Goal: Transaction & Acquisition: Purchase product/service

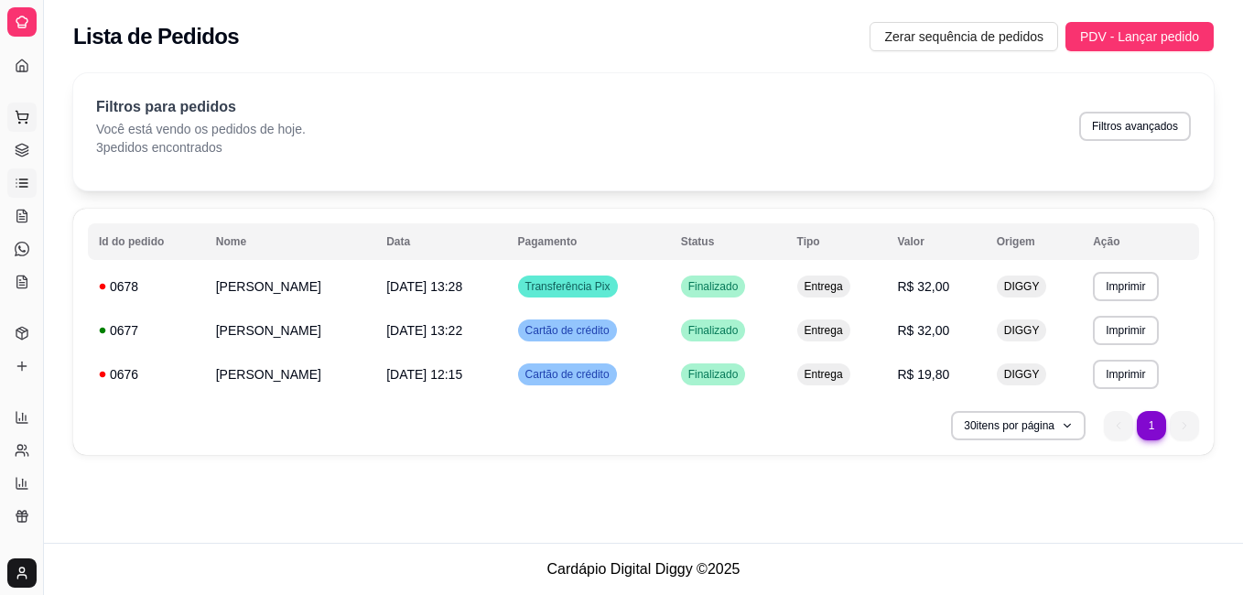
click at [24, 112] on icon at bounding box center [22, 117] width 15 height 15
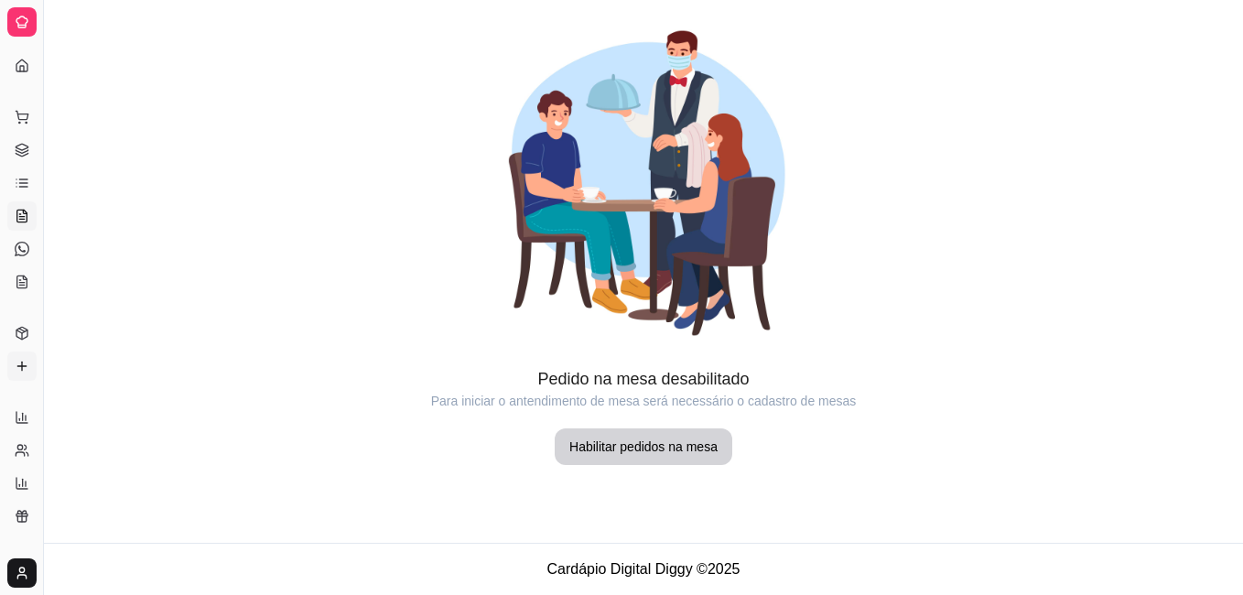
click at [21, 361] on icon at bounding box center [22, 366] width 15 height 15
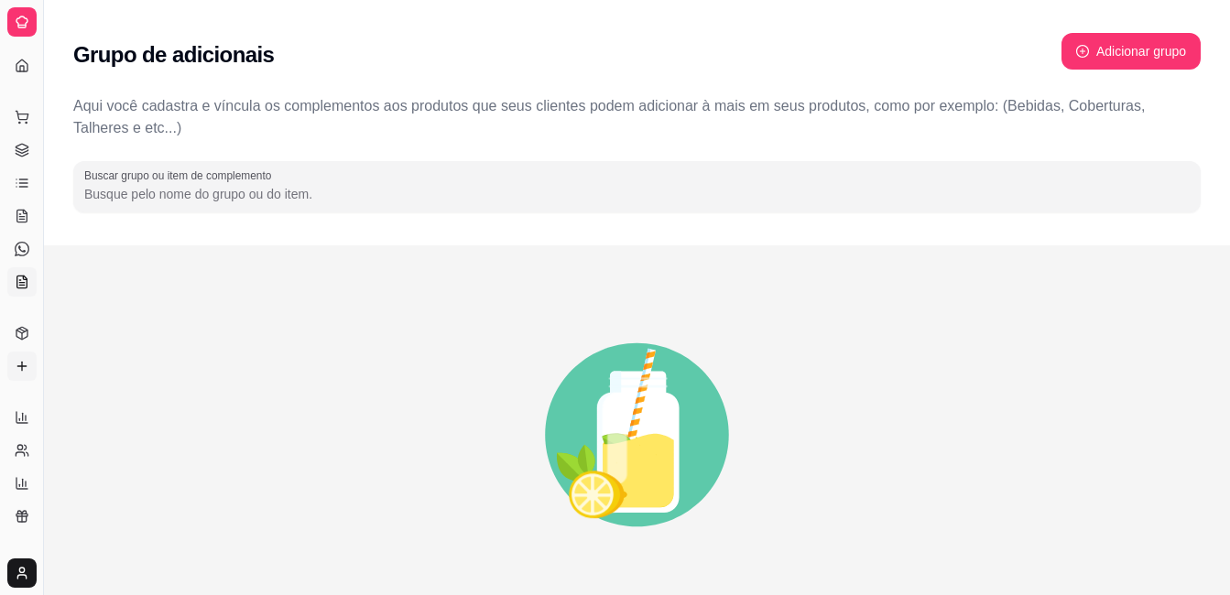
click at [27, 287] on icon at bounding box center [22, 282] width 10 height 12
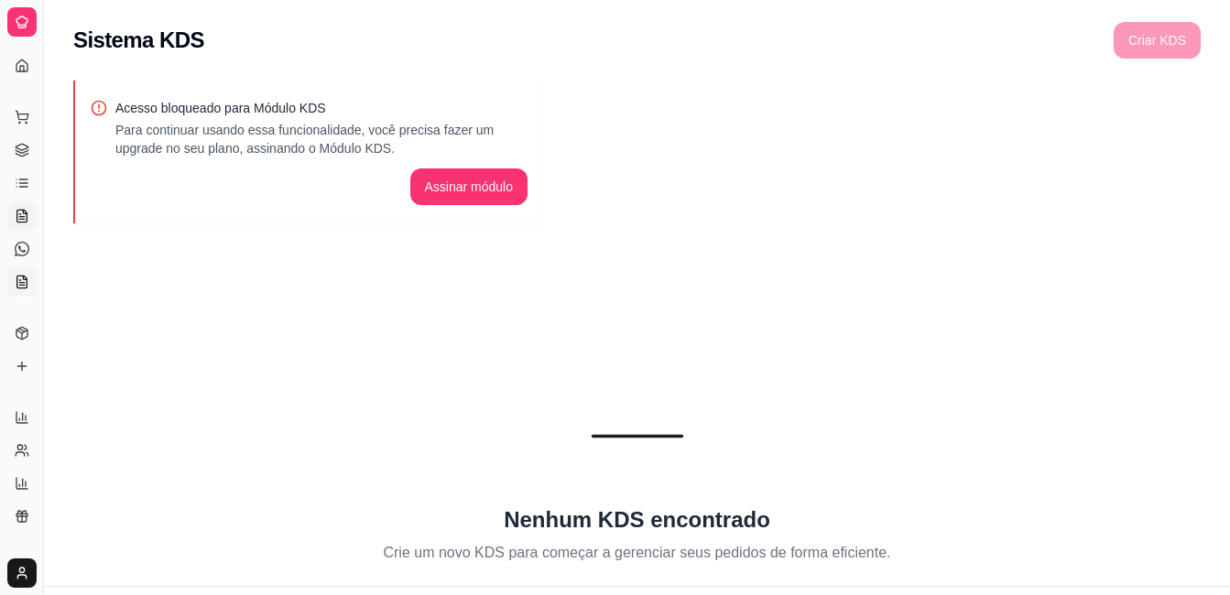
click at [19, 217] on icon at bounding box center [21, 217] width 5 height 0
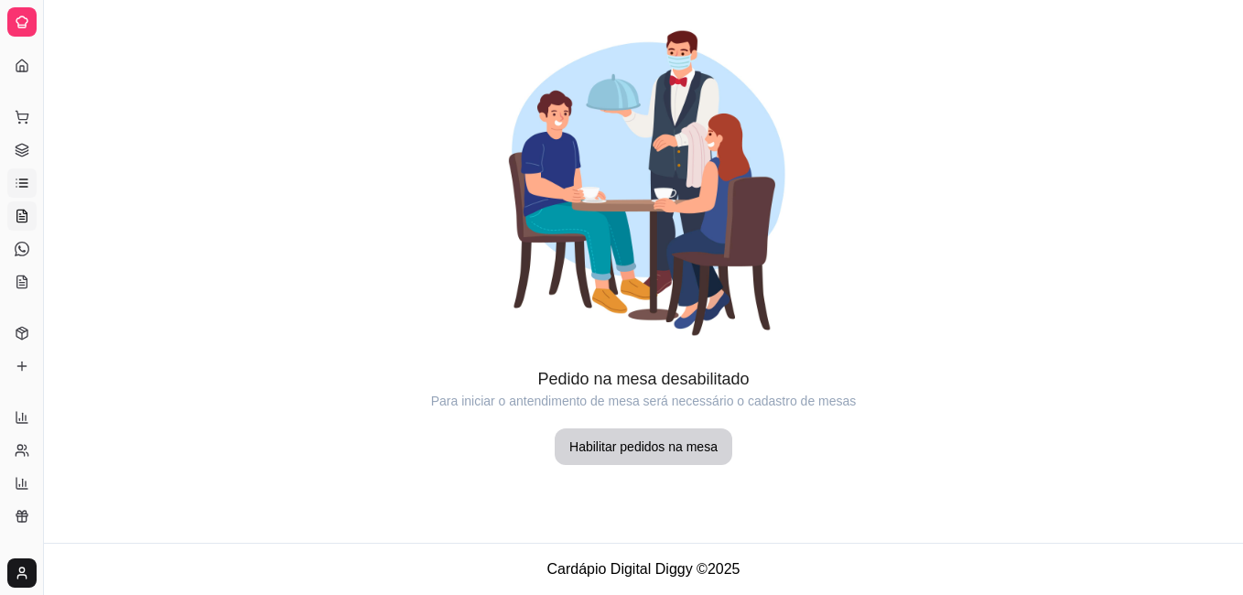
click at [19, 185] on icon at bounding box center [22, 183] width 15 height 15
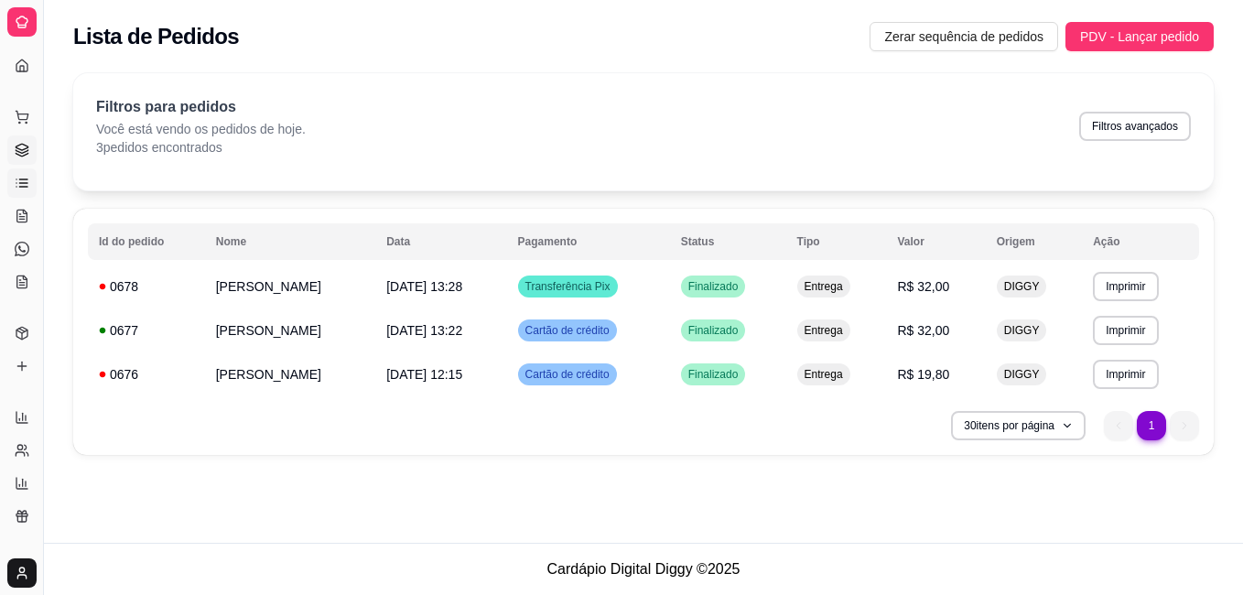
click at [23, 152] on icon at bounding box center [22, 150] width 15 height 15
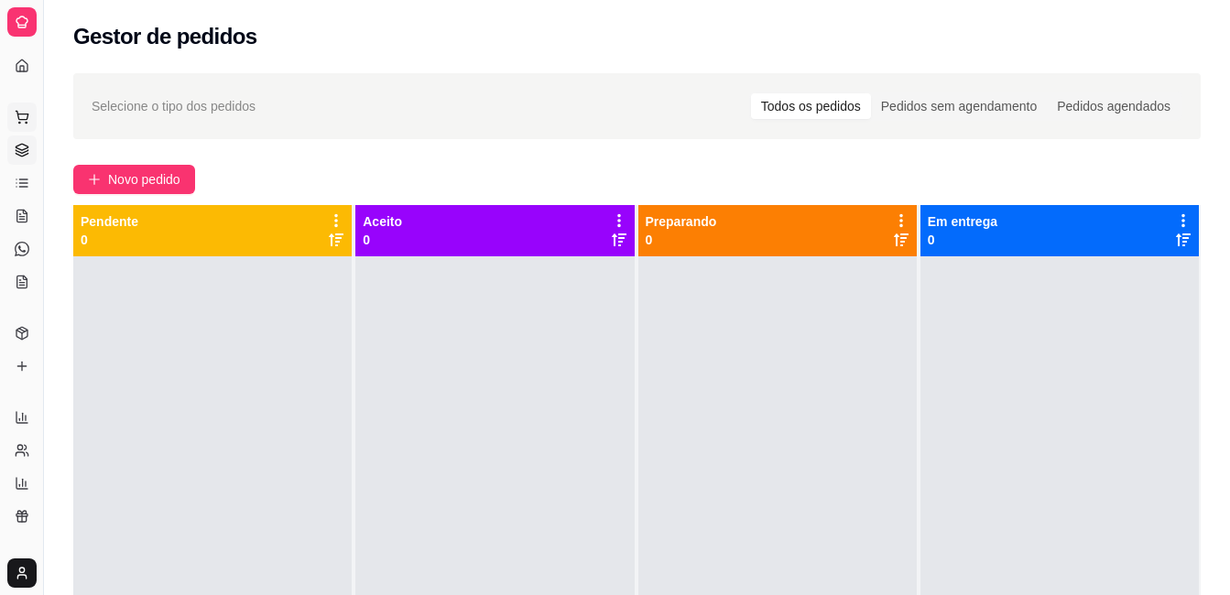
click at [25, 115] on icon at bounding box center [22, 117] width 15 height 15
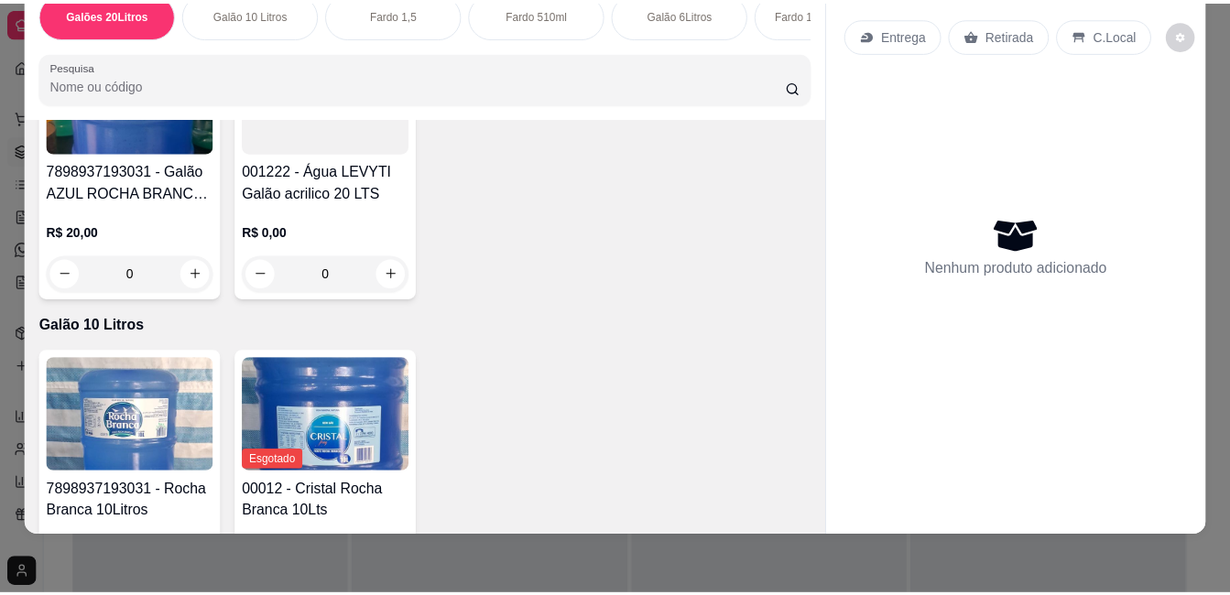
scroll to position [916, 0]
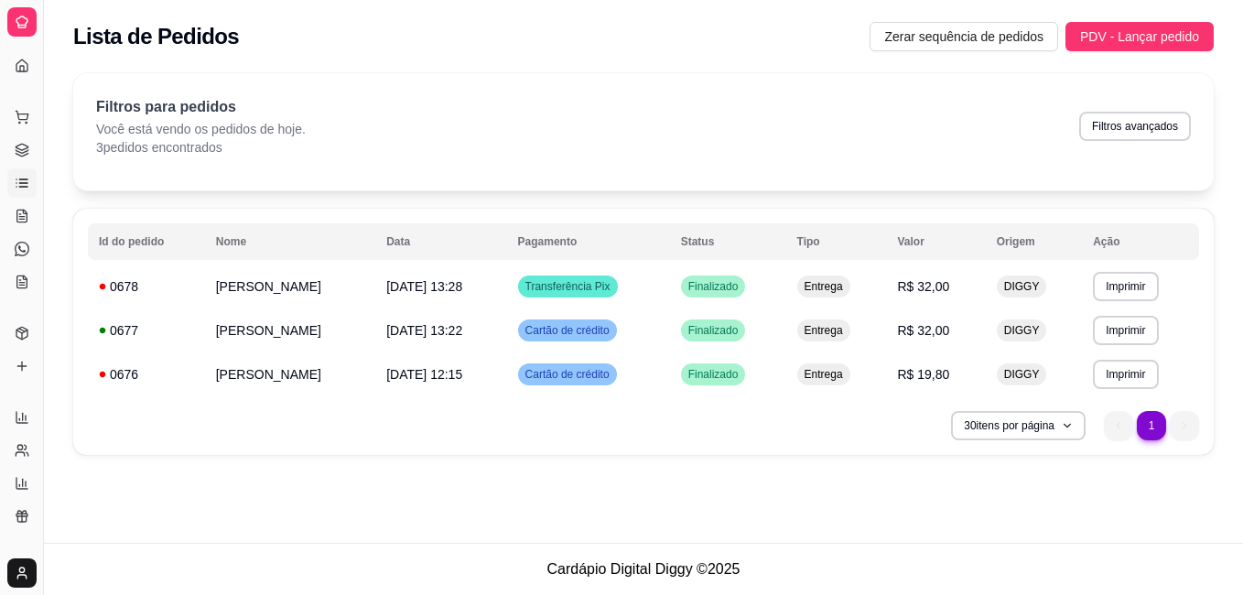
click at [25, 73] on div "Dia a dia" at bounding box center [21, 87] width 28 height 29
click at [22, 62] on icon at bounding box center [22, 66] width 15 height 15
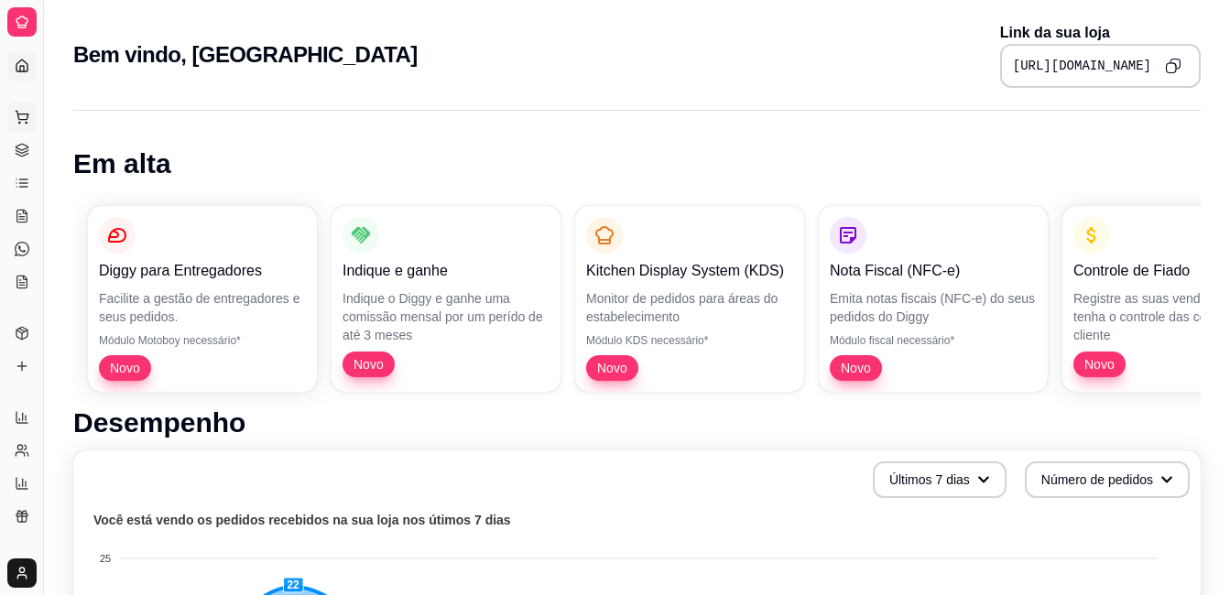
click at [27, 118] on icon at bounding box center [22, 117] width 15 height 15
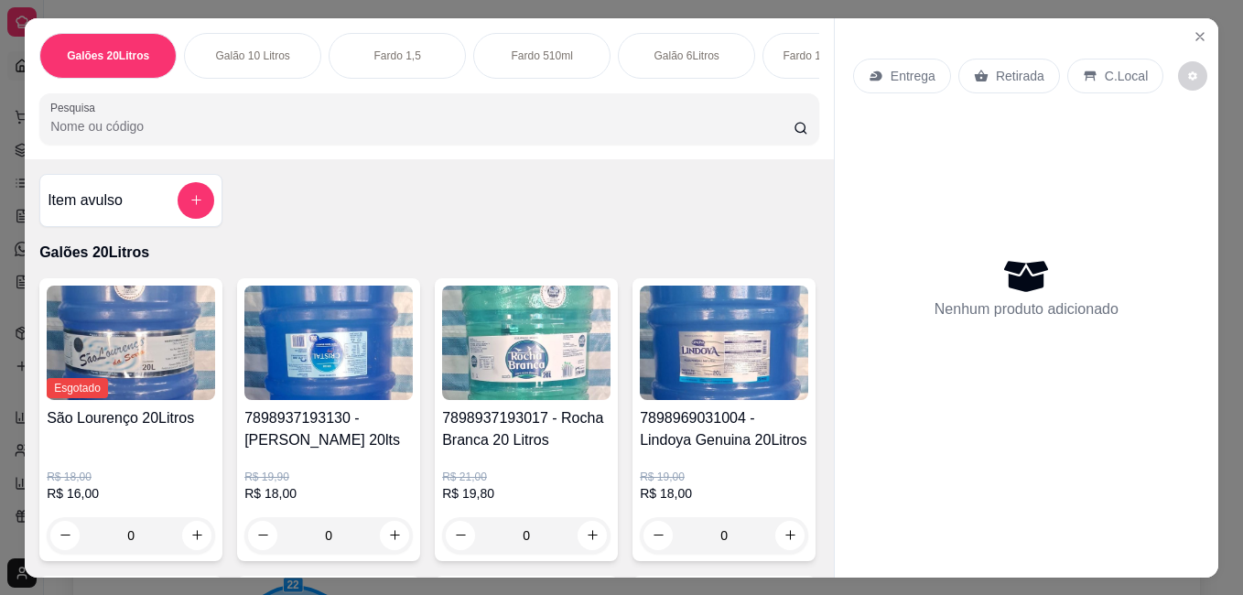
click at [112, 370] on img at bounding box center [131, 343] width 168 height 114
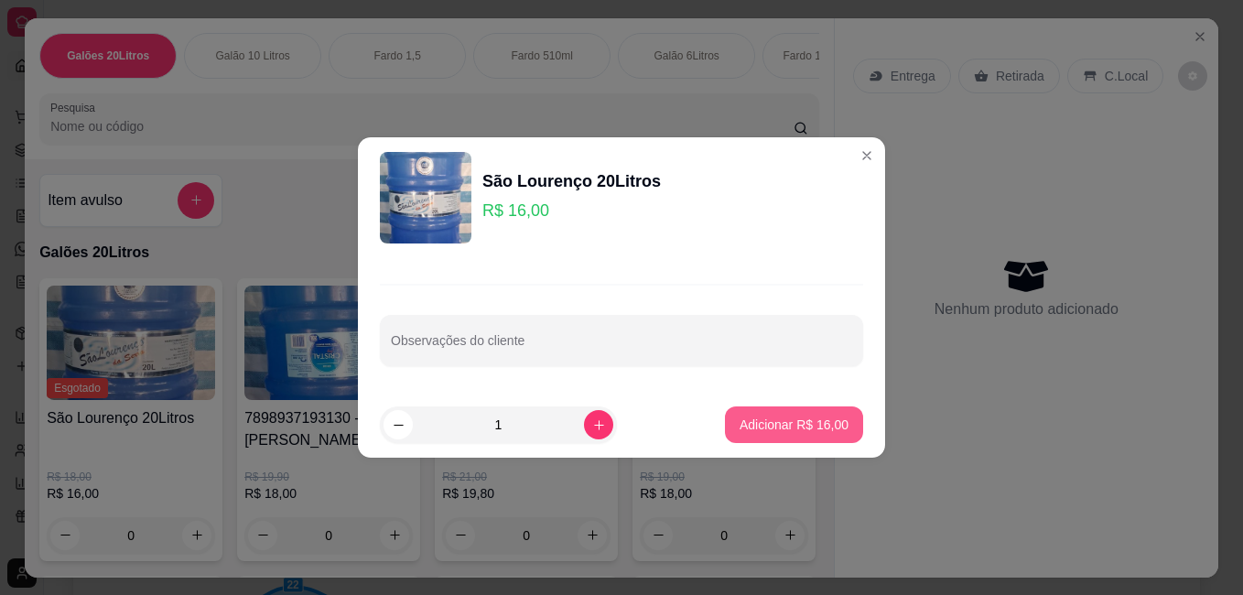
click at [763, 422] on p "Adicionar R$ 16,00" at bounding box center [794, 425] width 109 height 18
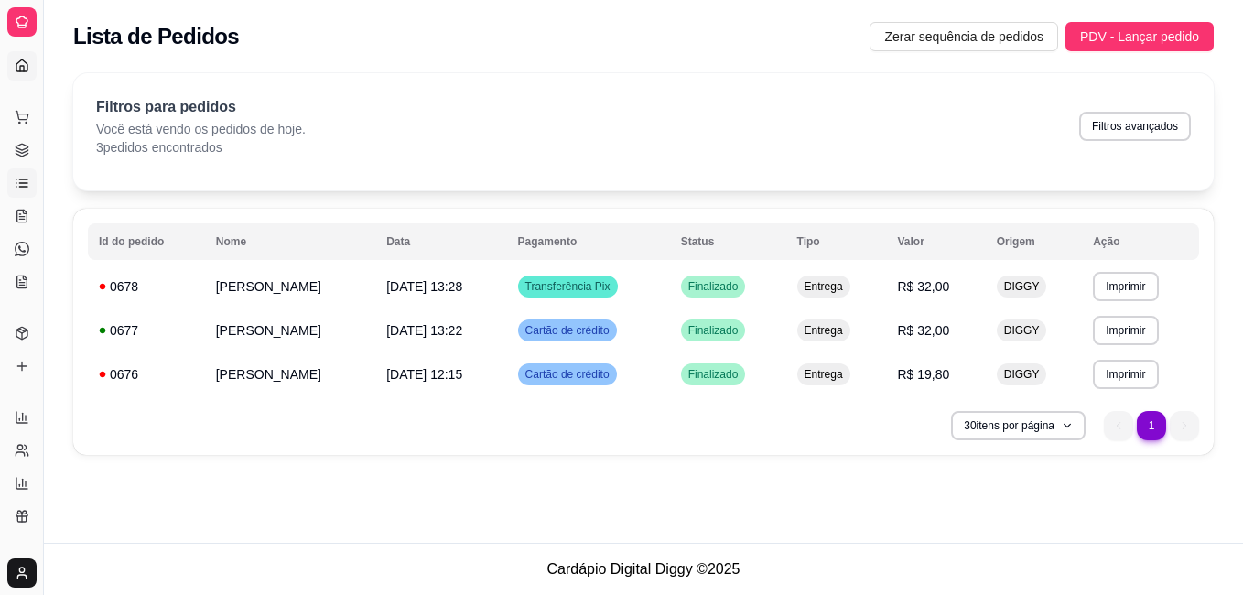
click at [25, 64] on icon at bounding box center [22, 66] width 15 height 15
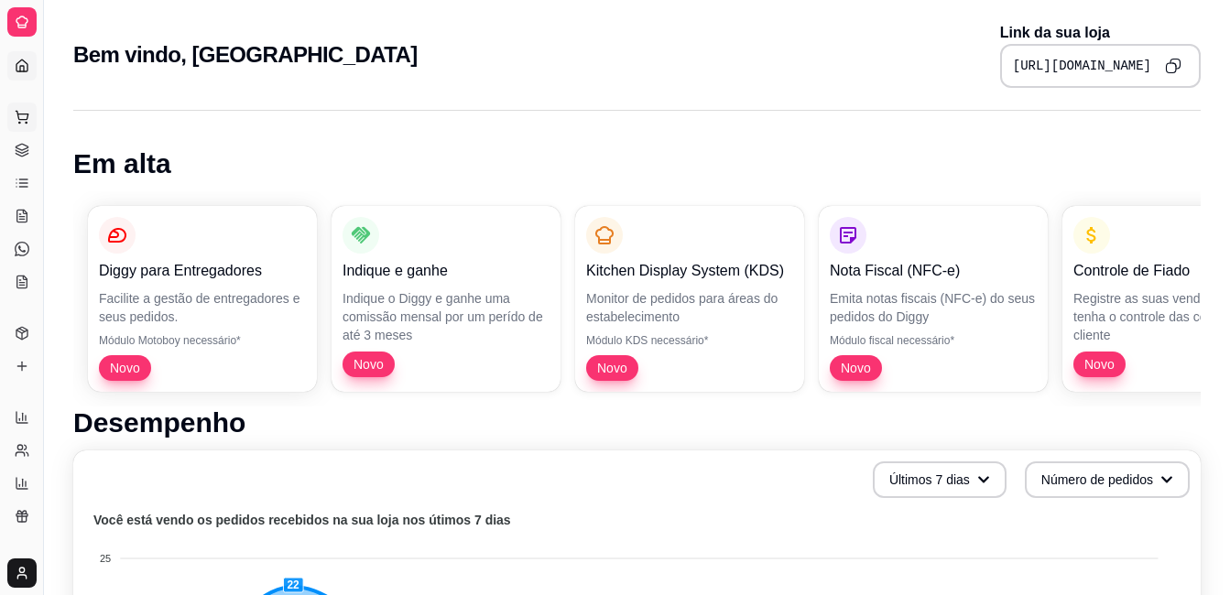
click at [19, 114] on icon at bounding box center [22, 117] width 15 height 15
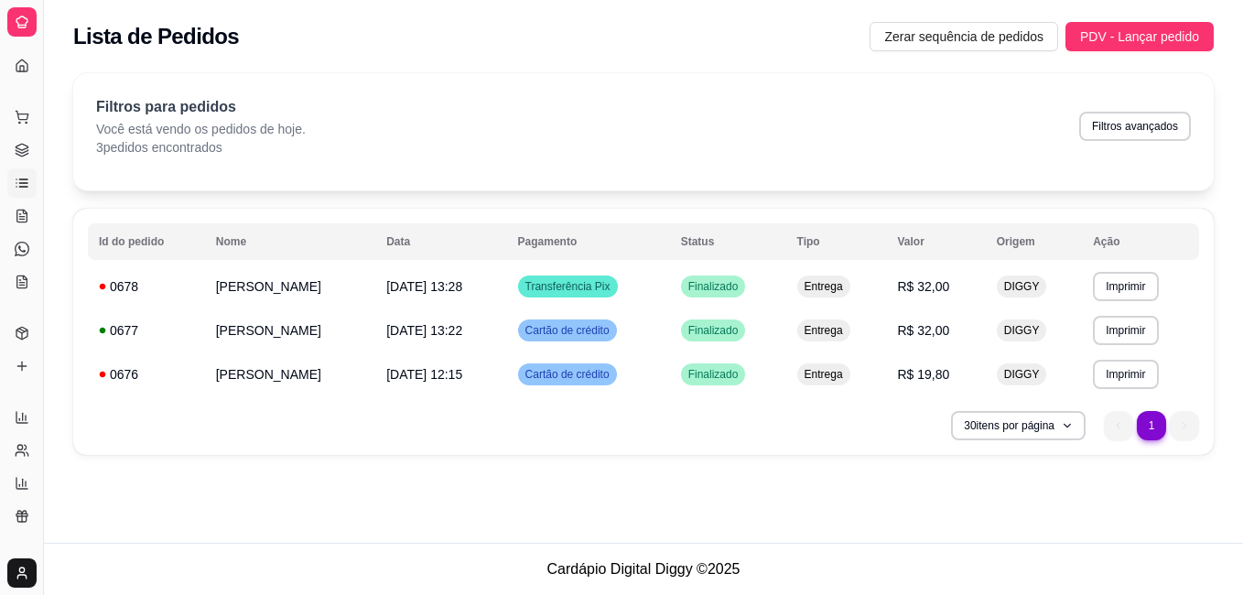
click at [22, 19] on icon at bounding box center [22, 22] width 15 height 15
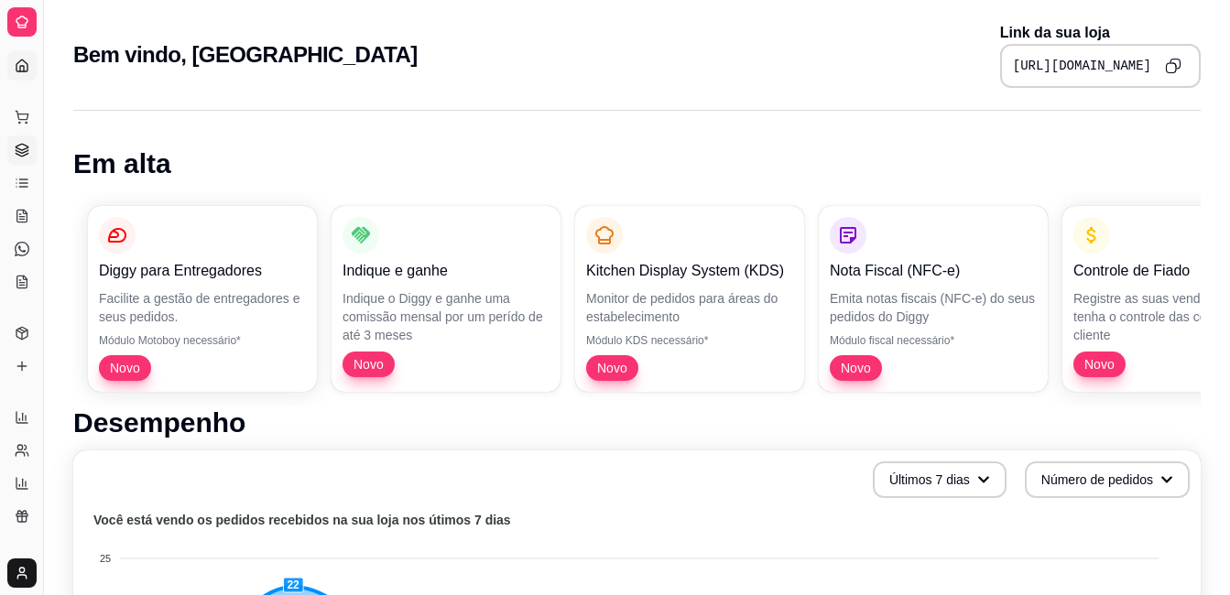
click at [16, 150] on icon at bounding box center [22, 151] width 12 height 3
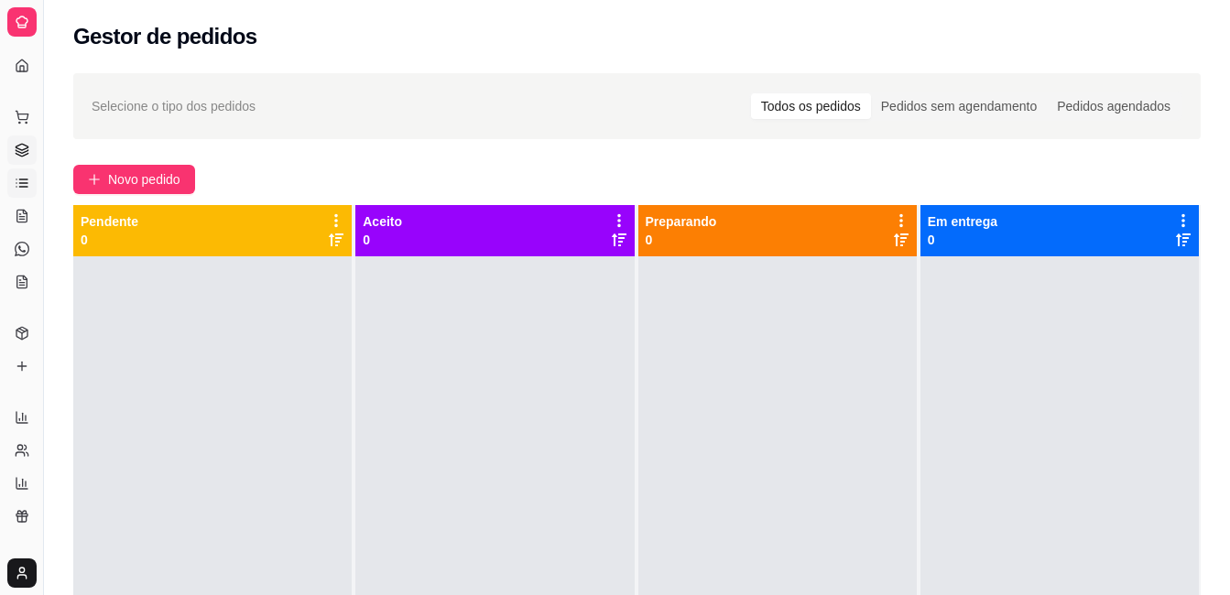
click at [21, 181] on icon at bounding box center [22, 183] width 15 height 15
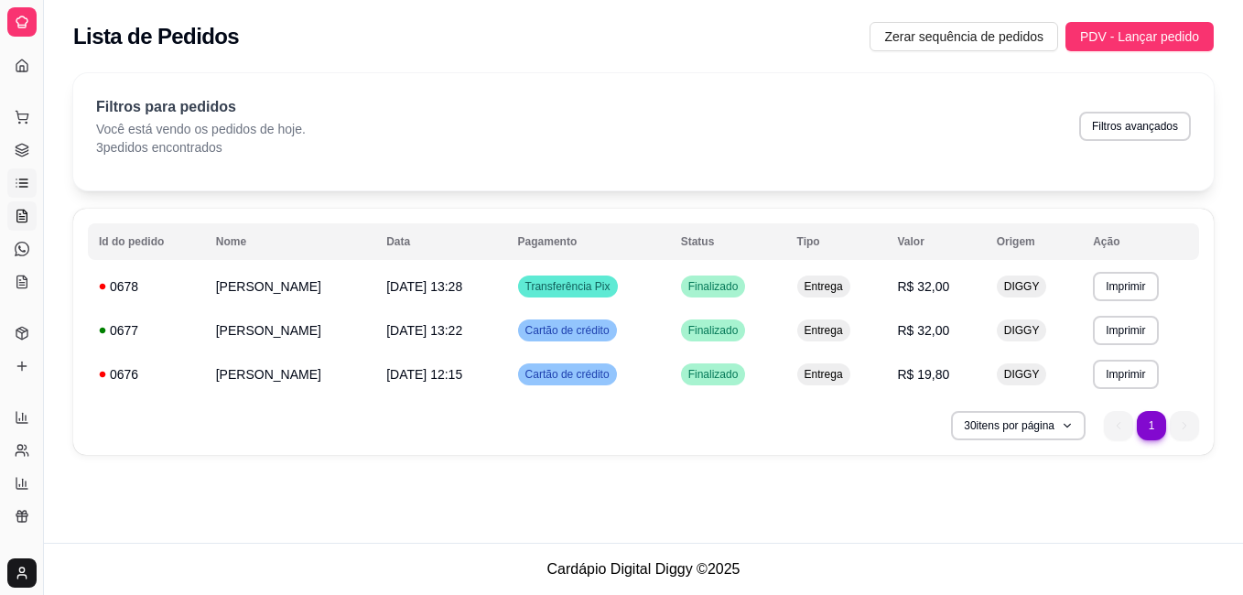
click at [22, 217] on icon at bounding box center [21, 217] width 5 height 0
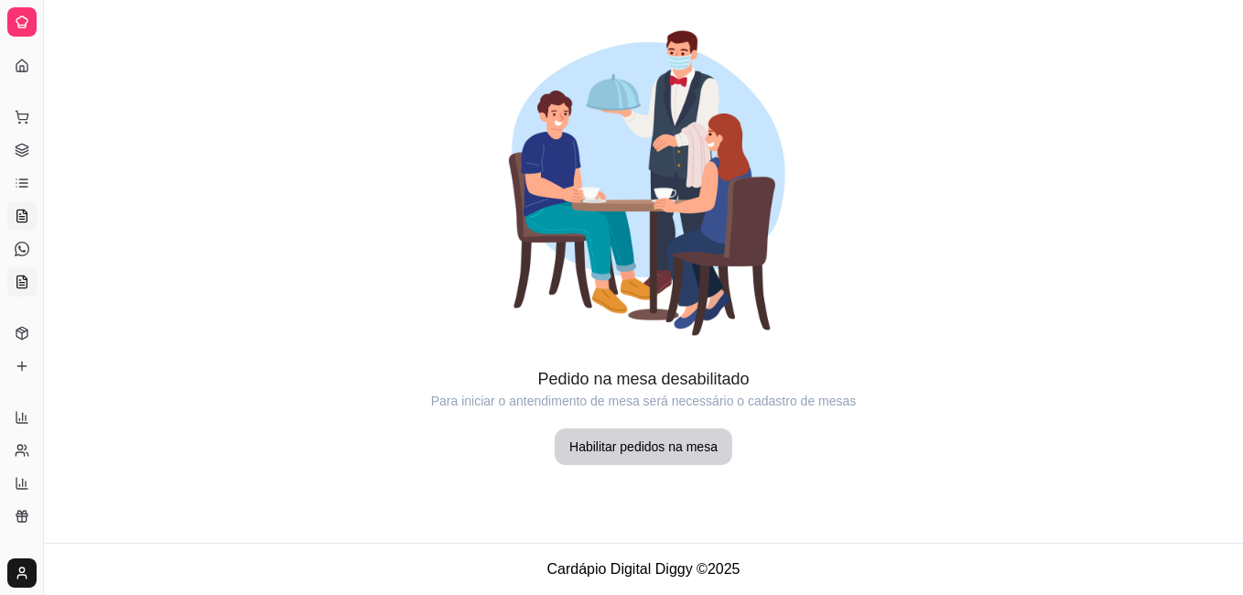
click at [22, 279] on icon at bounding box center [22, 282] width 15 height 15
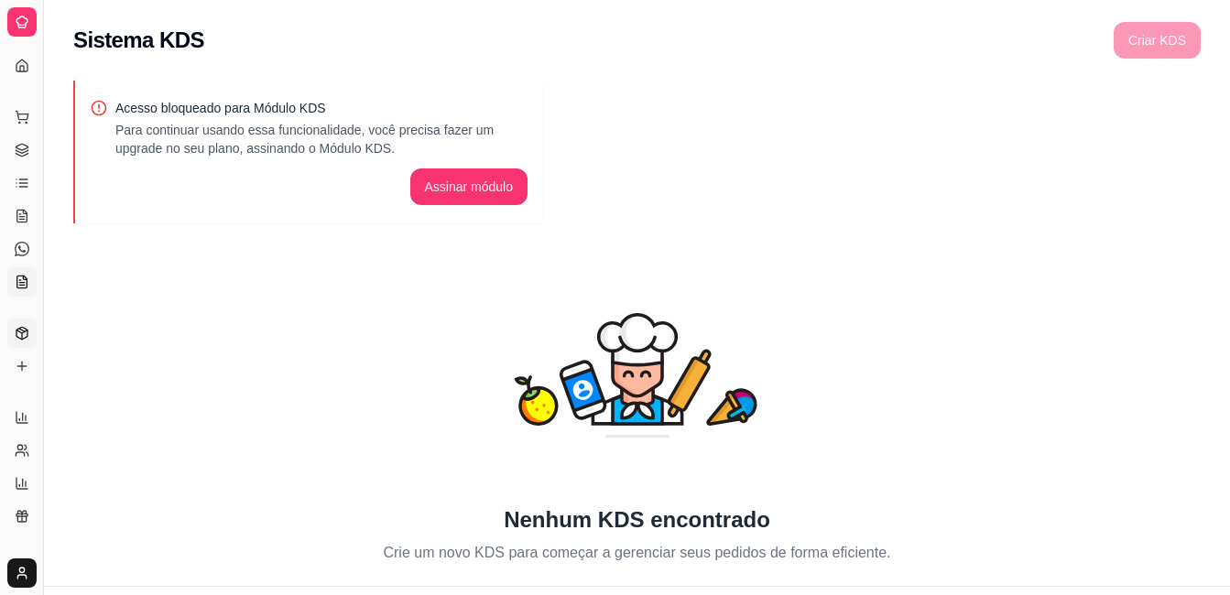
click at [27, 338] on icon at bounding box center [22, 333] width 15 height 15
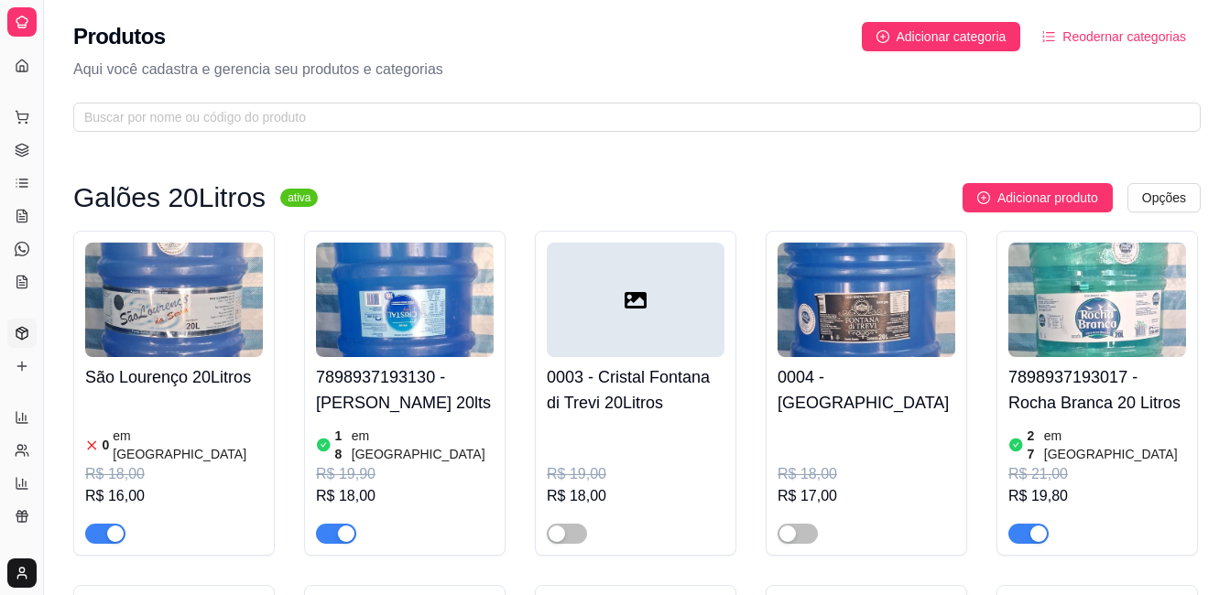
click at [169, 311] on img at bounding box center [174, 300] width 178 height 114
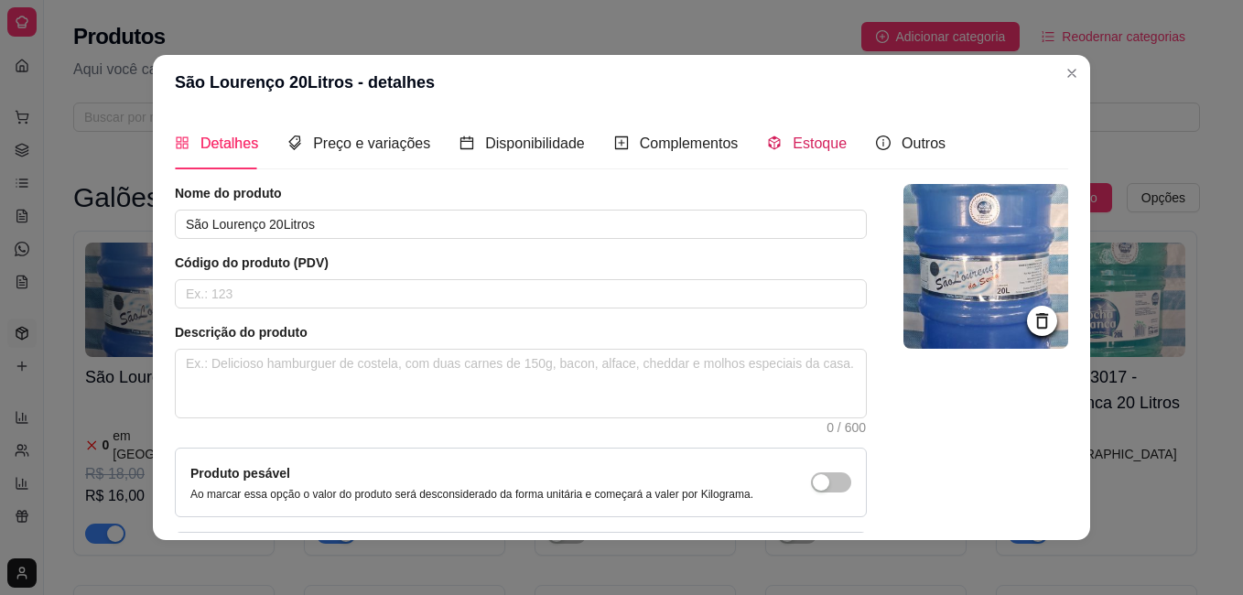
click at [799, 142] on span "Estoque" at bounding box center [820, 143] width 54 height 16
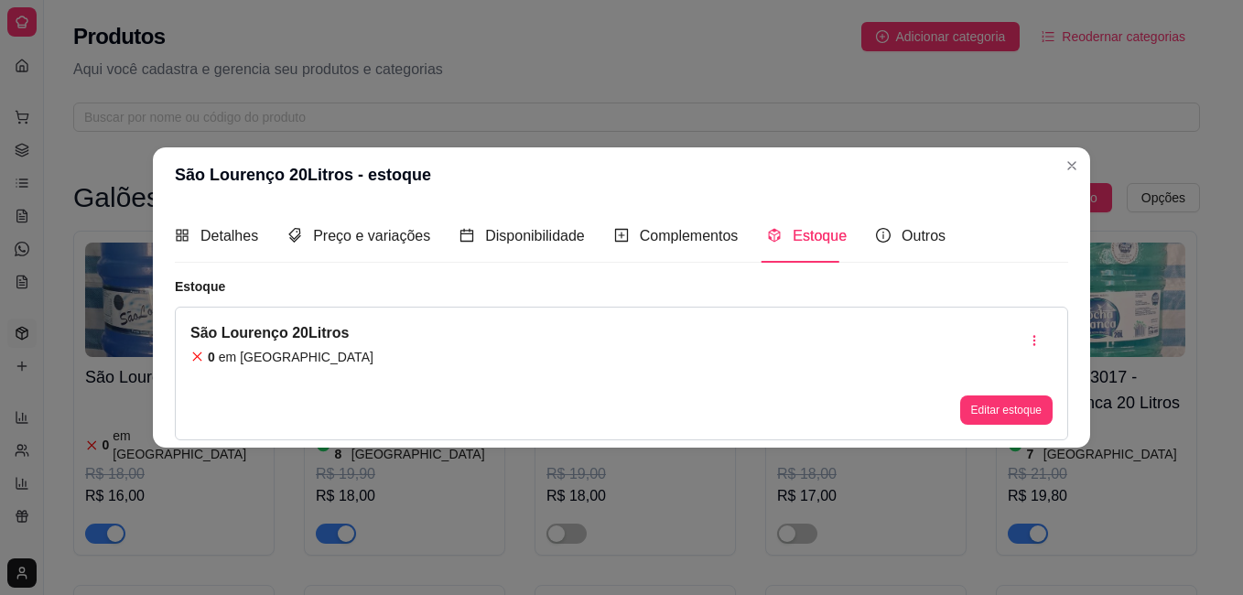
click at [302, 352] on div "0 em [GEOGRAPHIC_DATA]" at bounding box center [281, 357] width 183 height 18
click at [1002, 413] on button "Editar estoque" at bounding box center [1006, 409] width 90 height 28
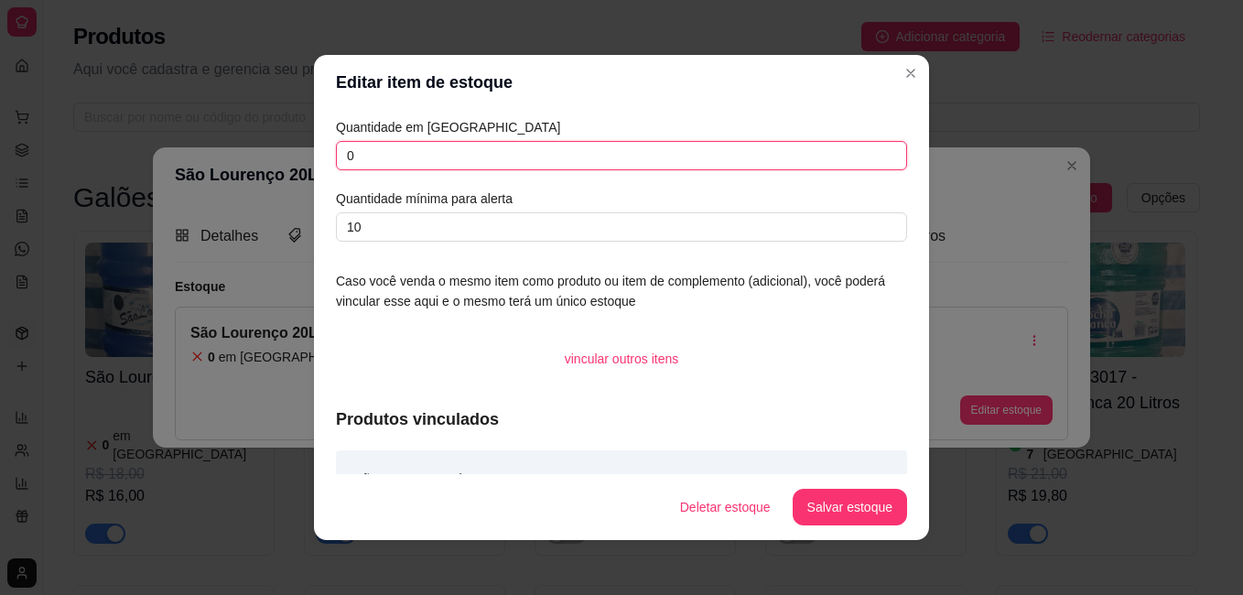
click at [538, 157] on input "0" at bounding box center [621, 155] width 571 height 29
type input "38"
click at [869, 515] on button "Salvar estoque" at bounding box center [850, 507] width 114 height 37
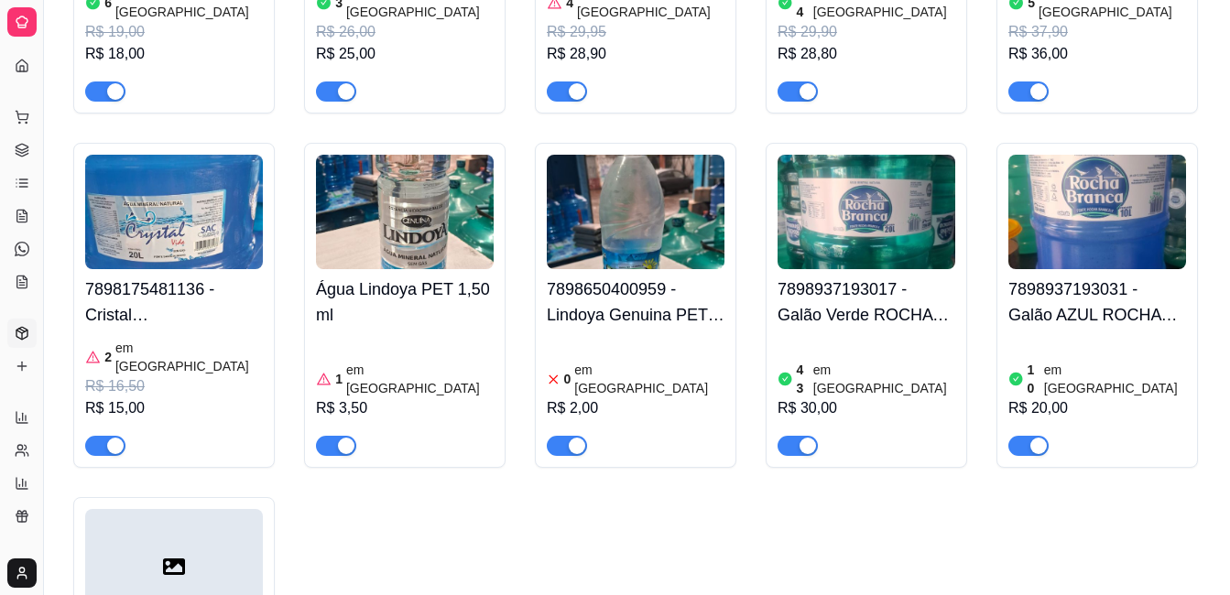
scroll to position [824, 0]
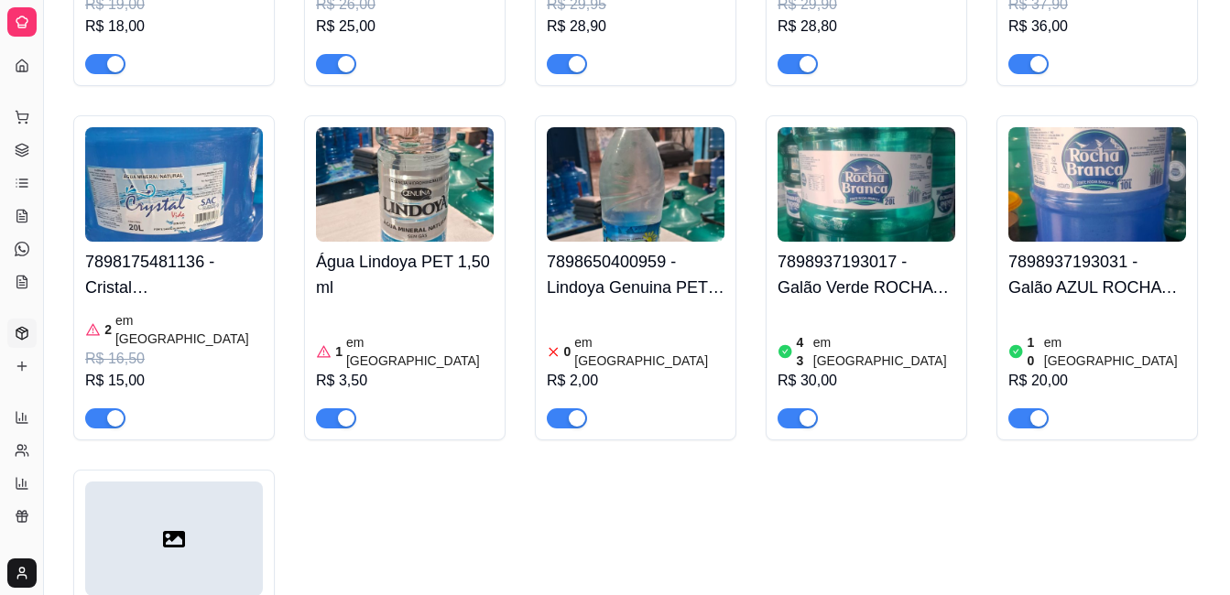
click at [208, 176] on img at bounding box center [174, 184] width 178 height 114
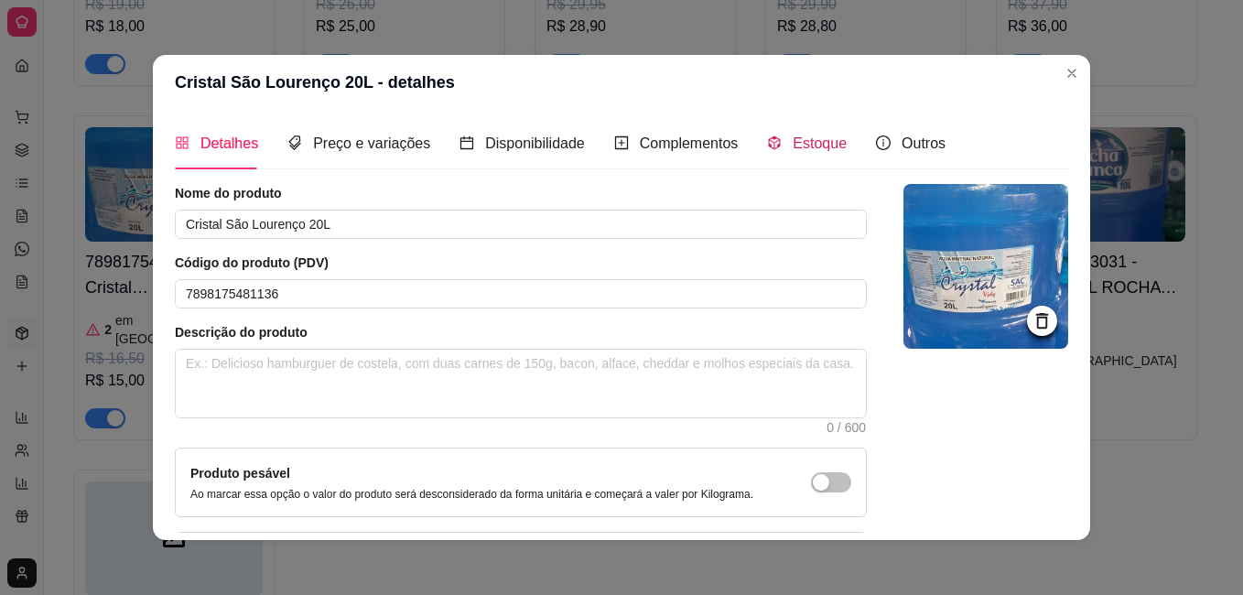
click at [808, 151] on span "Estoque" at bounding box center [820, 143] width 54 height 16
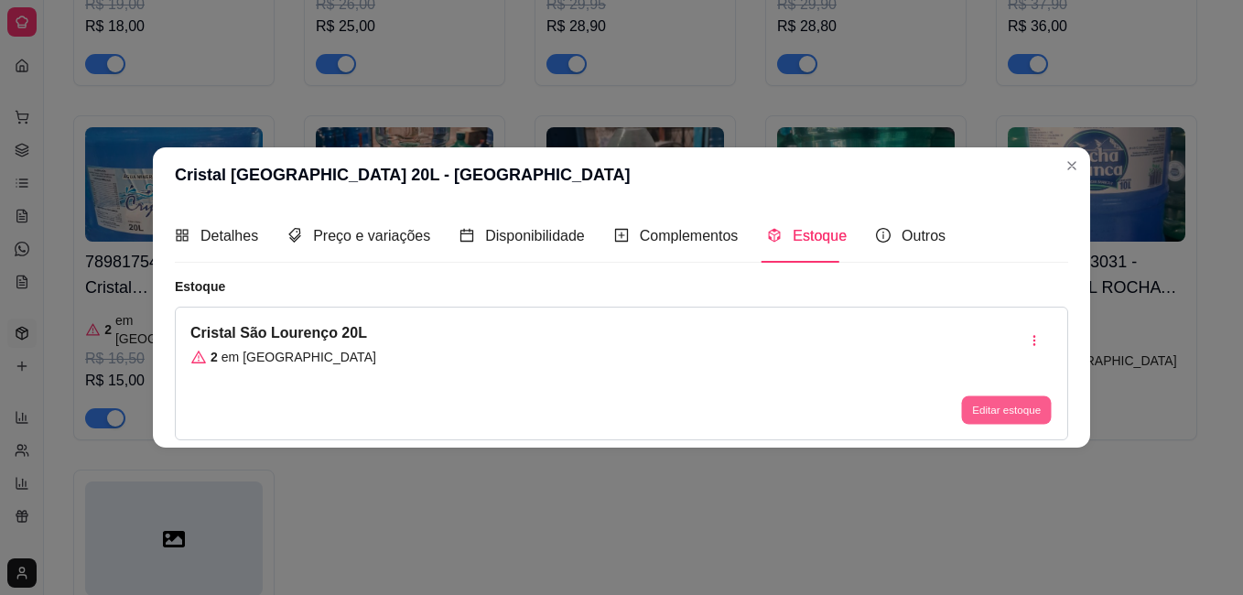
click at [988, 411] on button "Editar estoque" at bounding box center [1006, 409] width 90 height 28
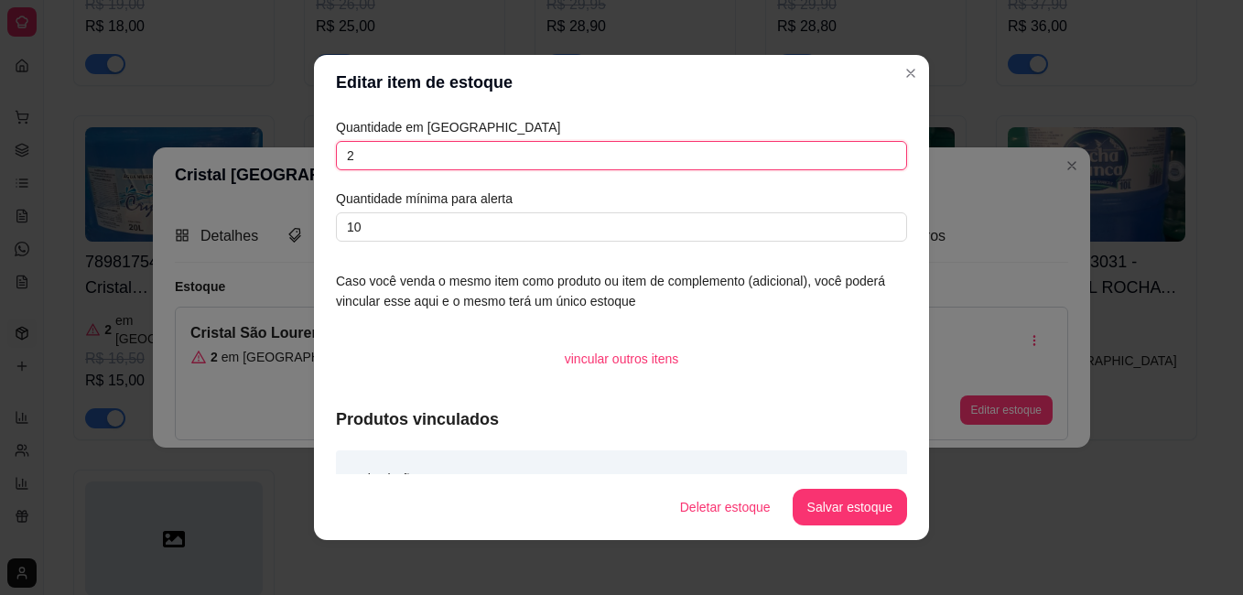
click at [460, 152] on input "2" at bounding box center [621, 155] width 571 height 29
type input "40"
click at [839, 505] on button "Salvar estoque" at bounding box center [850, 507] width 114 height 37
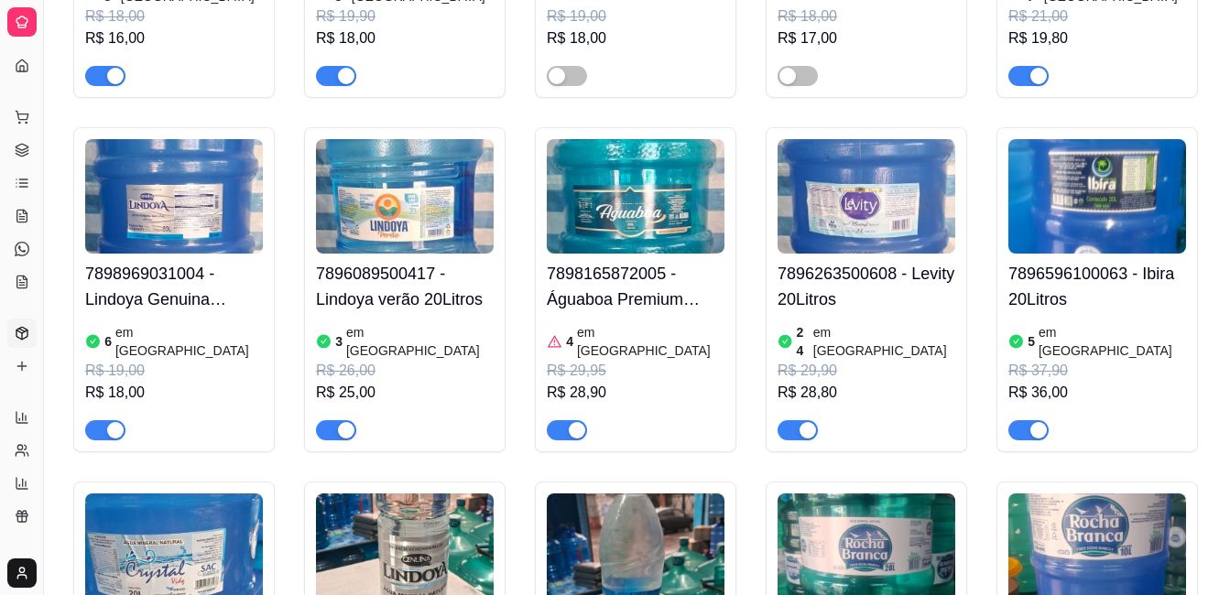
scroll to position [92, 0]
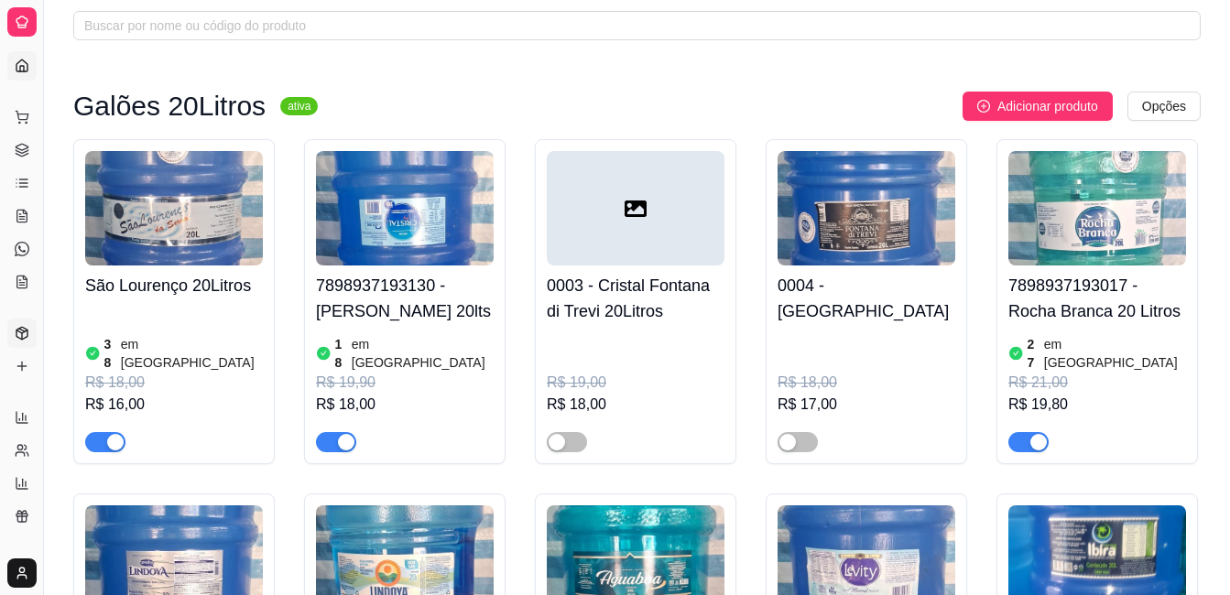
click at [22, 64] on icon at bounding box center [22, 66] width 15 height 15
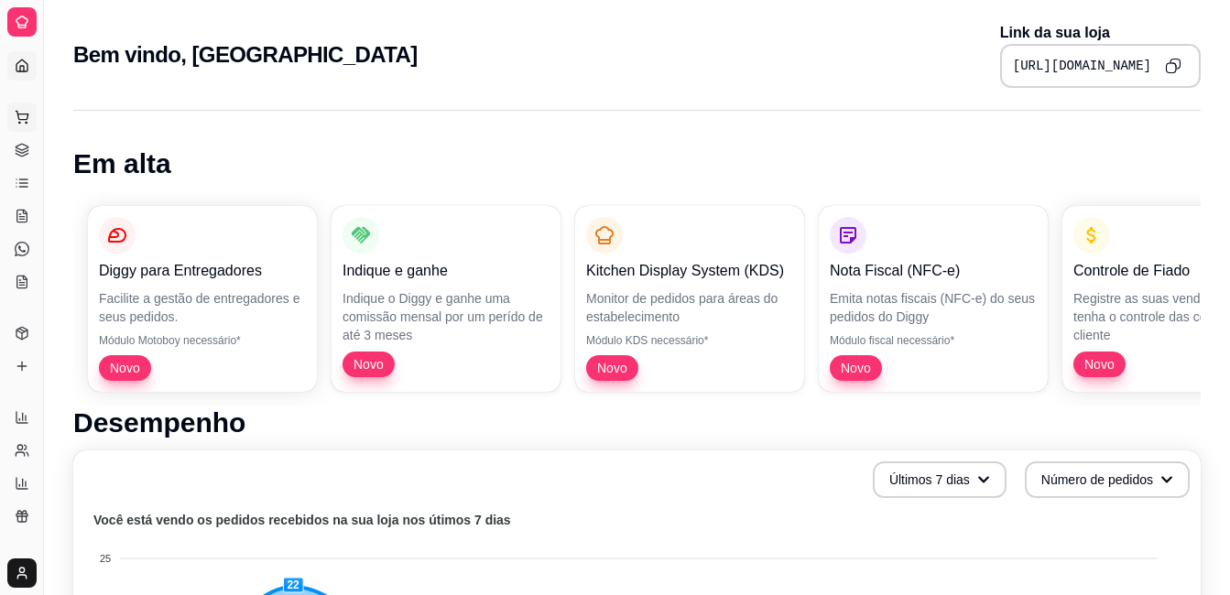
click at [27, 116] on icon at bounding box center [22, 117] width 15 height 15
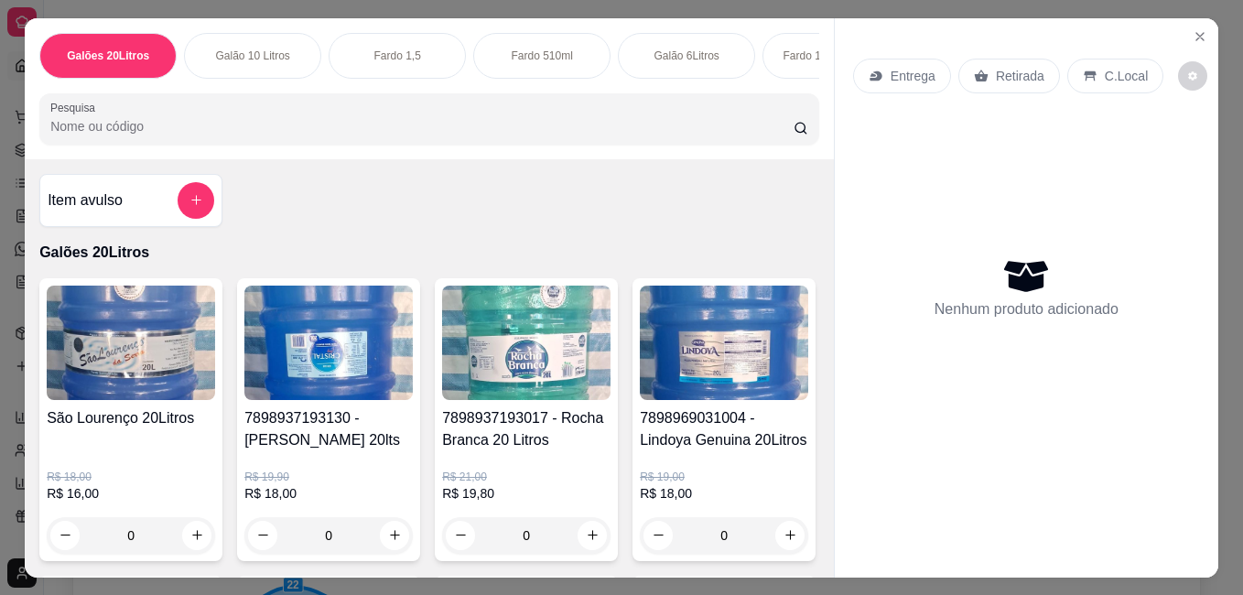
click at [114, 395] on img at bounding box center [131, 343] width 168 height 114
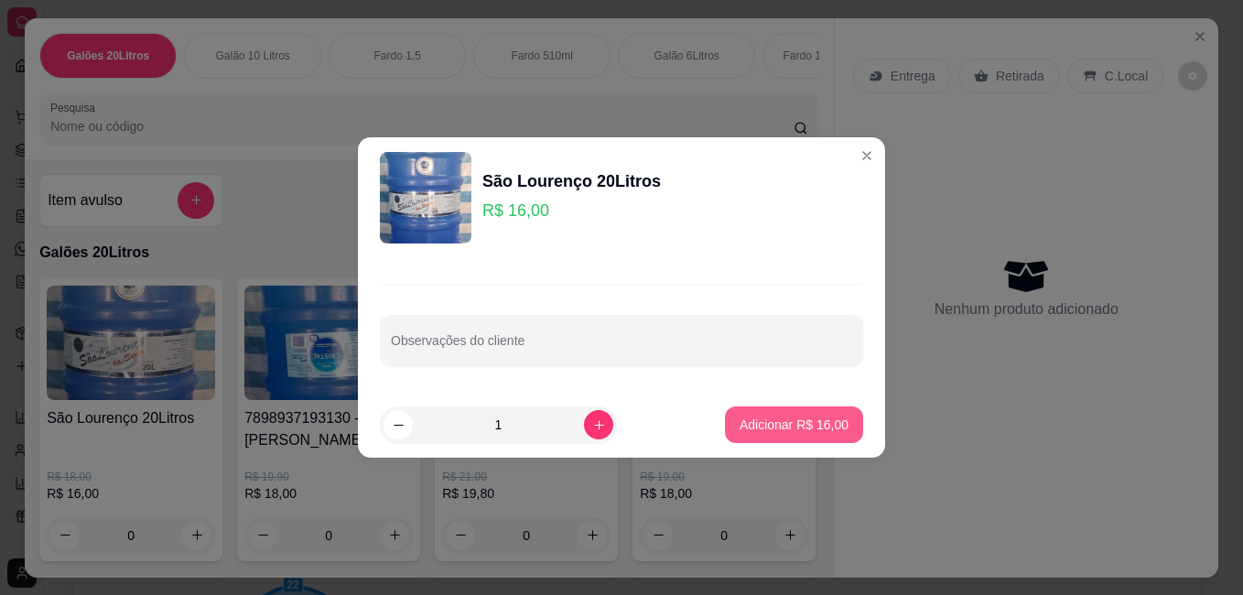
click at [751, 425] on p "Adicionar R$ 16,00" at bounding box center [794, 425] width 109 height 18
type input "1"
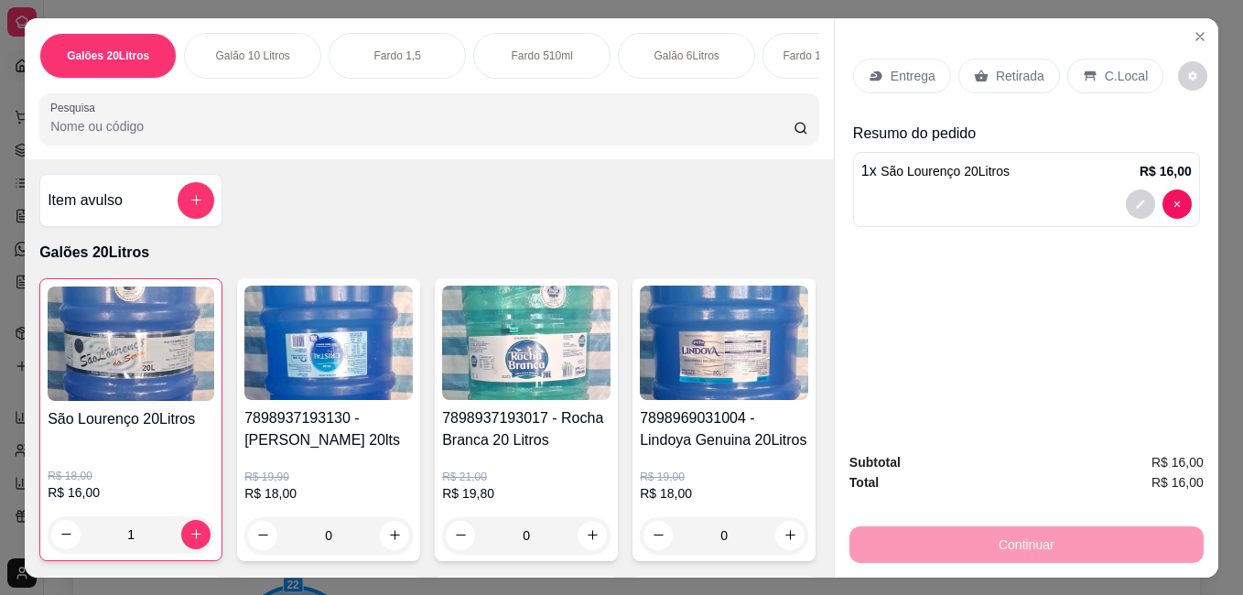
click at [915, 68] on p "Entrega" at bounding box center [913, 76] width 45 height 18
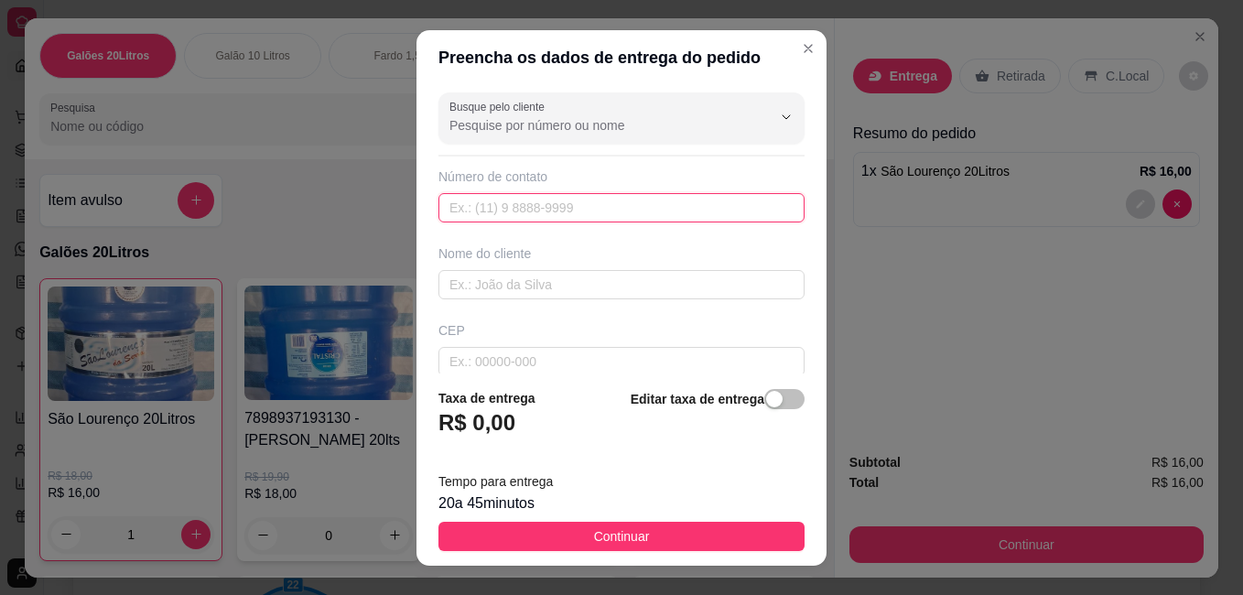
click at [555, 215] on input "text" at bounding box center [622, 207] width 366 height 29
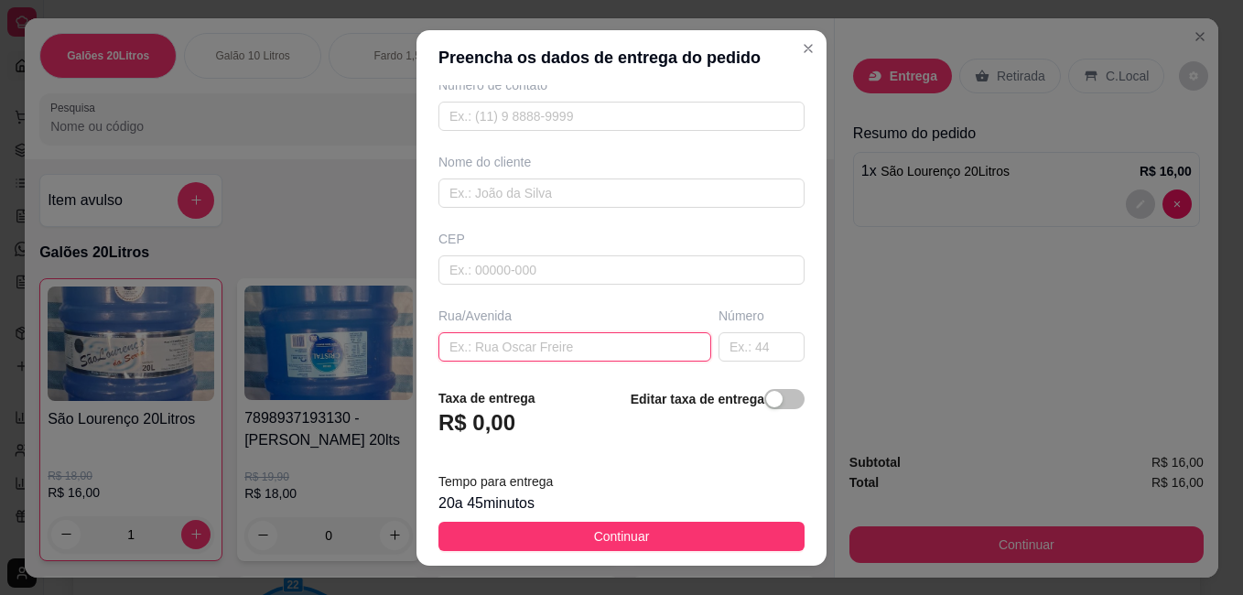
click at [536, 345] on input "text" at bounding box center [575, 346] width 273 height 29
type input "Paraibuna"
click at [738, 343] on input "text" at bounding box center [762, 346] width 86 height 29
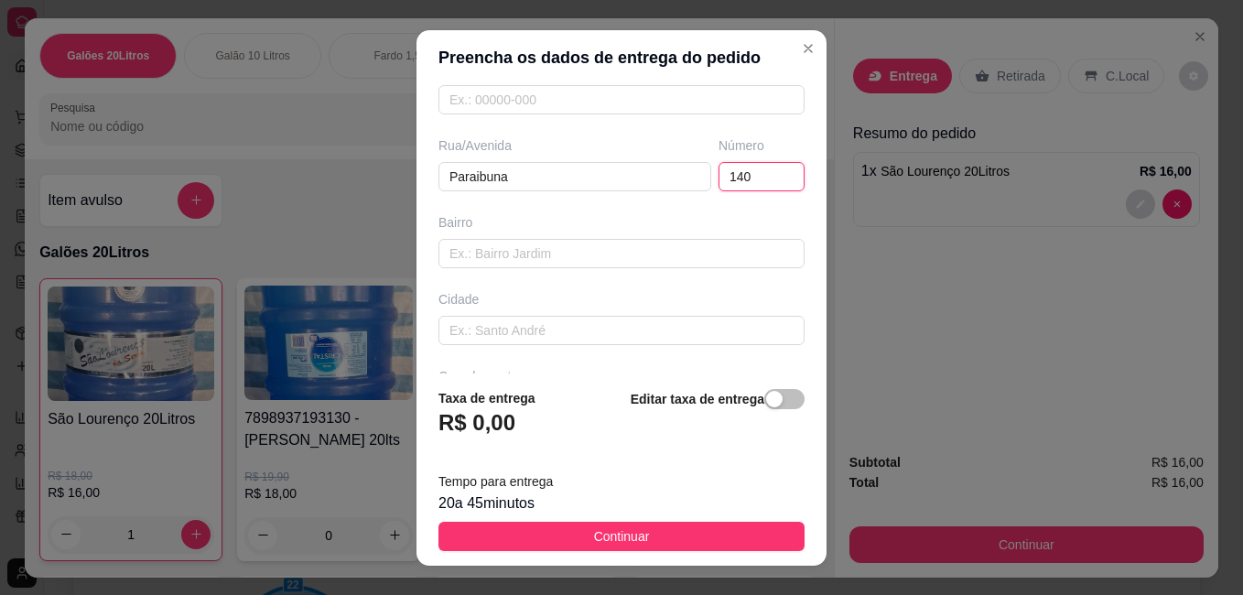
scroll to position [275, 0]
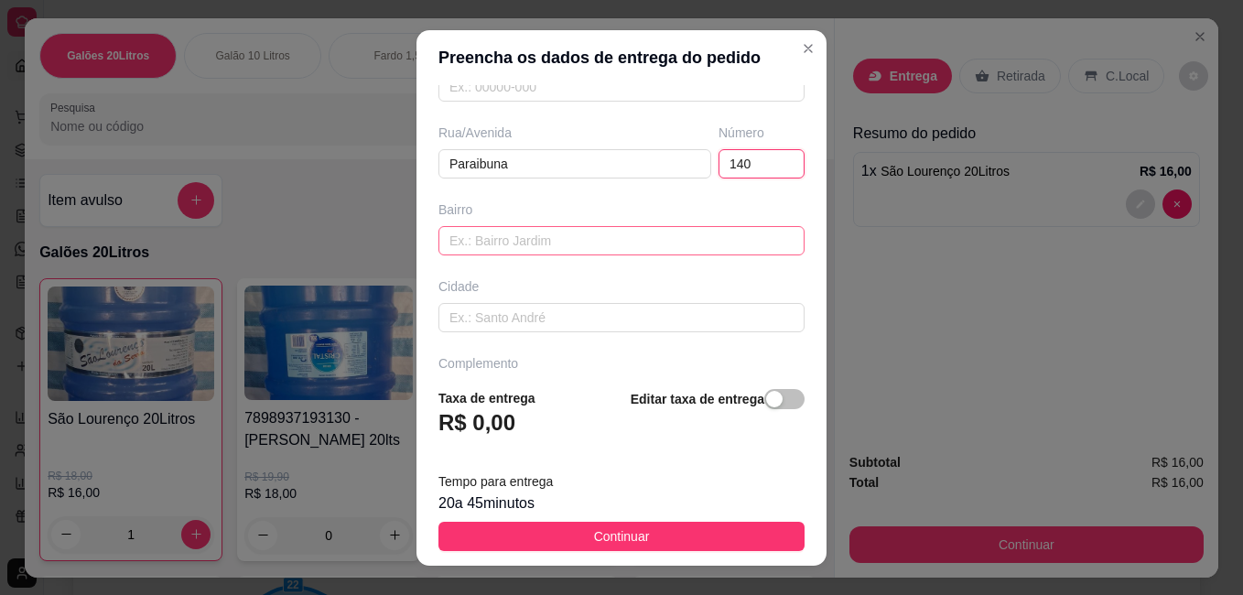
type input "140"
click at [537, 243] on input "text" at bounding box center [622, 240] width 366 height 29
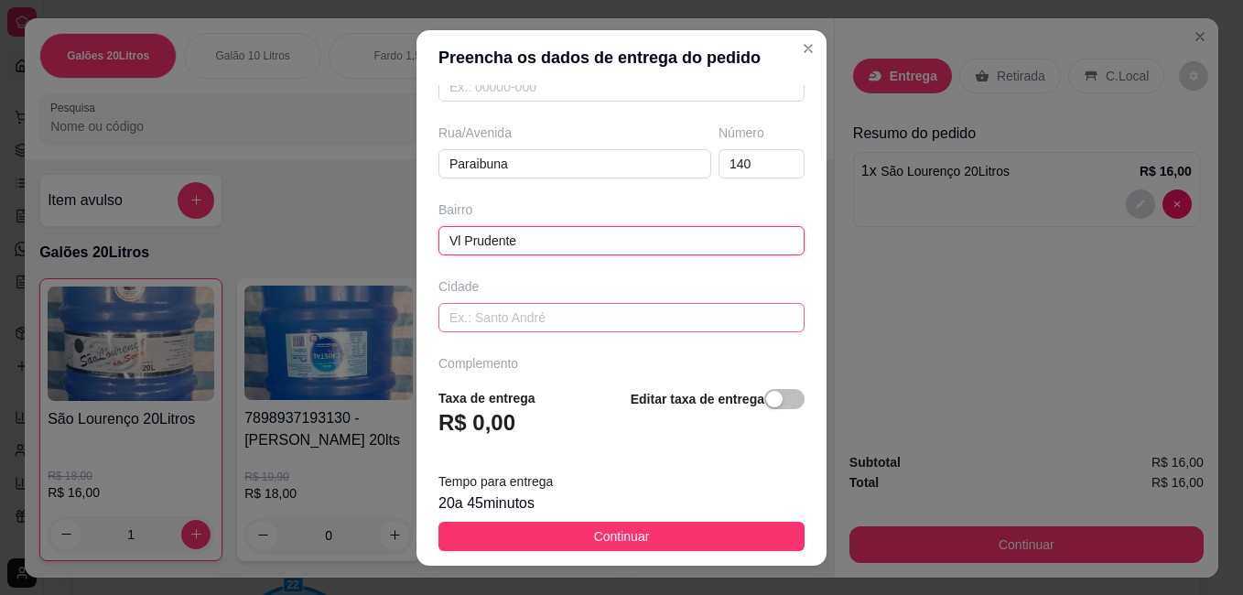
type input "Vl Prudente"
click at [557, 320] on input "text" at bounding box center [622, 317] width 366 height 29
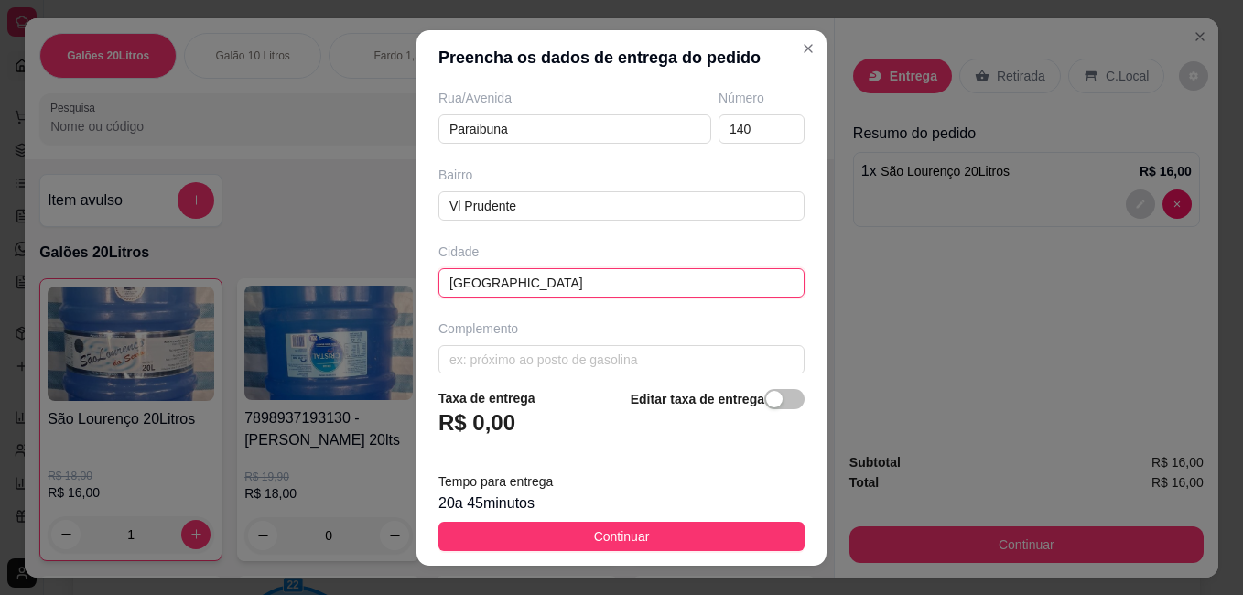
scroll to position [329, 0]
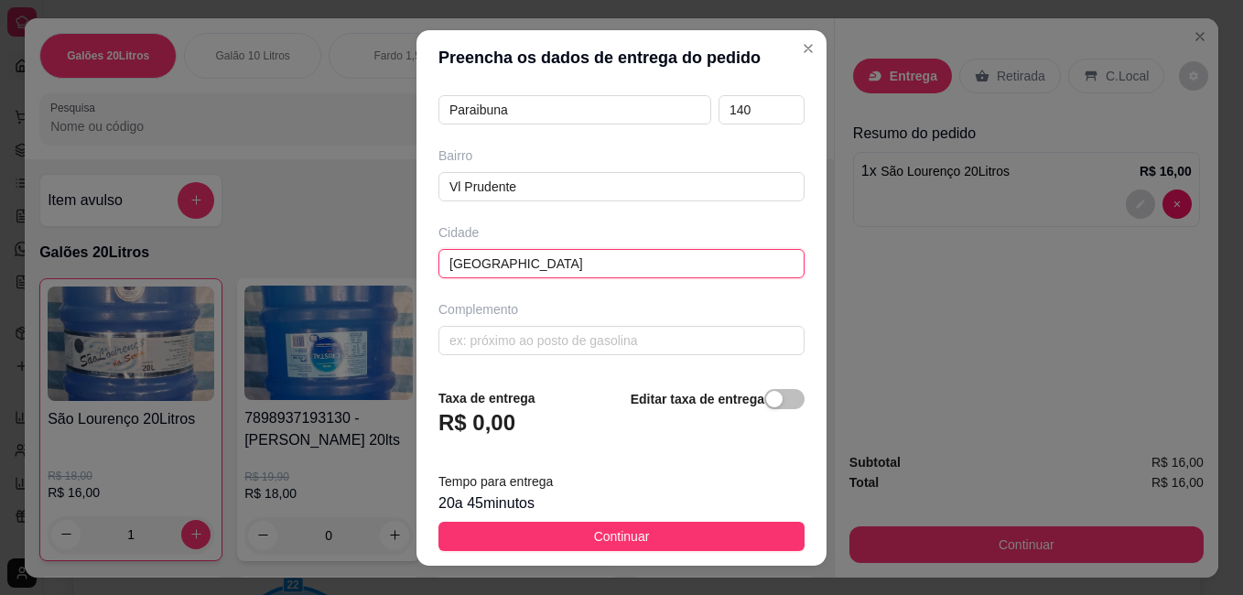
type input "[GEOGRAPHIC_DATA]"
click at [542, 333] on input "text" at bounding box center [622, 340] width 366 height 29
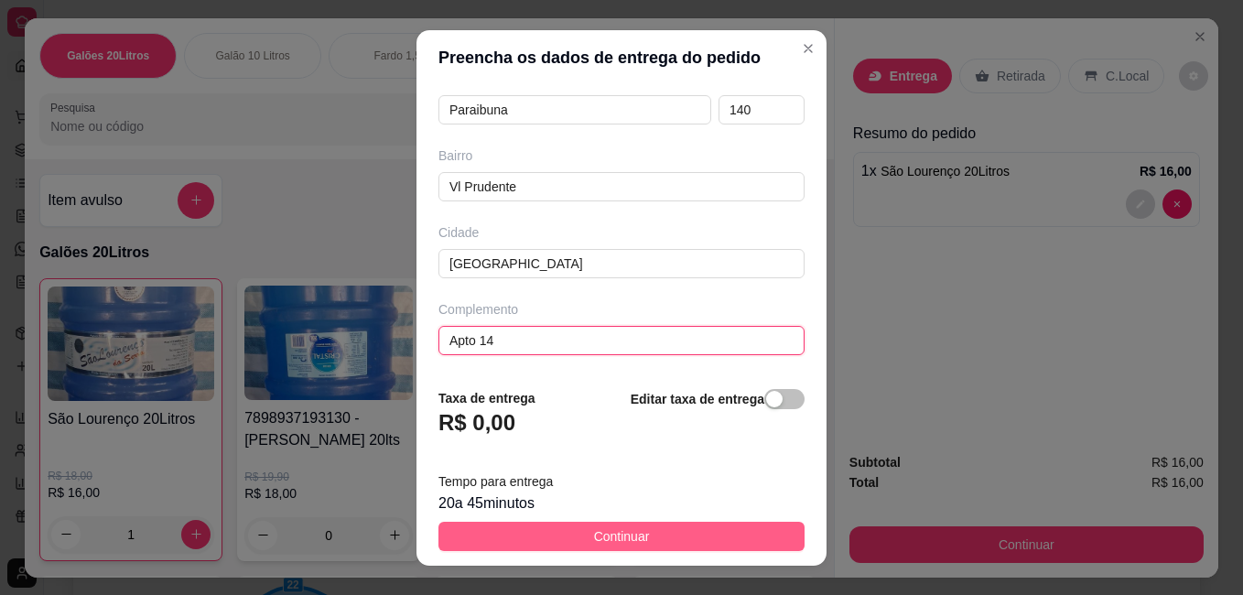
type input "Apto 14"
click at [631, 534] on span "Continuar" at bounding box center [622, 536] width 56 height 20
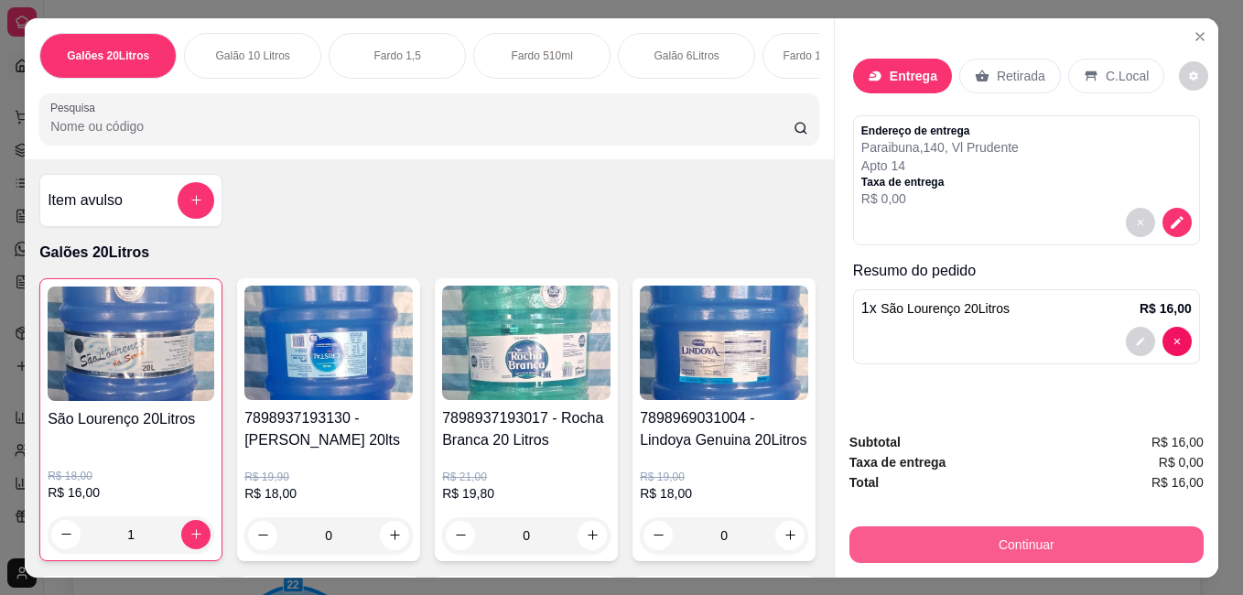
click at [960, 542] on button "Continuar" at bounding box center [1027, 544] width 354 height 37
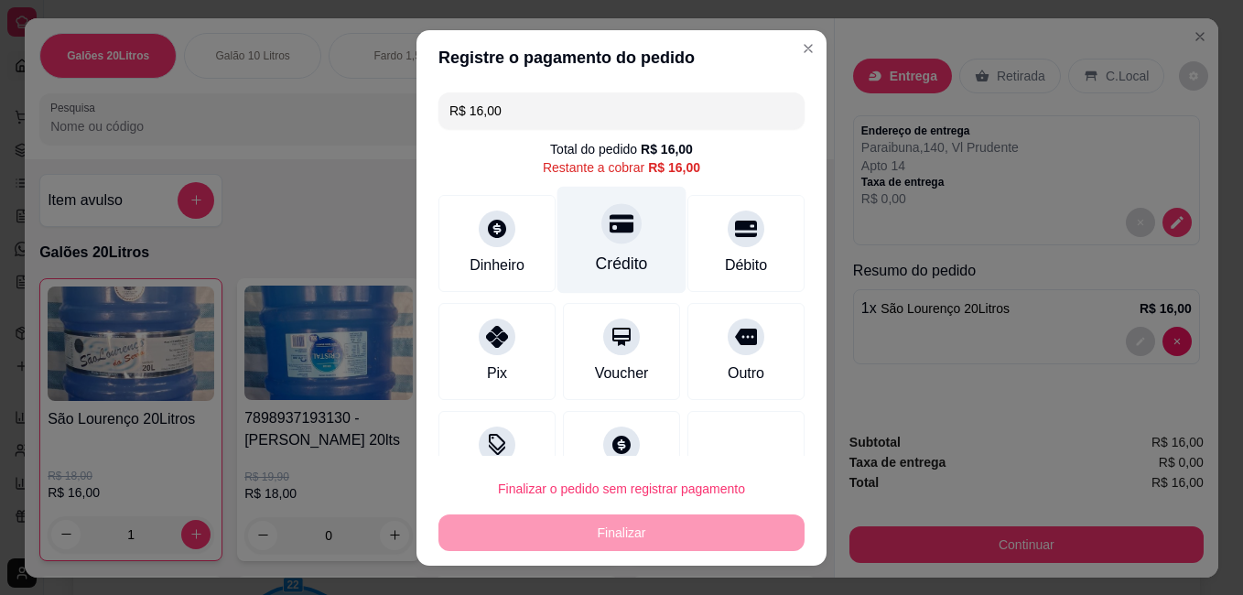
click at [591, 244] on div "Crédito" at bounding box center [622, 239] width 129 height 107
type input "R$ 0,00"
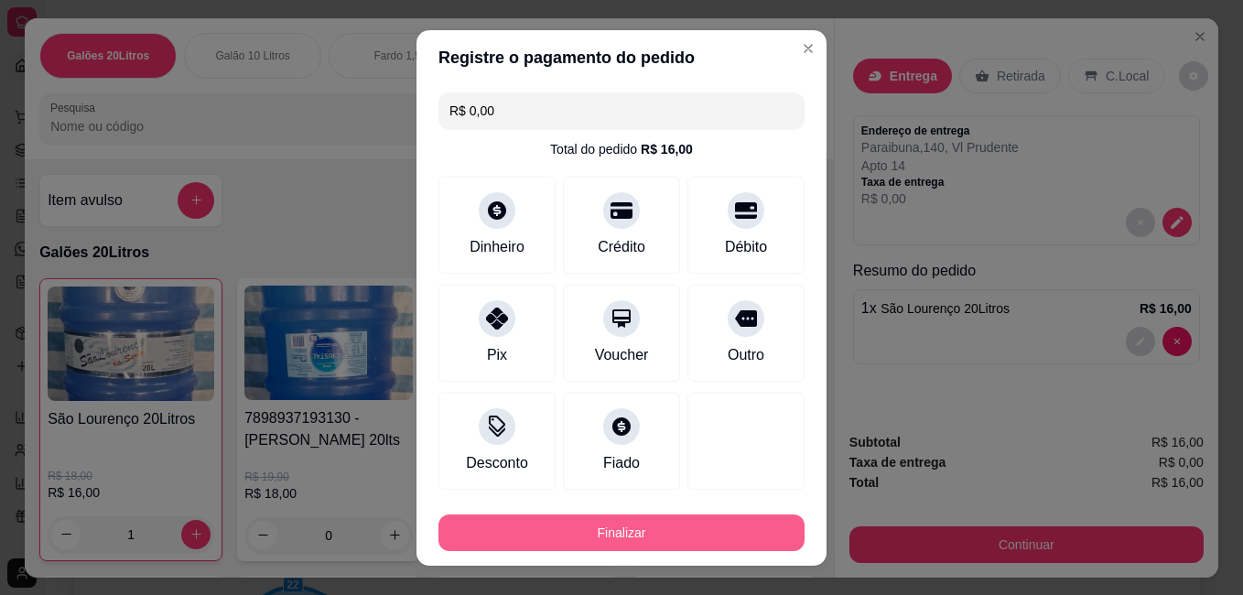
click at [624, 533] on button "Finalizar" at bounding box center [622, 533] width 366 height 37
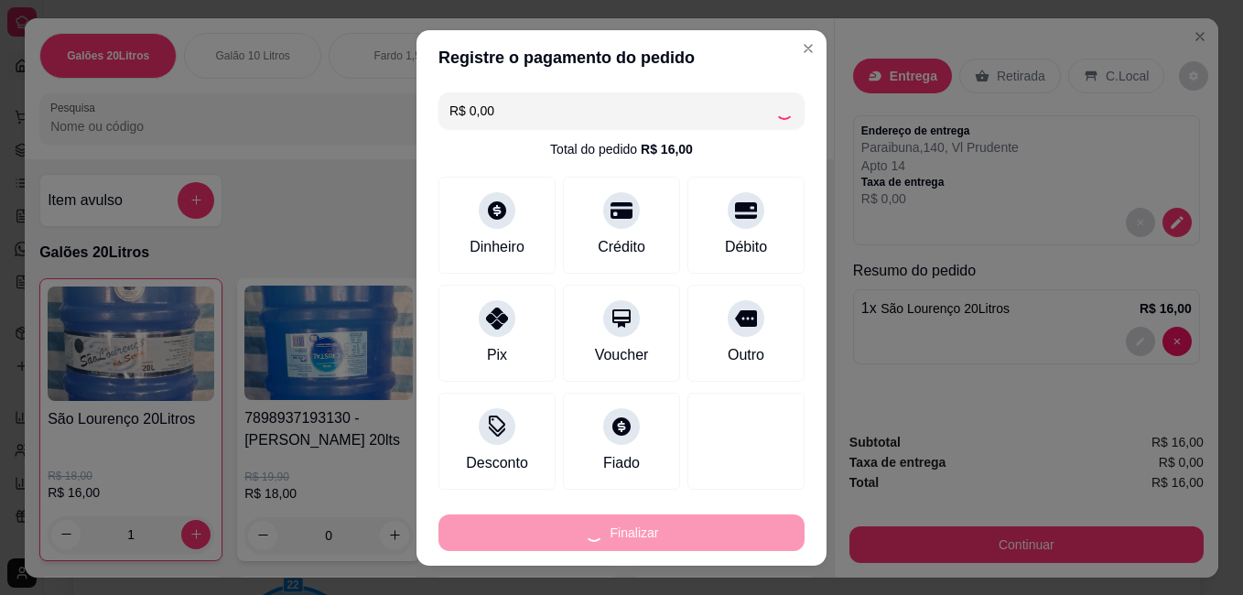
type input "0"
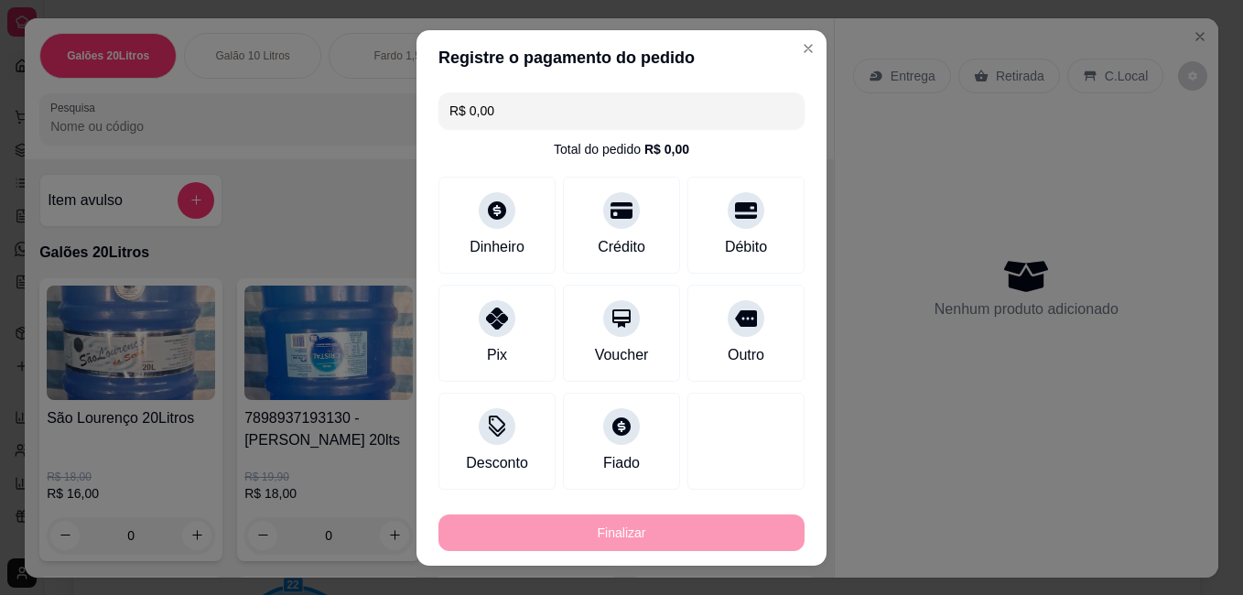
type input "-R$ 16,00"
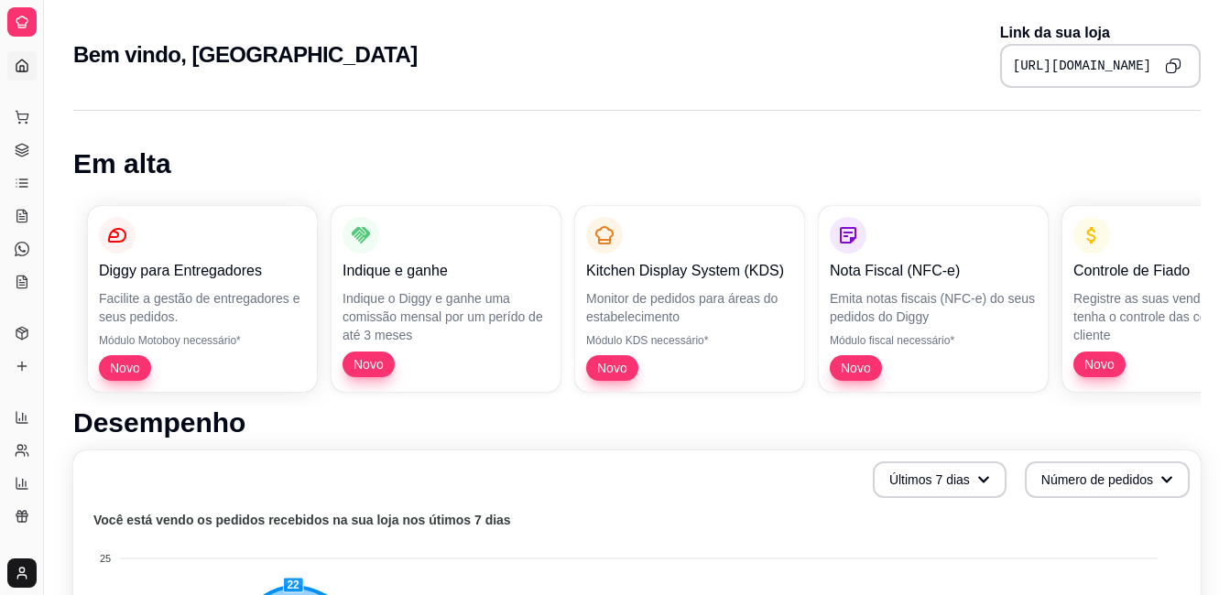
click at [16, 64] on icon at bounding box center [21, 66] width 11 height 12
click at [25, 180] on icon at bounding box center [22, 183] width 15 height 15
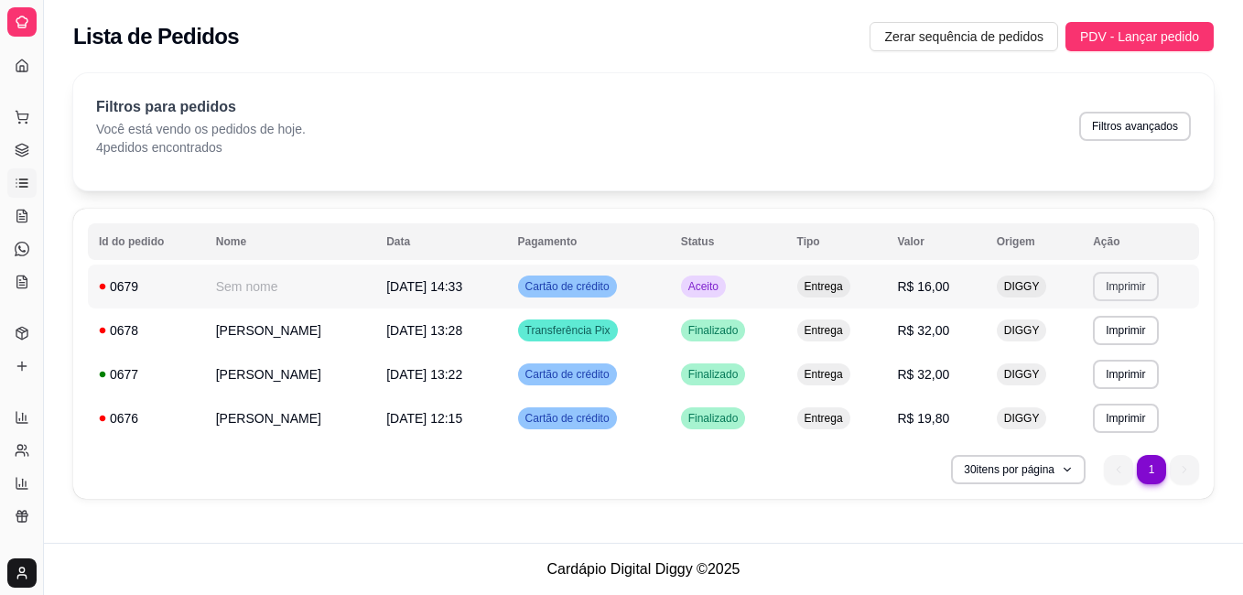
click at [1123, 290] on button "Imprimir" at bounding box center [1125, 286] width 65 height 29
click at [1098, 354] on button "IMPRESSORA" at bounding box center [1093, 350] width 128 height 28
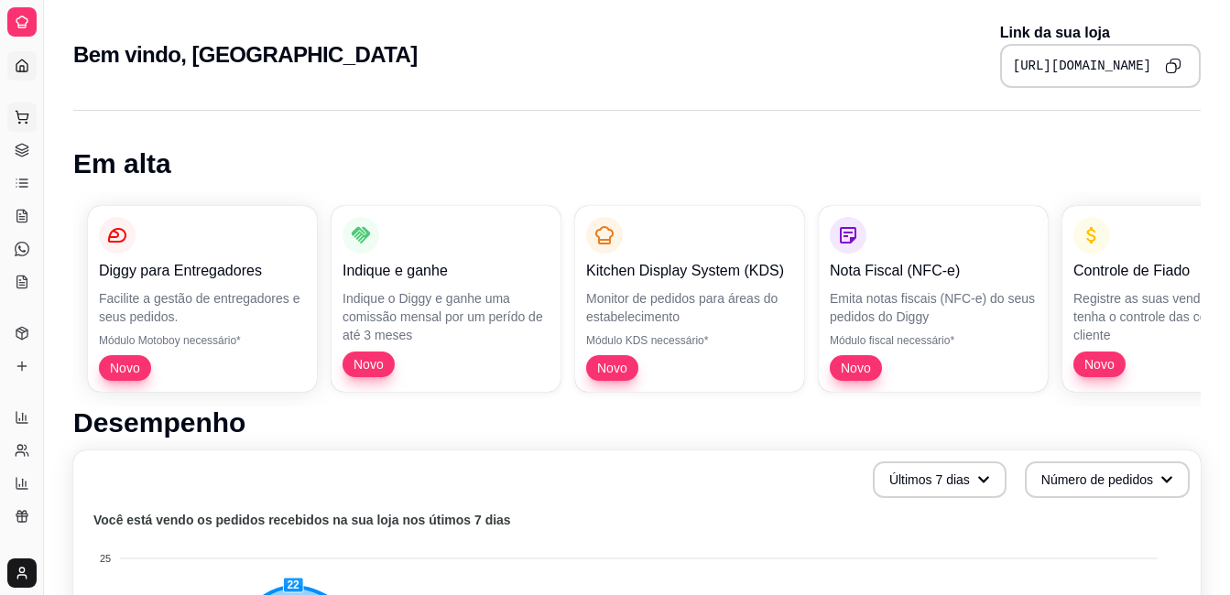
click at [22, 119] on icon at bounding box center [22, 117] width 15 height 15
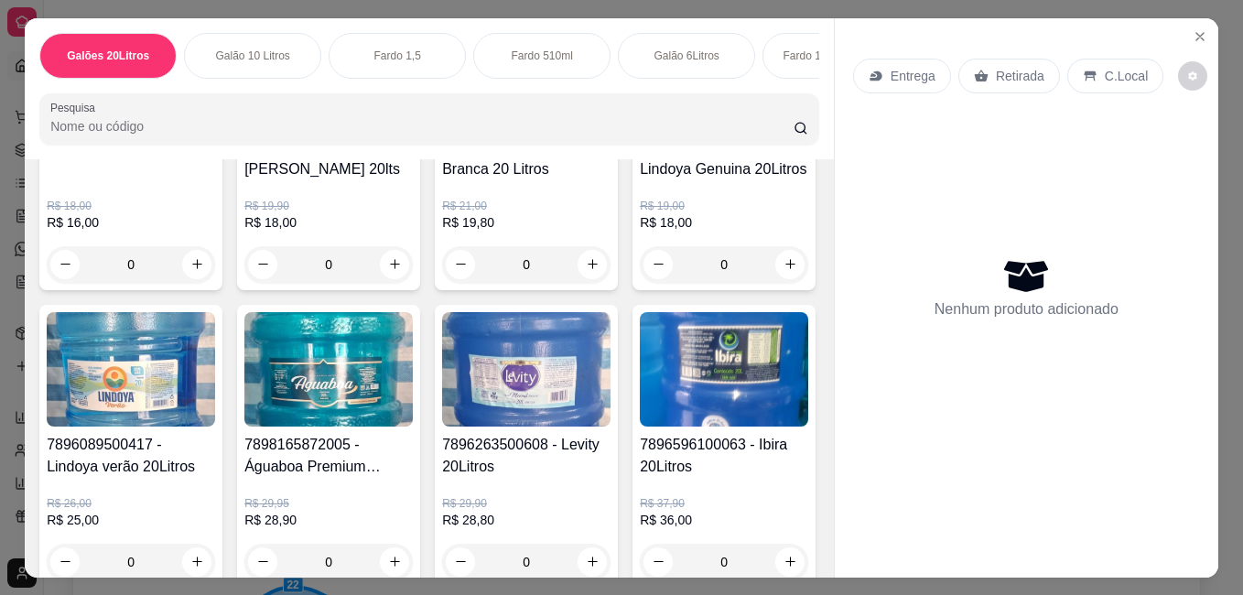
scroll to position [275, 0]
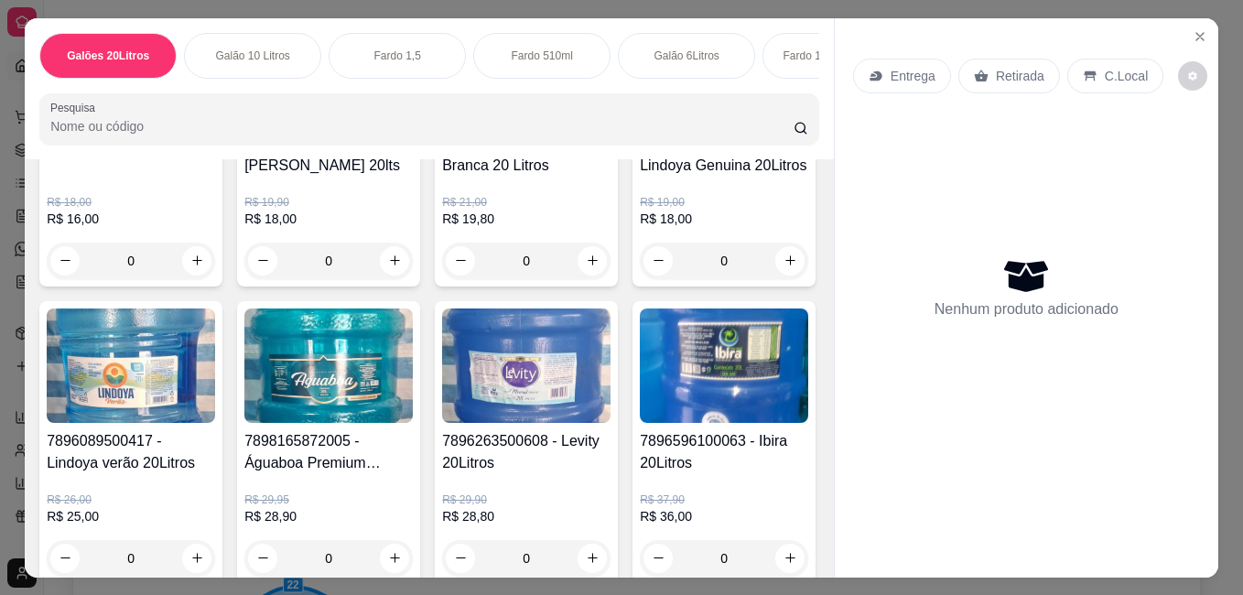
click at [640, 125] on img at bounding box center [724, 68] width 168 height 114
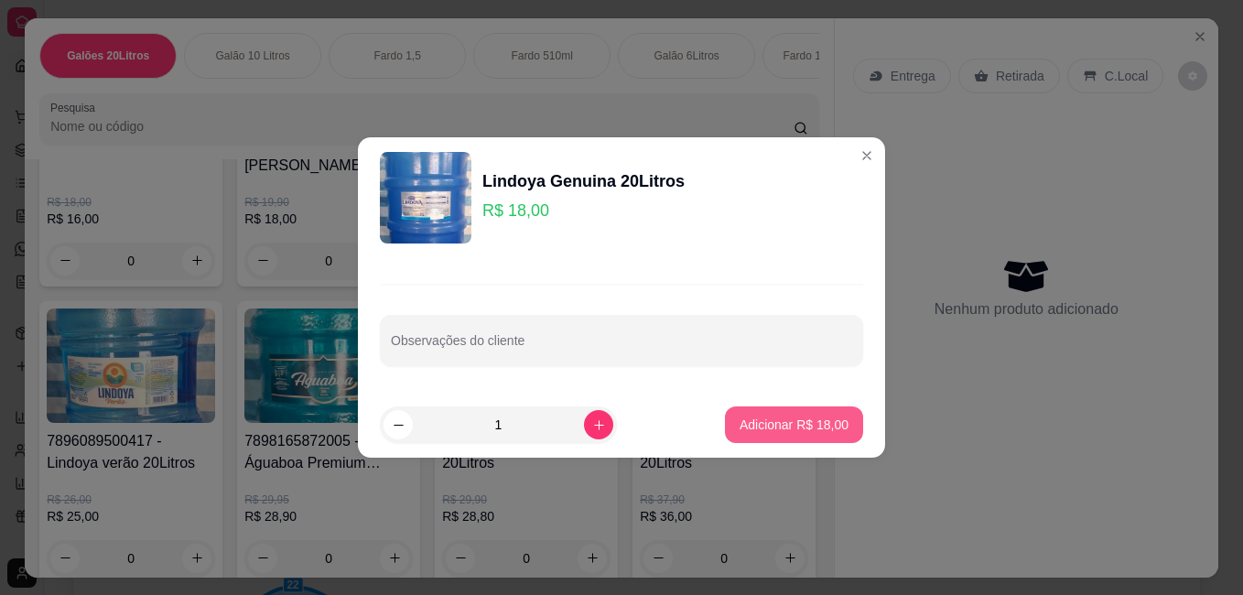
click at [780, 418] on p "Adicionar R$ 18,00" at bounding box center [794, 425] width 109 height 18
type input "1"
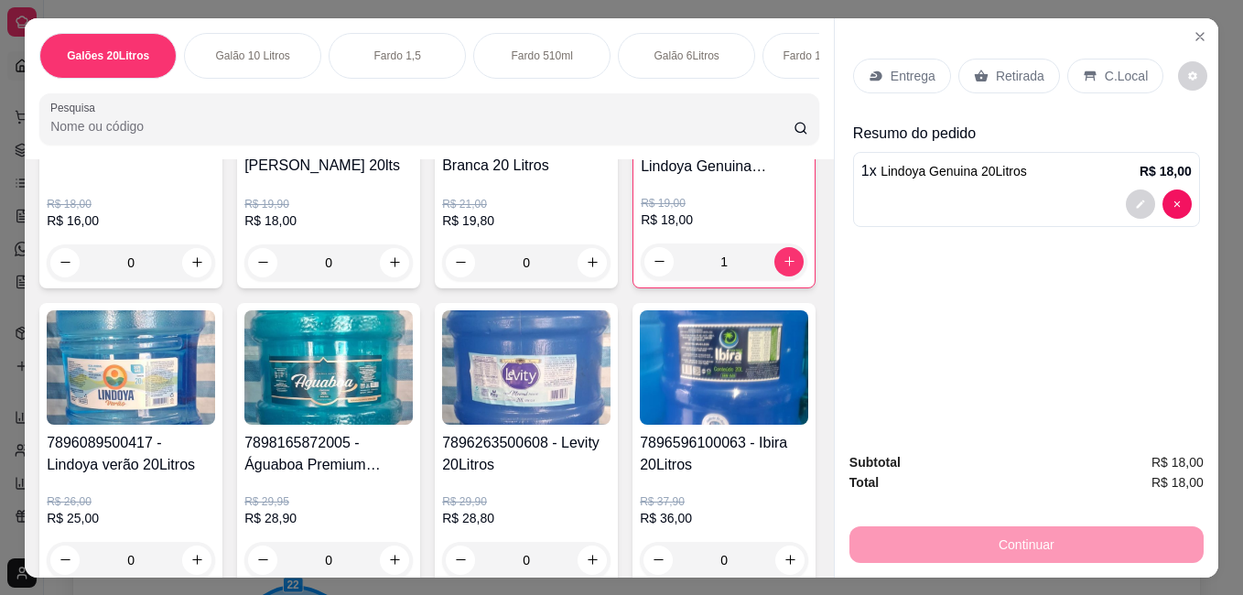
click at [902, 69] on p "Entrega" at bounding box center [913, 76] width 45 height 18
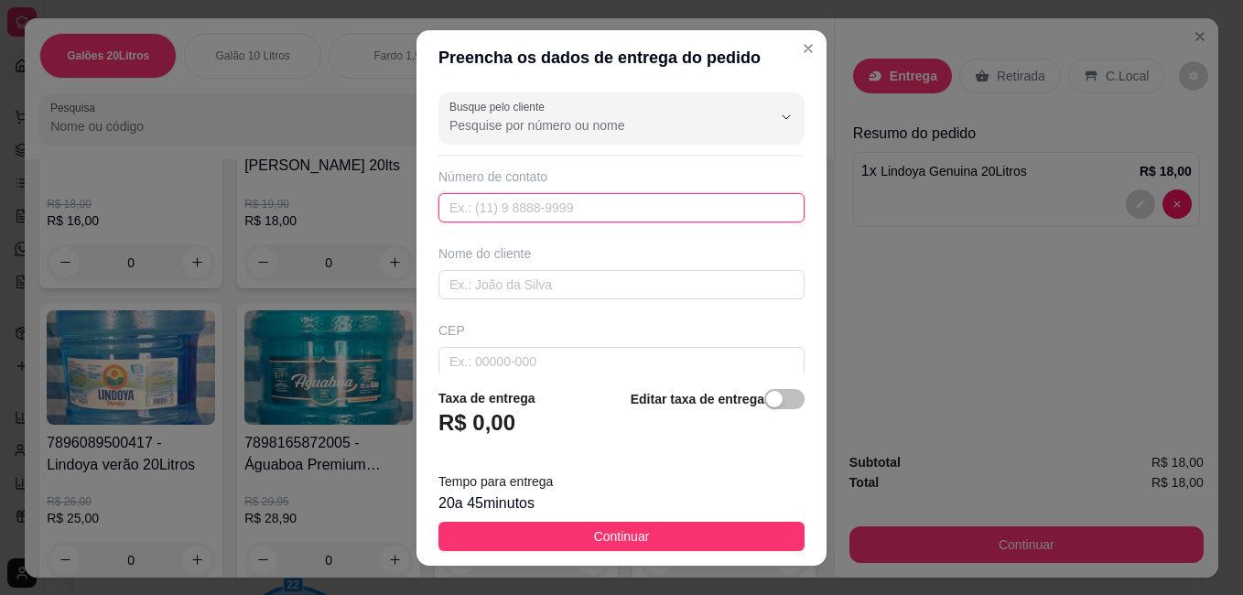
click at [569, 202] on input "text" at bounding box center [622, 207] width 366 height 29
type input "[PHONE_NUMBER]"
click at [516, 285] on input "text" at bounding box center [622, 284] width 366 height 29
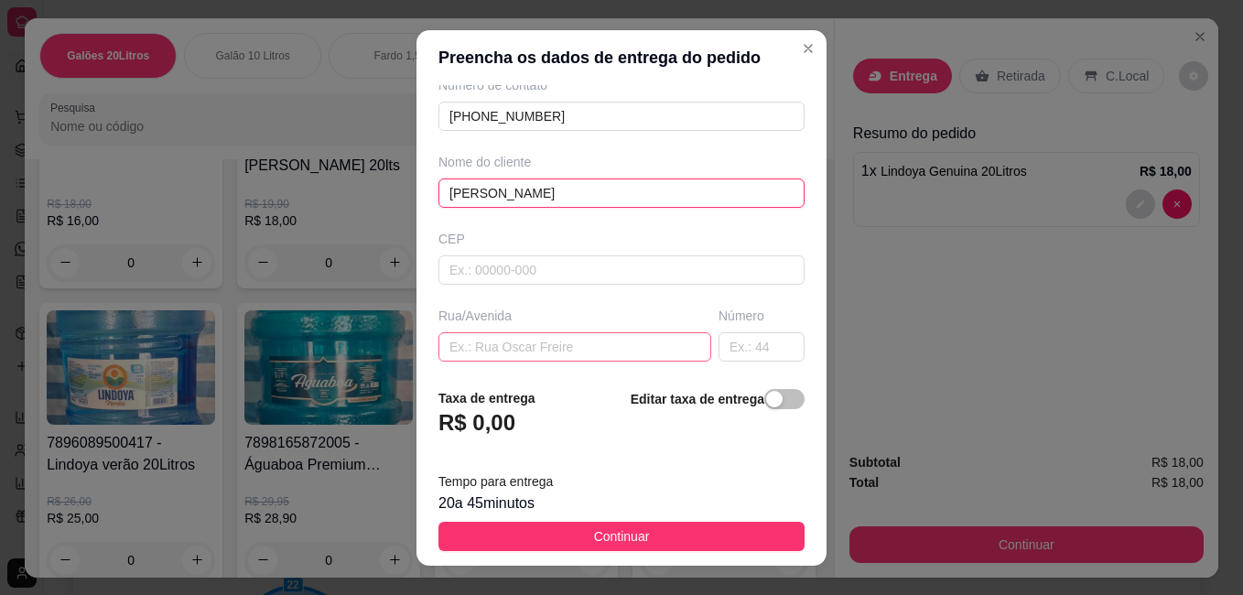
scroll to position [183, 0]
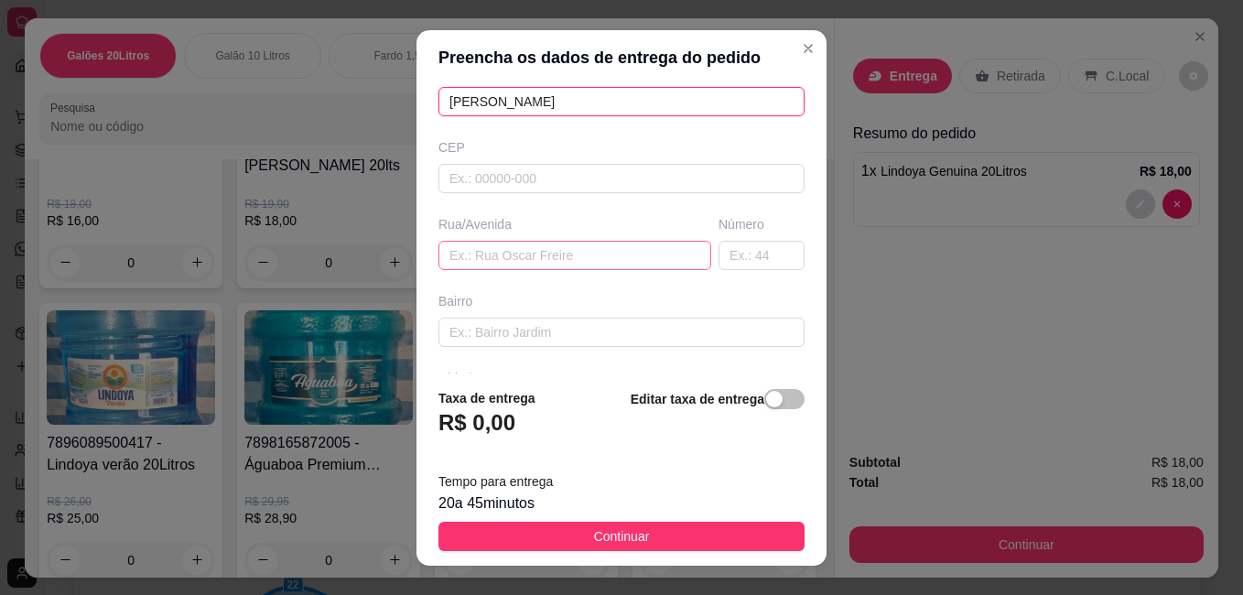
type input "[PERSON_NAME]"
click at [514, 252] on input "text" at bounding box center [575, 255] width 273 height 29
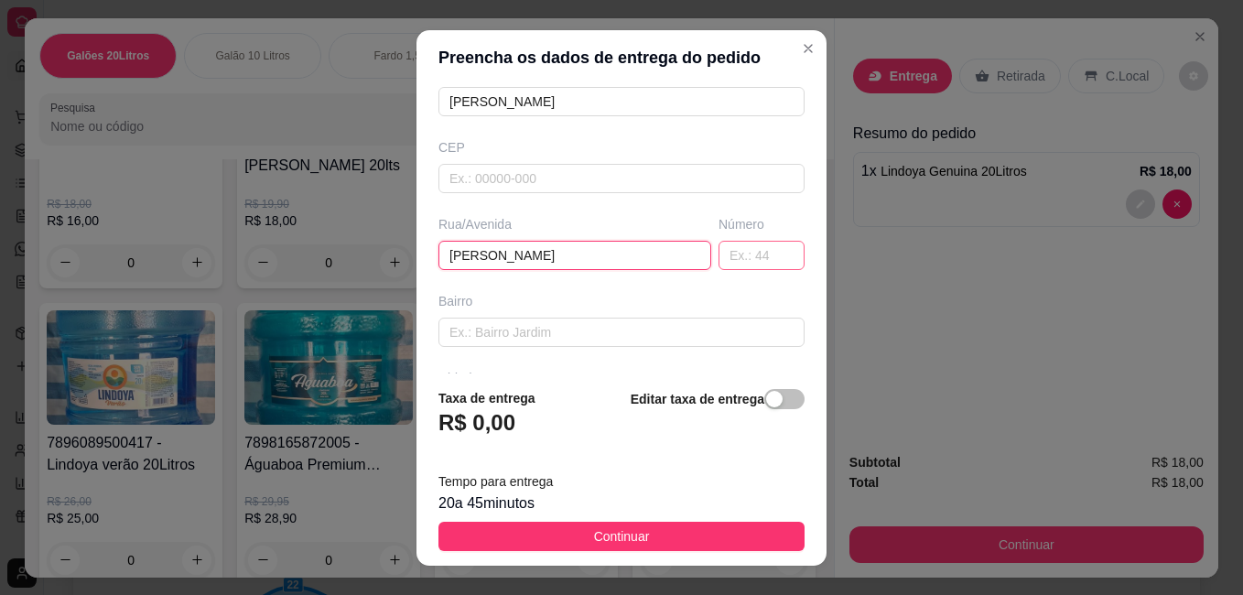
type input "[PERSON_NAME]"
click at [728, 262] on input "text" at bounding box center [762, 255] width 86 height 29
type input "67"
click at [645, 330] on input "text" at bounding box center [622, 332] width 366 height 29
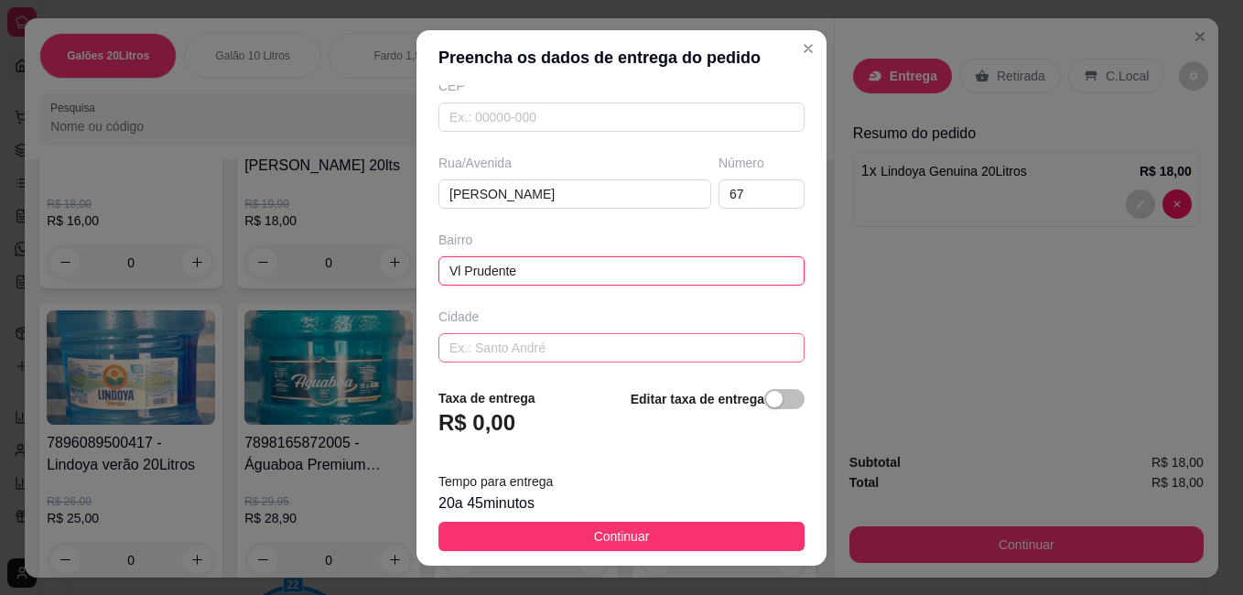
scroll to position [275, 0]
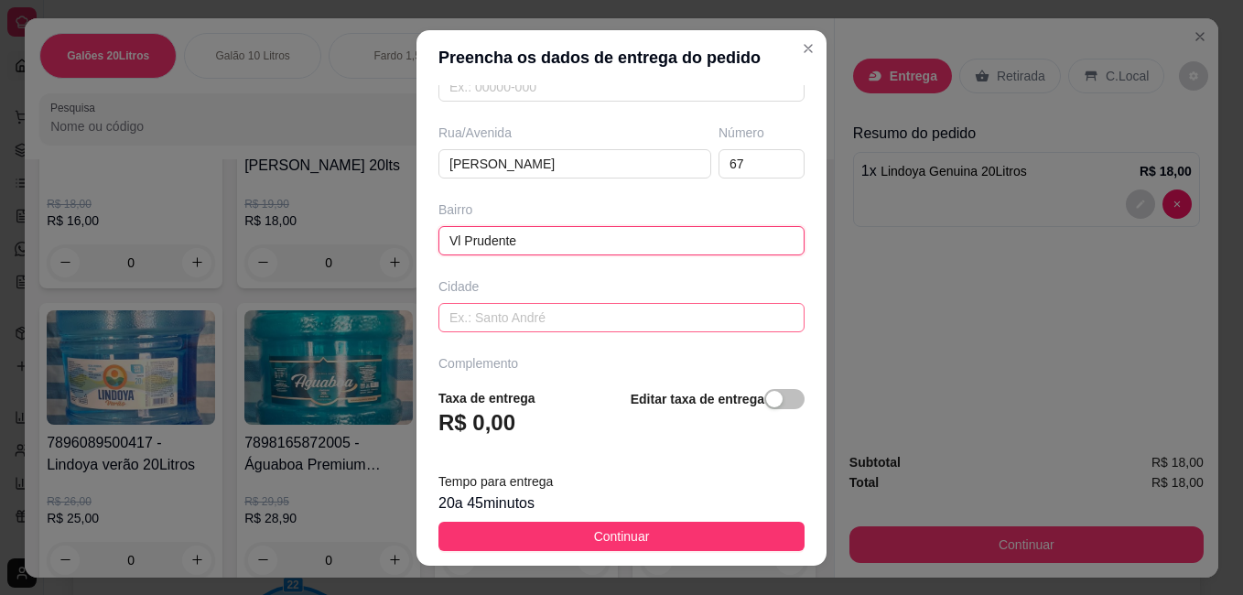
type input "Vl Prudente"
click at [666, 320] on input "text" at bounding box center [622, 317] width 366 height 29
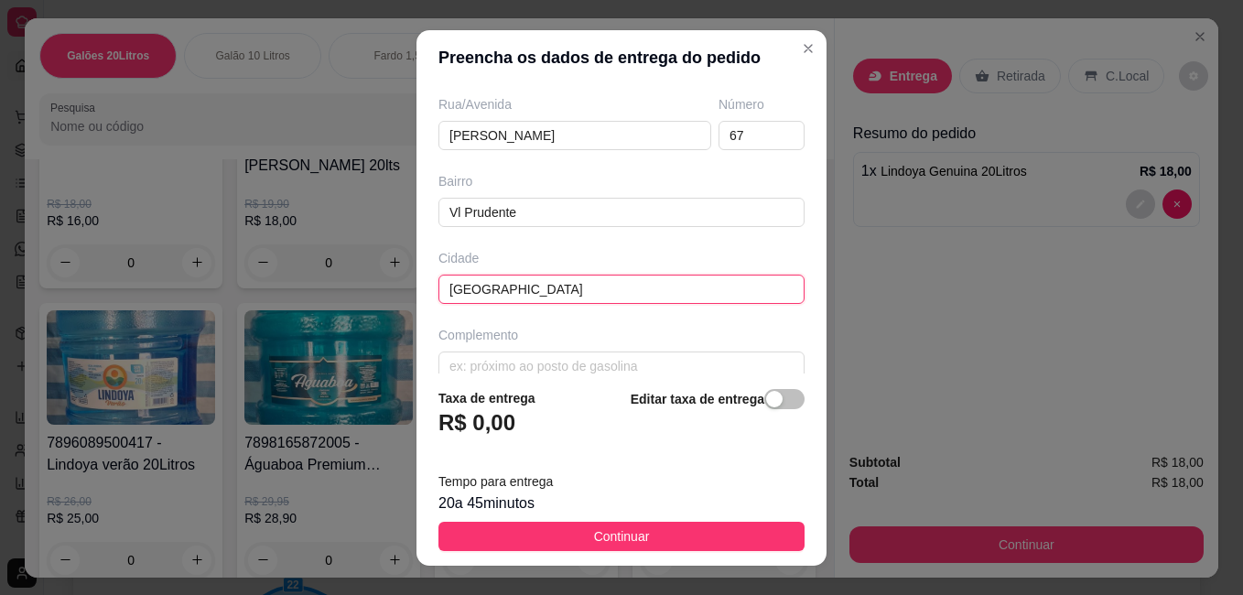
scroll to position [329, 0]
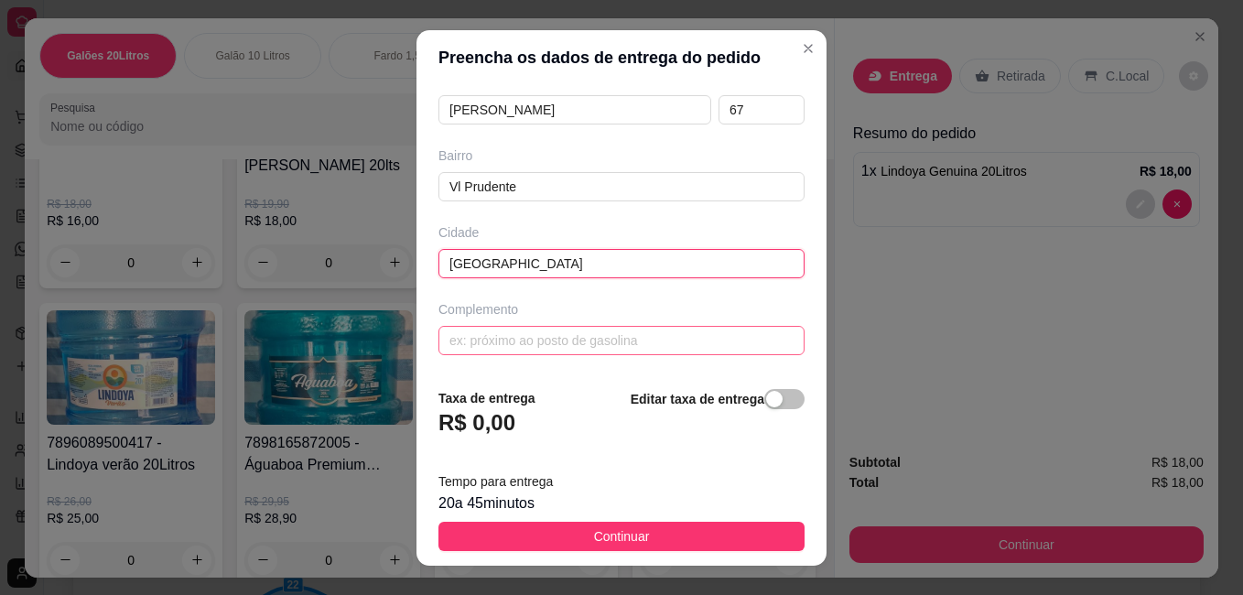
type input "[GEOGRAPHIC_DATA]"
click at [602, 339] on input "text" at bounding box center [622, 340] width 366 height 29
type input "a"
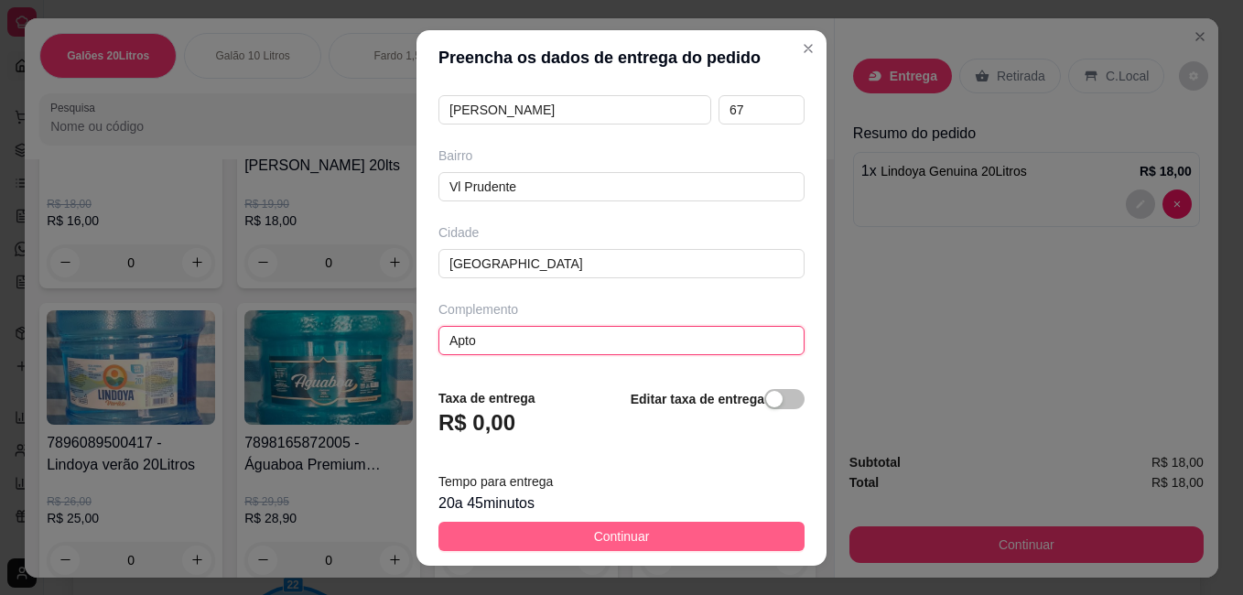
type input "Apto"
click at [641, 535] on button "Continuar" at bounding box center [622, 536] width 366 height 29
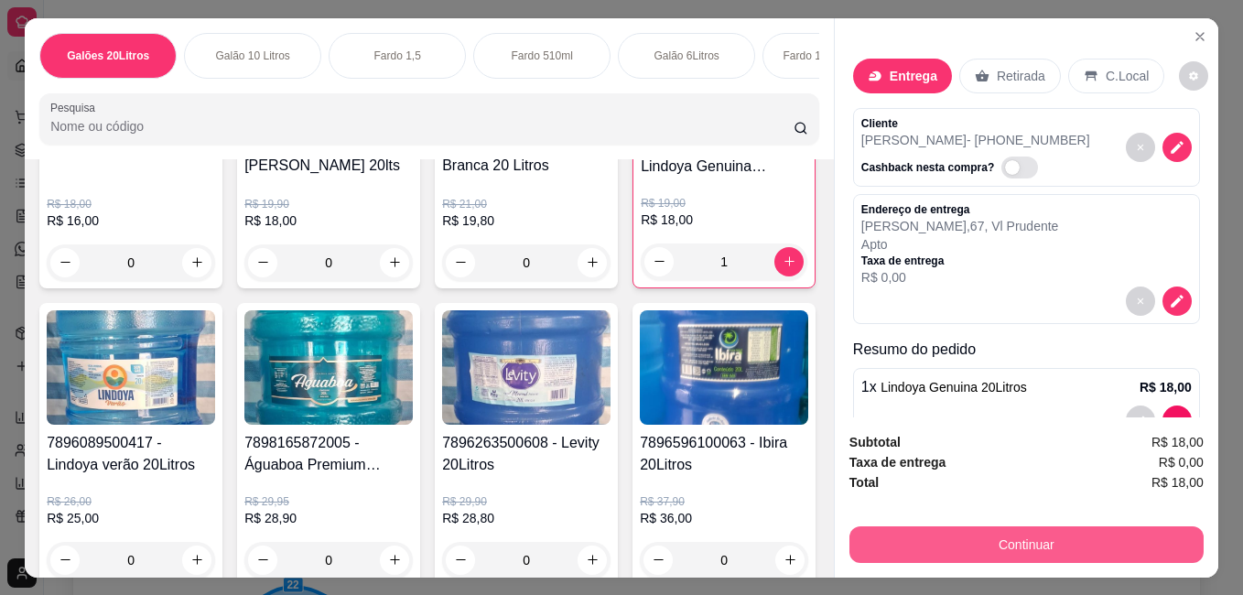
click at [987, 536] on button "Continuar" at bounding box center [1027, 544] width 354 height 37
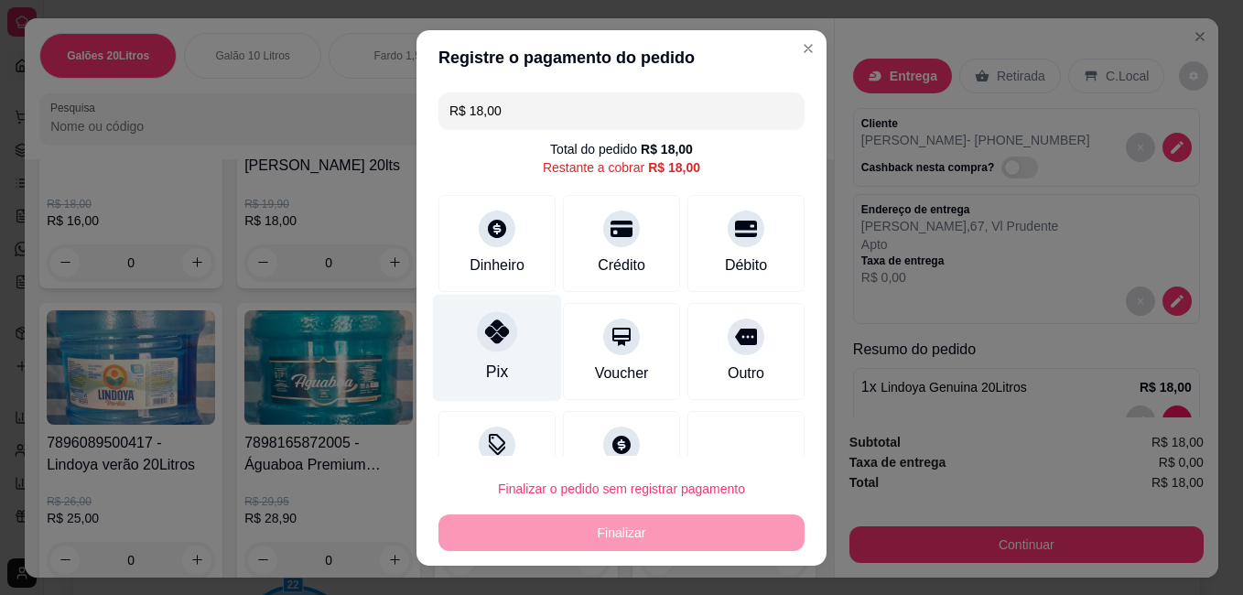
click at [490, 341] on icon at bounding box center [497, 332] width 24 height 24
type input "R$ 0,00"
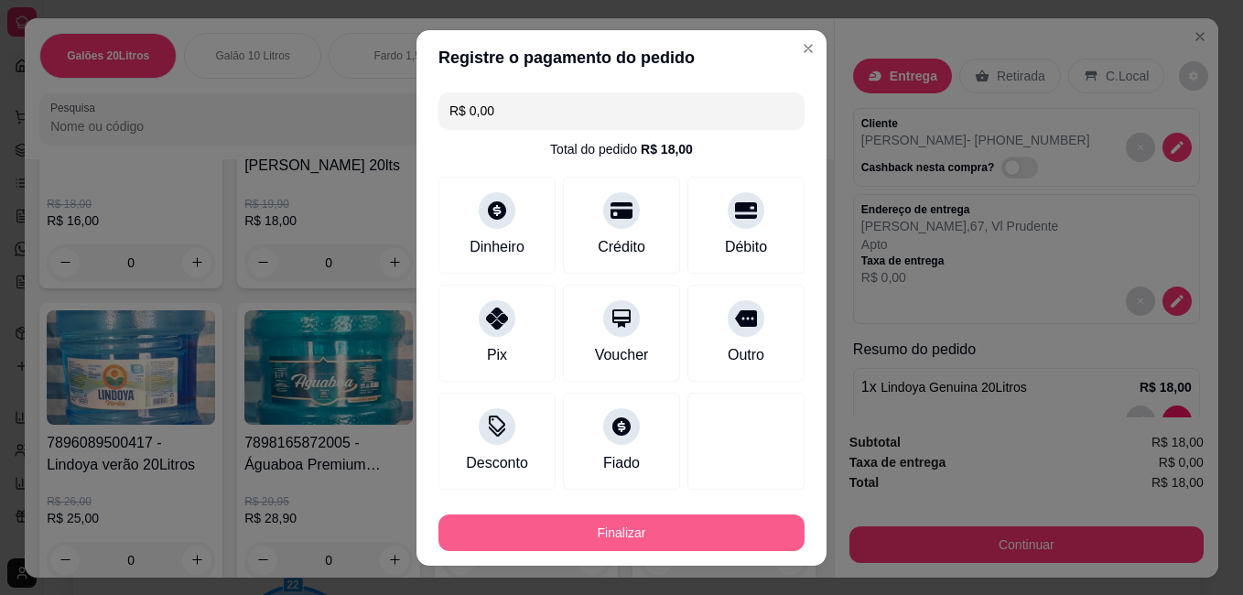
click at [612, 535] on button "Finalizar" at bounding box center [622, 533] width 366 height 37
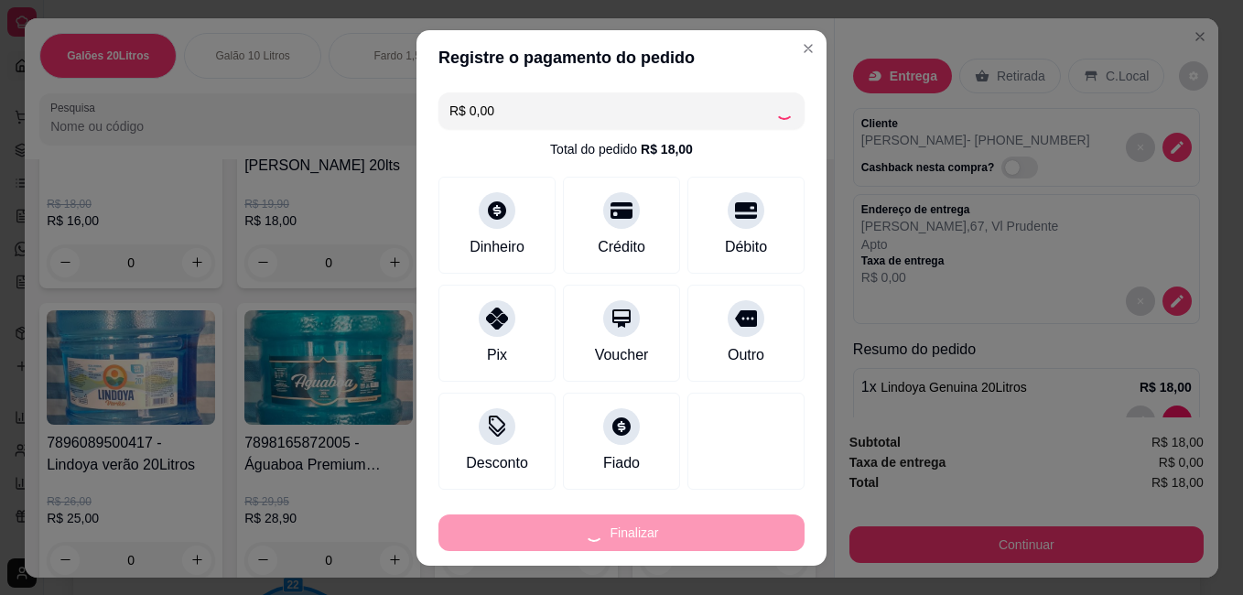
type input "0"
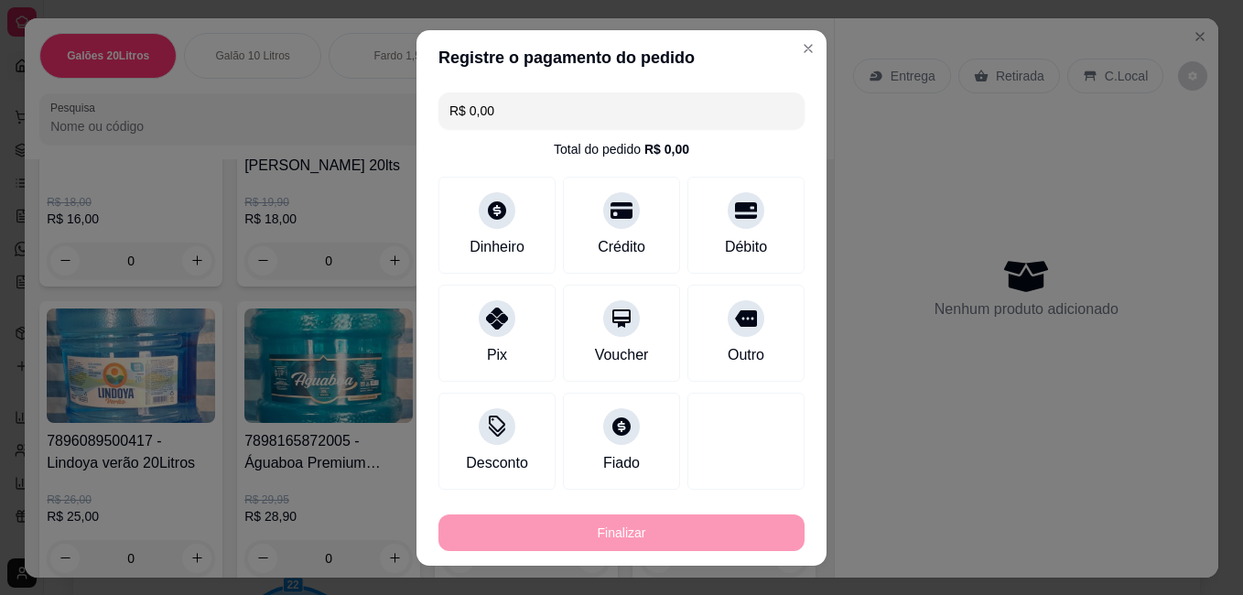
type input "-R$ 18,00"
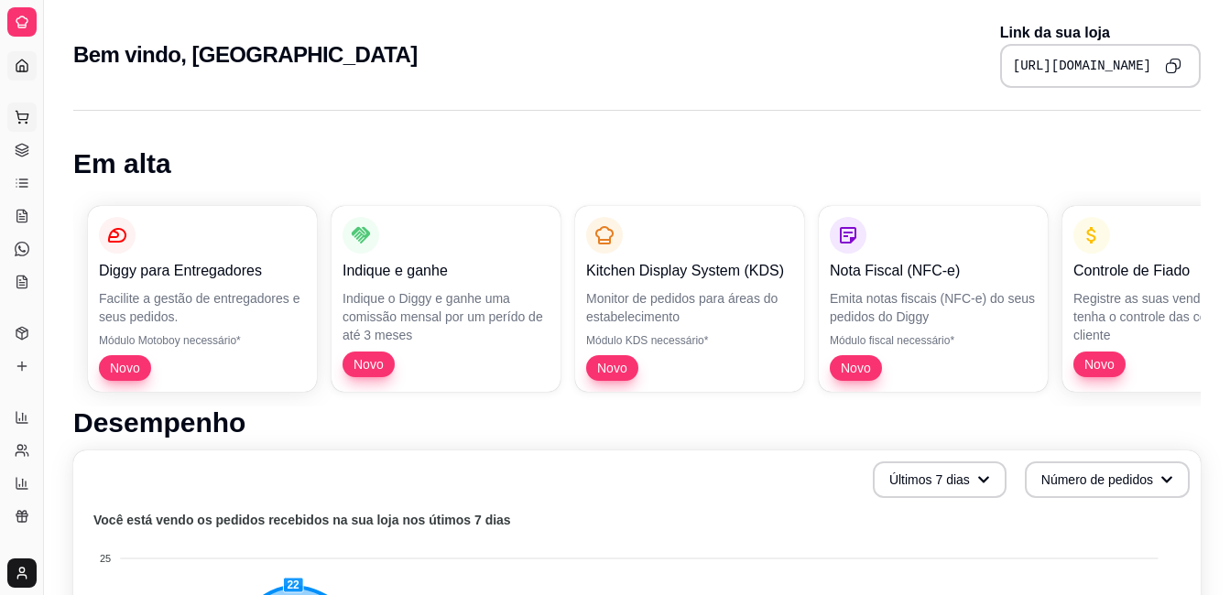
click at [23, 119] on icon at bounding box center [22, 115] width 12 height 8
click at [24, 64] on icon at bounding box center [22, 66] width 15 height 15
click at [21, 15] on icon at bounding box center [22, 22] width 15 height 15
click at [26, 179] on icon at bounding box center [22, 183] width 15 height 15
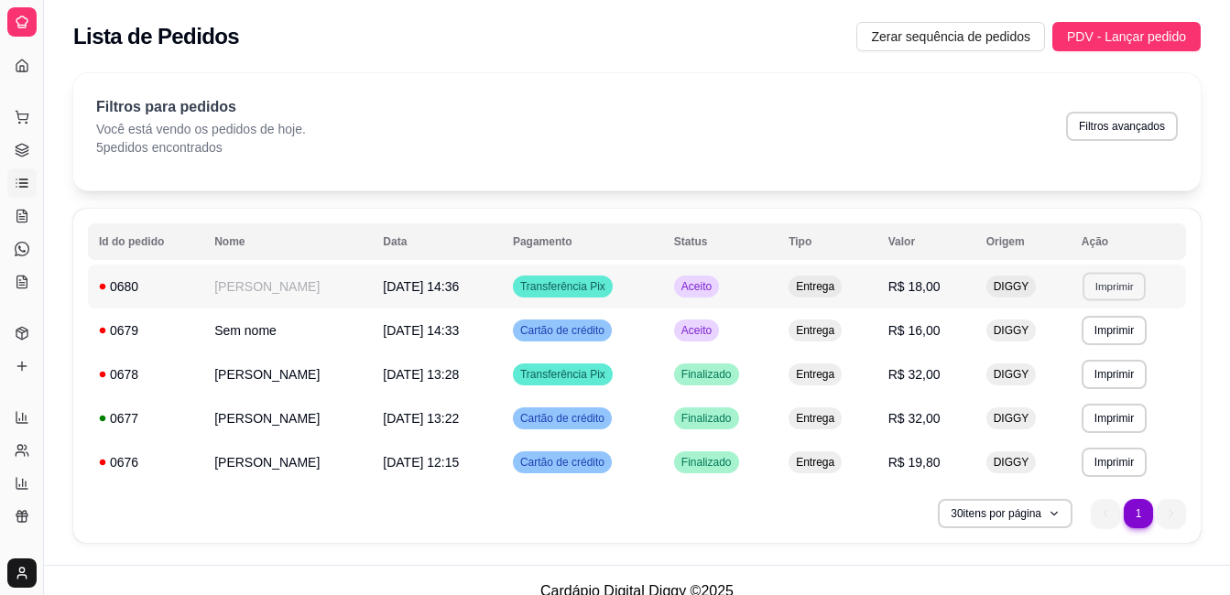
click at [1102, 286] on button "Imprimir" at bounding box center [1113, 286] width 63 height 28
click at [1097, 352] on button "IMPRESSORA" at bounding box center [1081, 350] width 128 height 28
click at [16, 114] on icon at bounding box center [22, 117] width 15 height 15
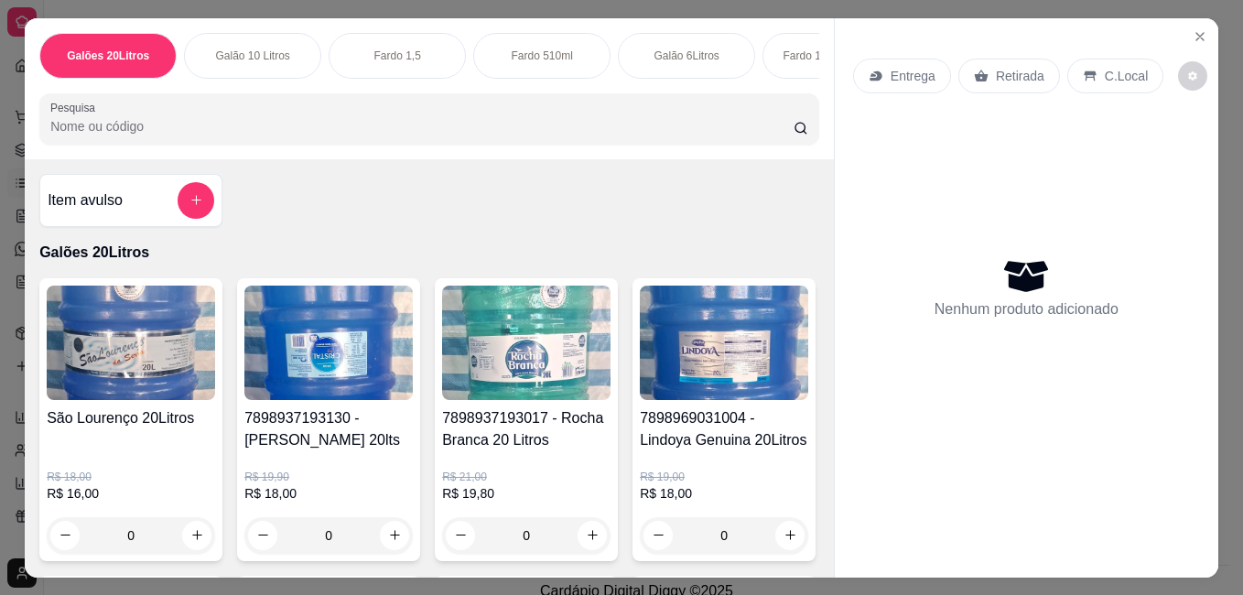
click at [140, 389] on img at bounding box center [131, 343] width 168 height 114
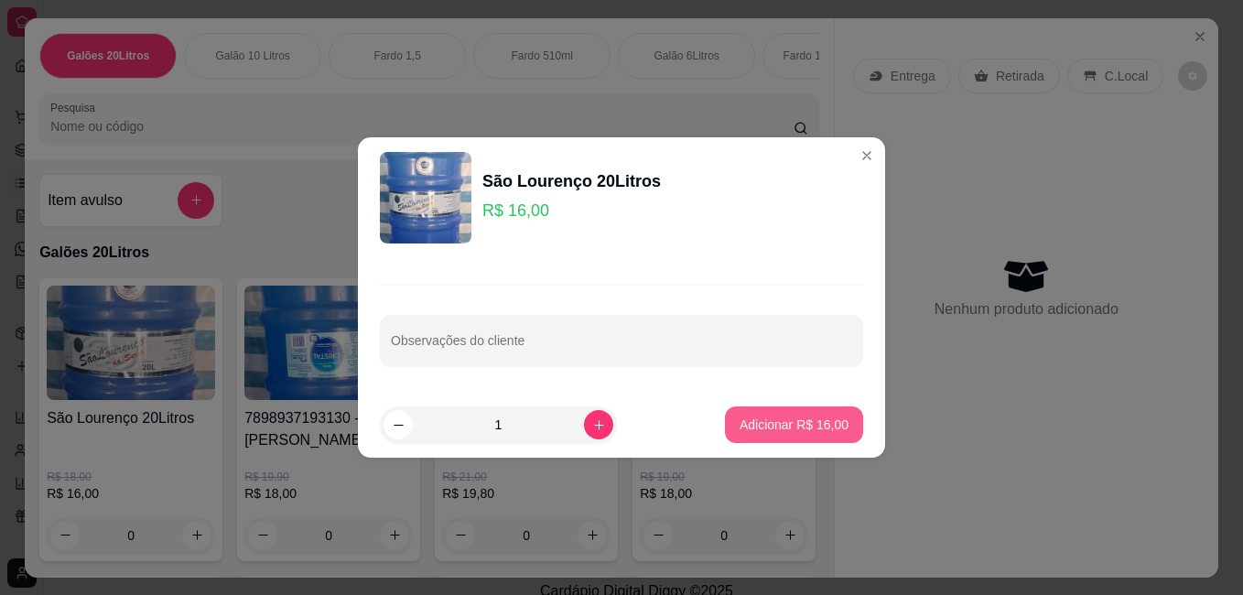
click at [769, 423] on p "Adicionar R$ 16,00" at bounding box center [794, 425] width 109 height 18
type input "1"
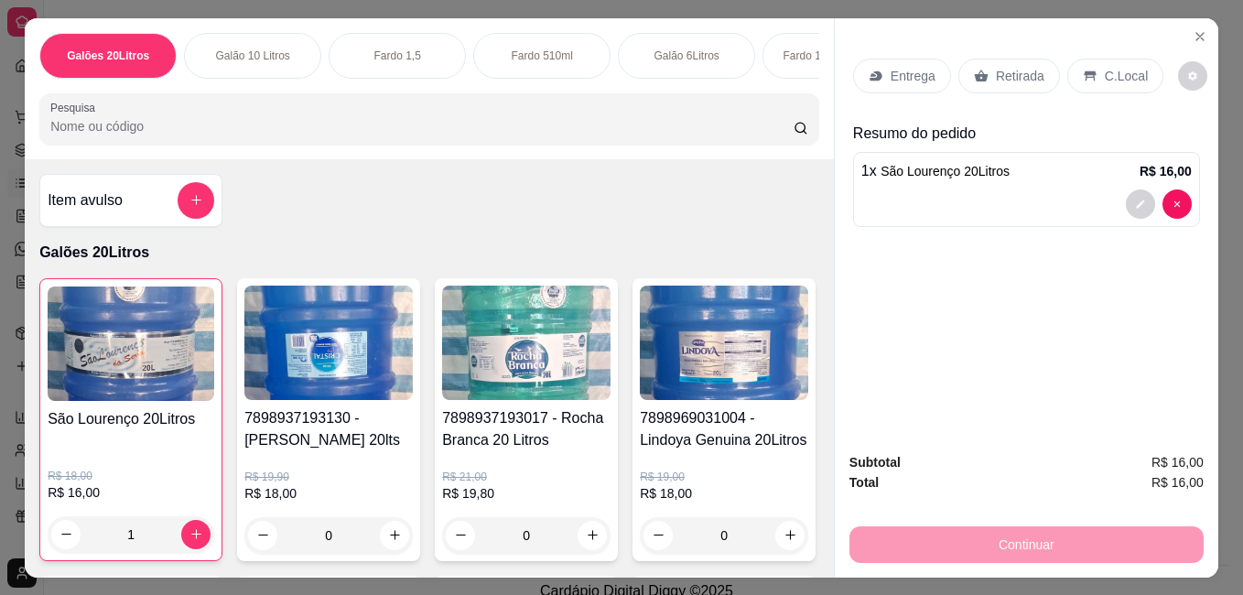
click at [917, 67] on p "Entrega" at bounding box center [913, 76] width 45 height 18
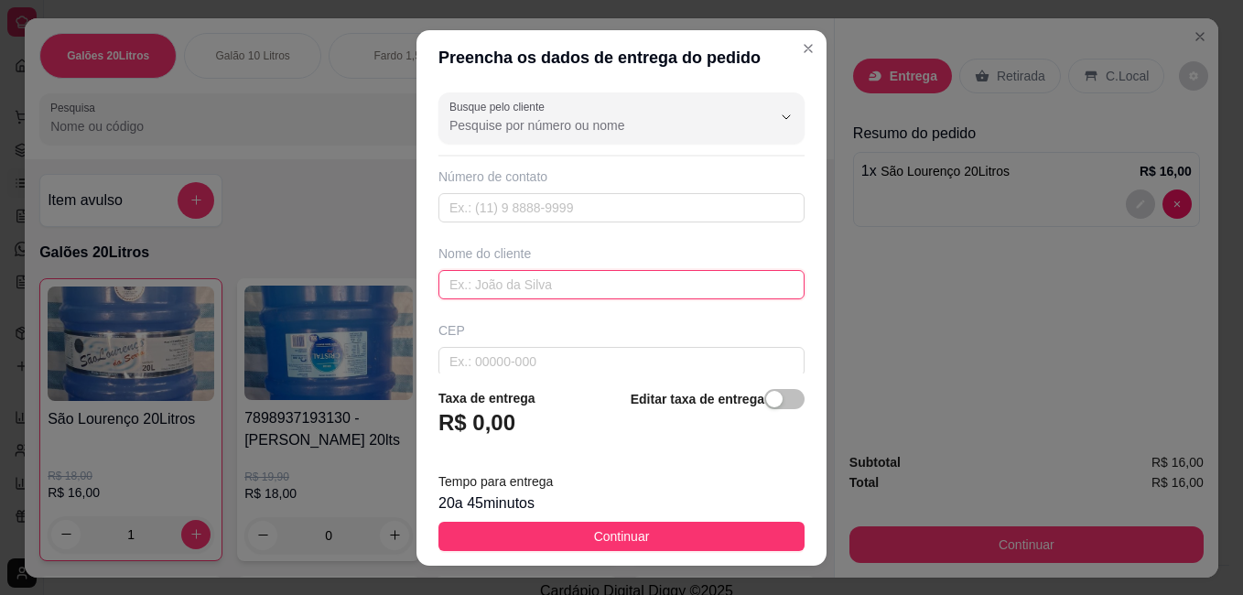
click at [511, 286] on input "text" at bounding box center [622, 284] width 366 height 29
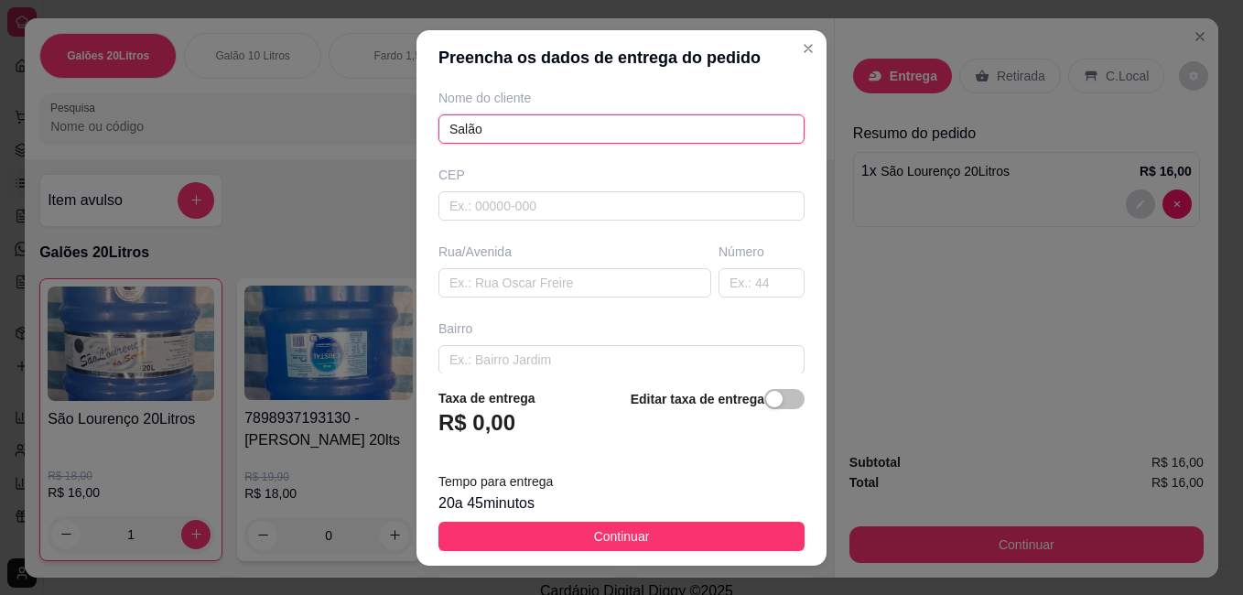
scroll to position [183, 0]
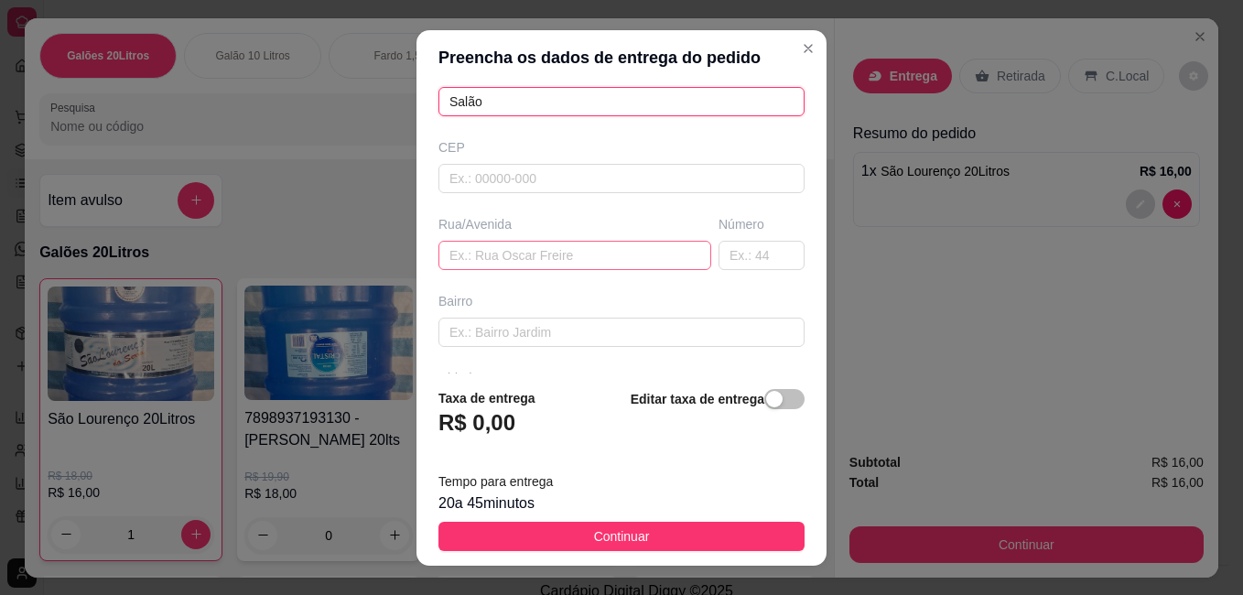
type input "Salão"
click at [505, 251] on input "text" at bounding box center [575, 255] width 273 height 29
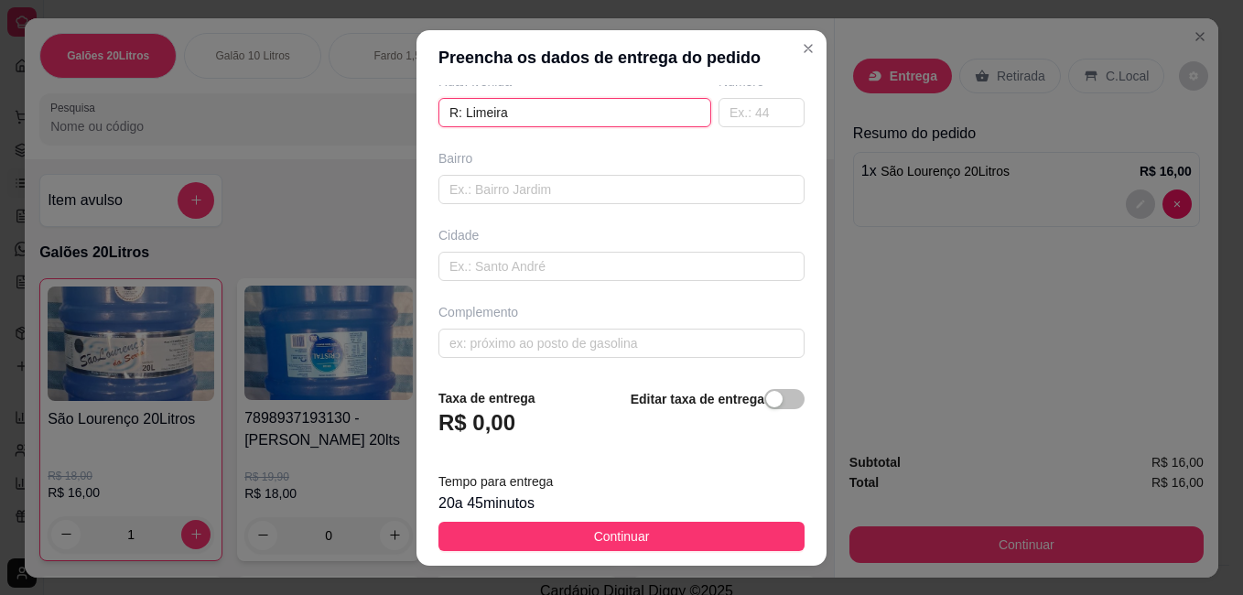
scroll to position [329, 0]
type input "R: Limeira"
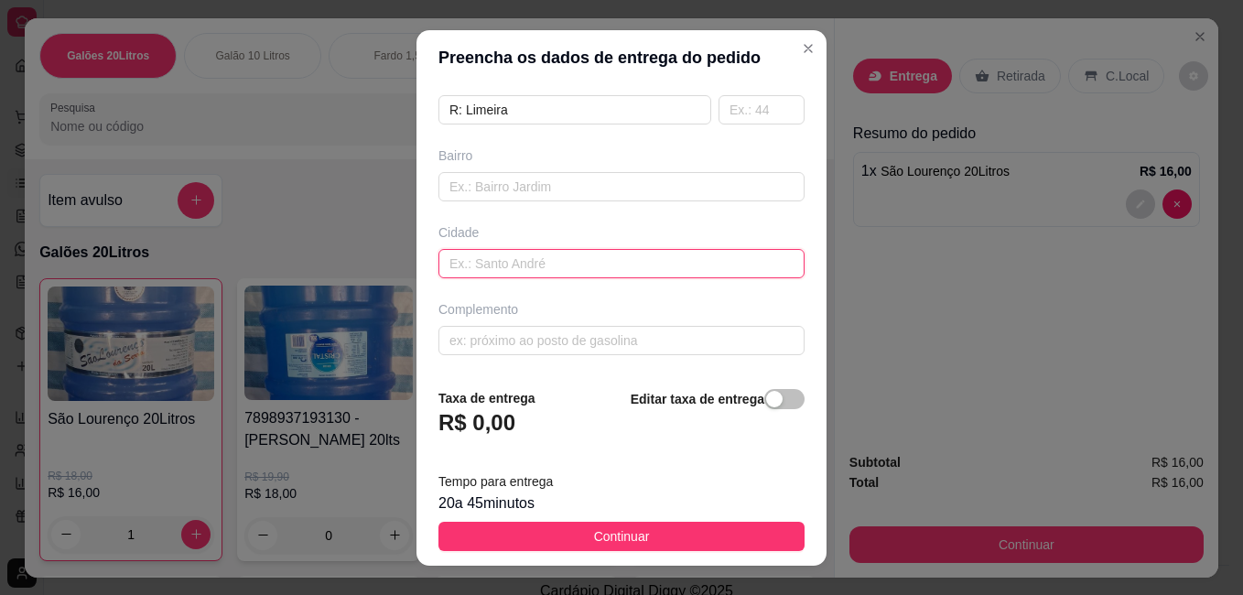
click at [573, 266] on input "text" at bounding box center [622, 263] width 366 height 29
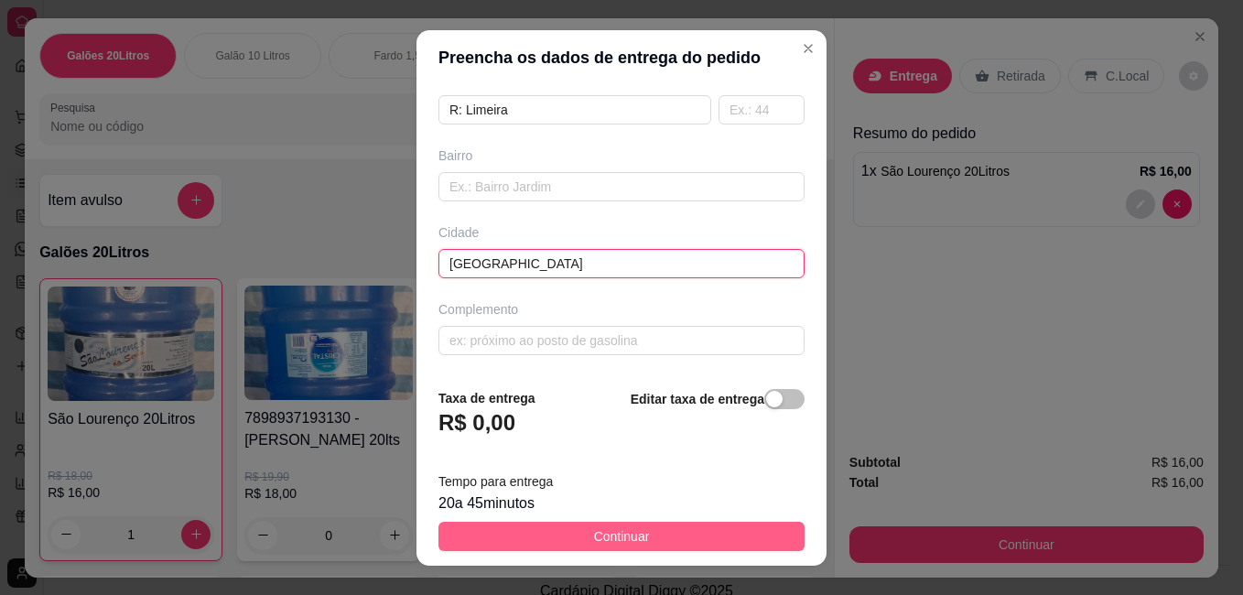
type input "[GEOGRAPHIC_DATA]"
click at [694, 536] on button "Continuar" at bounding box center [622, 536] width 366 height 29
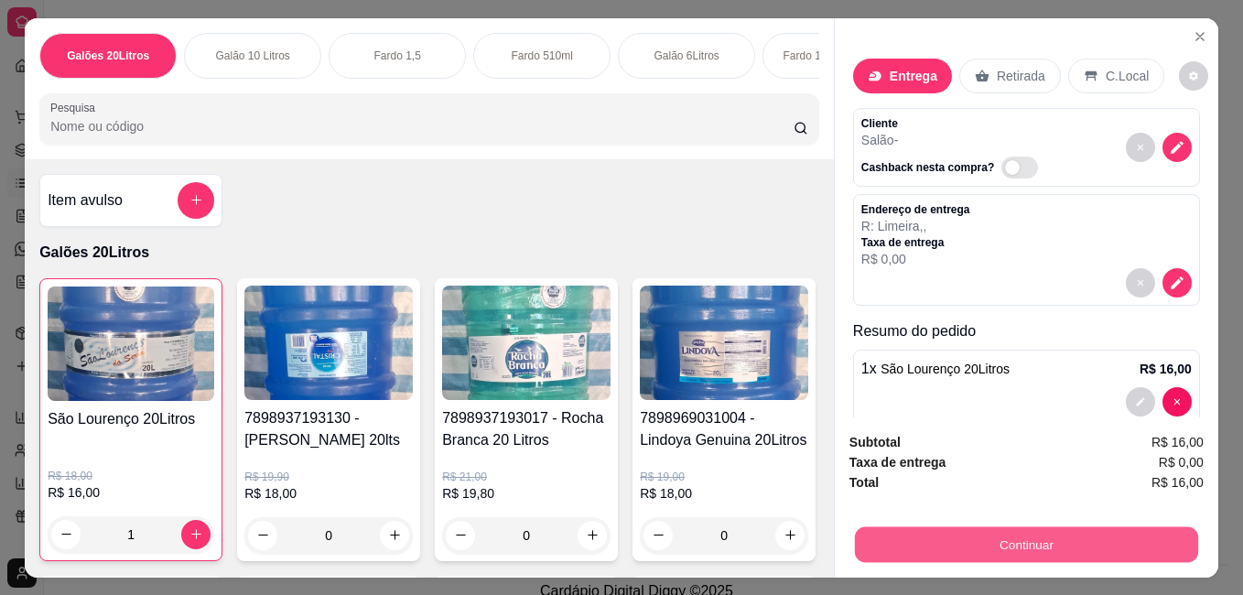
click at [945, 538] on button "Continuar" at bounding box center [1026, 544] width 343 height 36
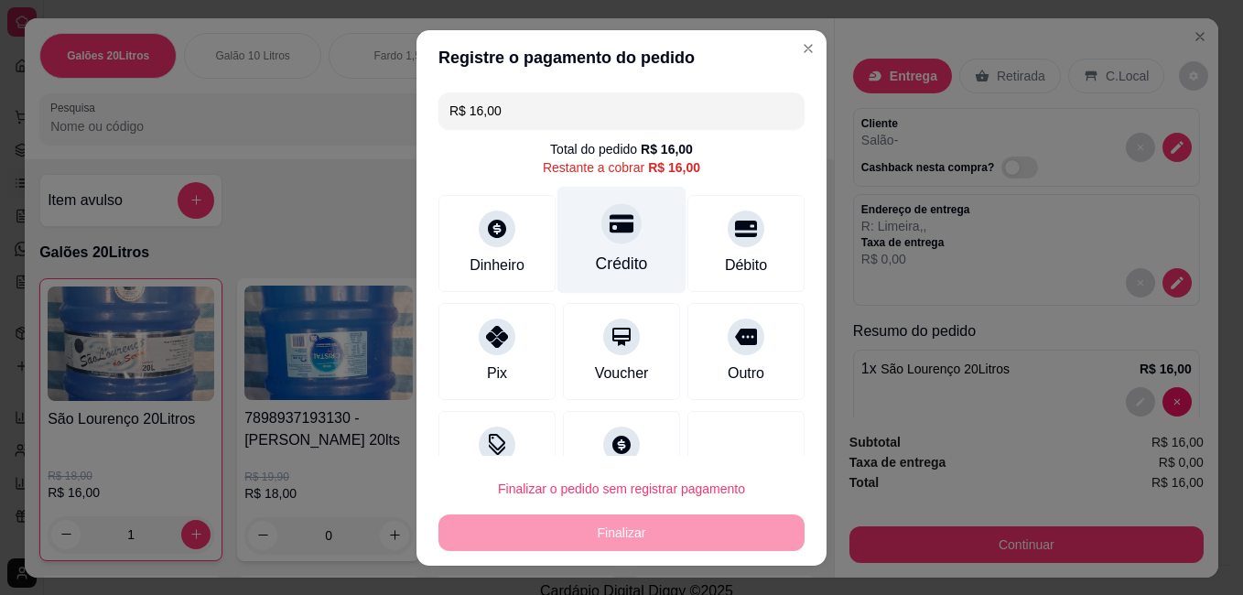
click at [609, 253] on div "Crédito" at bounding box center [622, 264] width 52 height 24
type input "R$ 0,00"
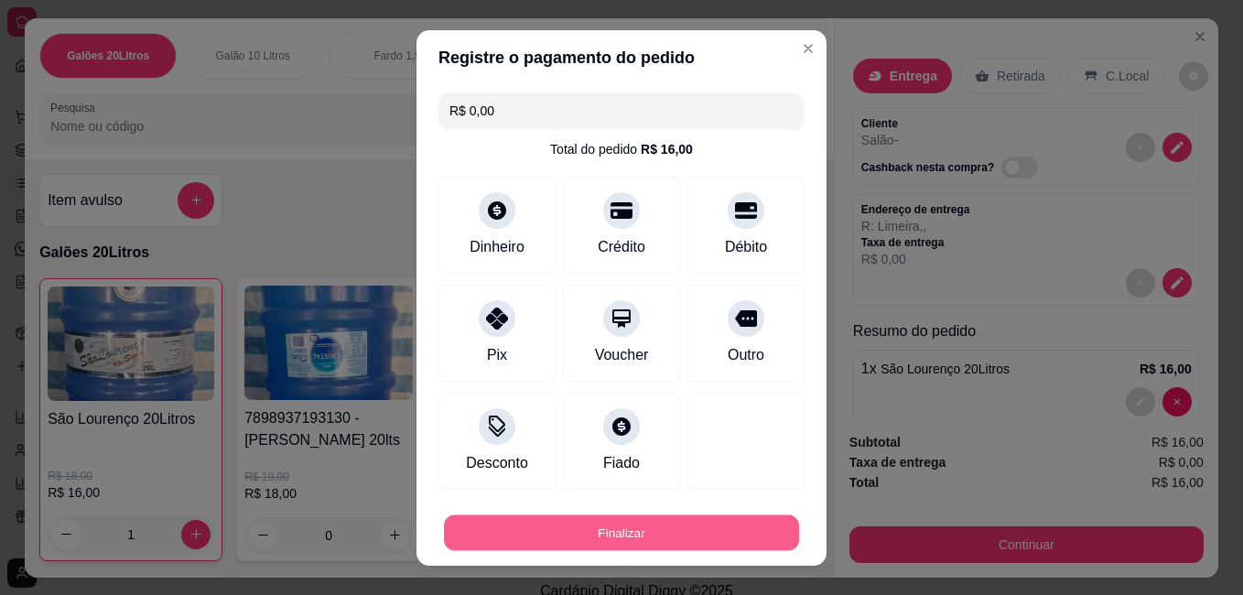
click at [661, 537] on button "Finalizar" at bounding box center [621, 533] width 355 height 36
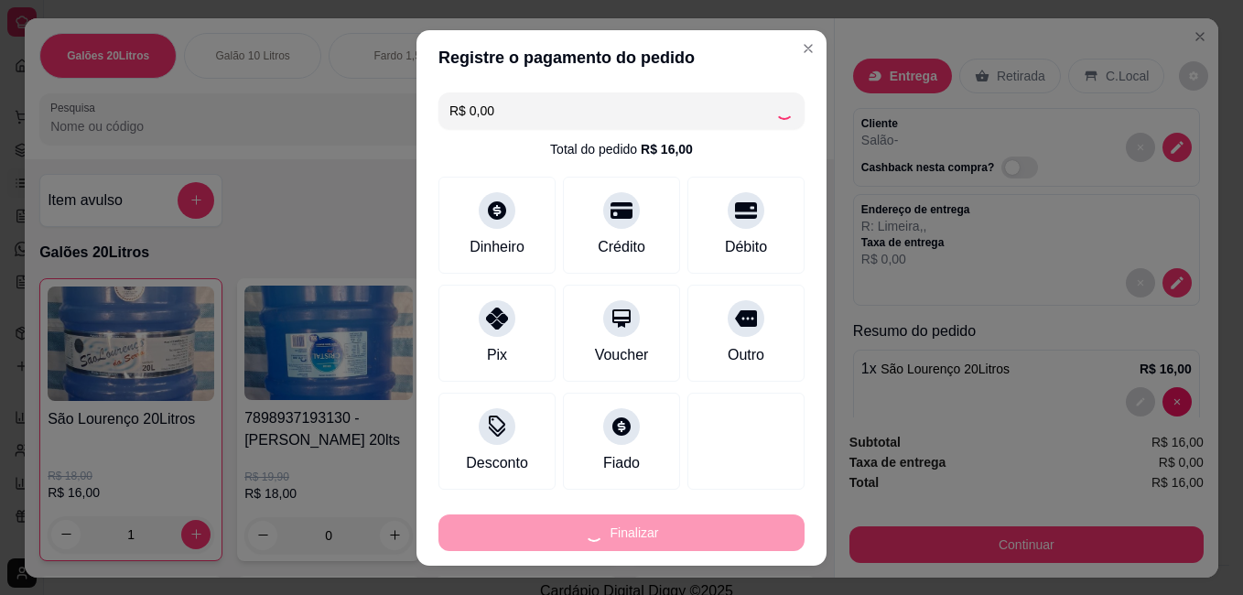
type input "0"
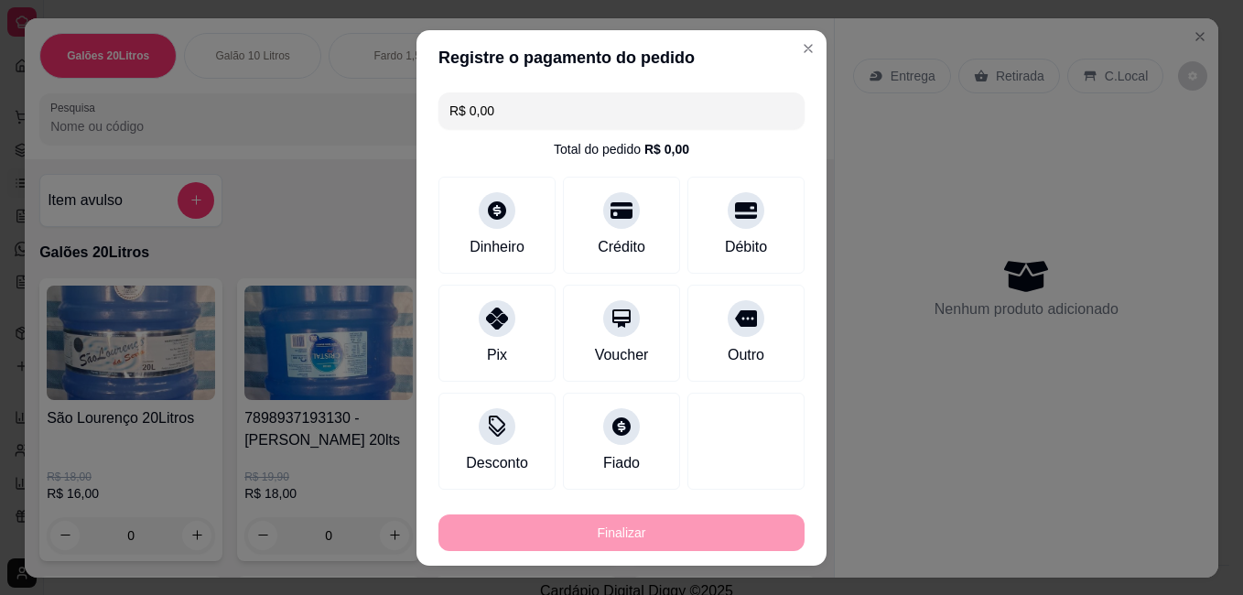
type input "-R$ 16,00"
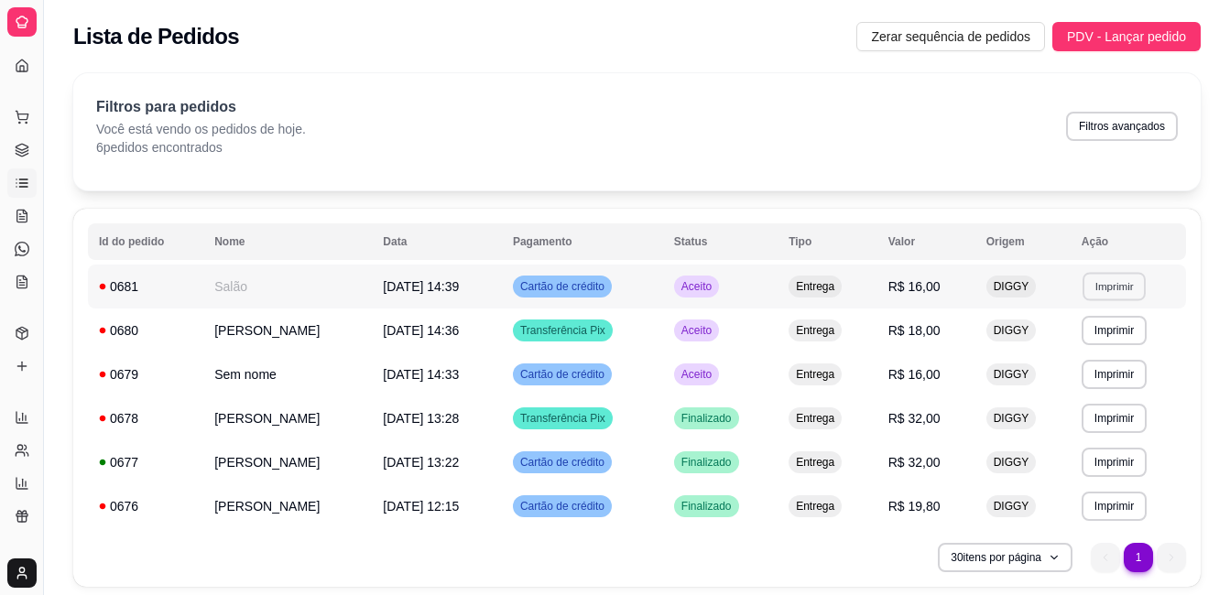
click at [1104, 288] on button "Imprimir" at bounding box center [1113, 286] width 63 height 28
click at [1067, 352] on button "IMPRESSORA" at bounding box center [1081, 350] width 128 height 28
click at [23, 116] on icon at bounding box center [22, 117] width 15 height 15
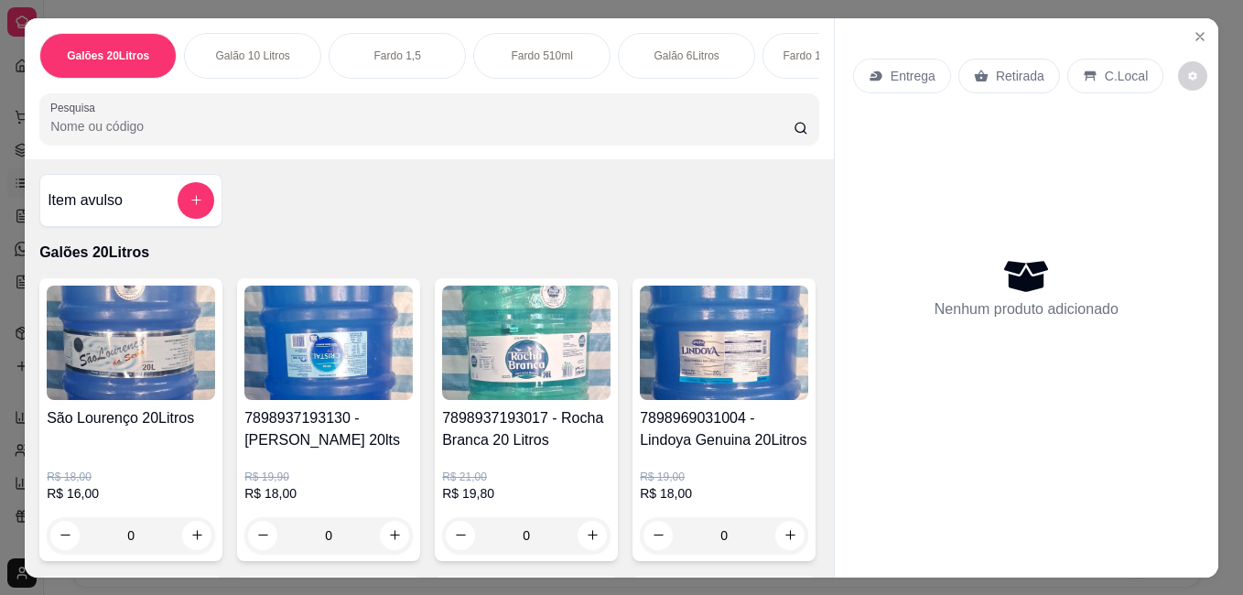
click at [145, 363] on img at bounding box center [131, 343] width 168 height 114
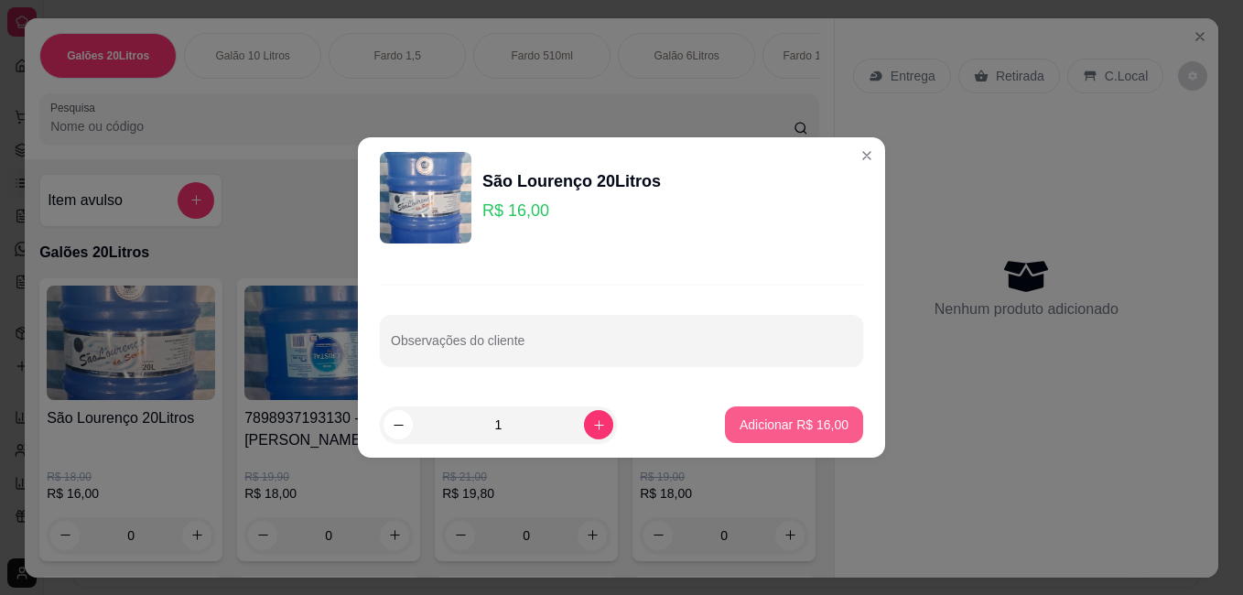
click at [744, 426] on p "Adicionar R$ 16,00" at bounding box center [794, 425] width 109 height 18
type input "1"
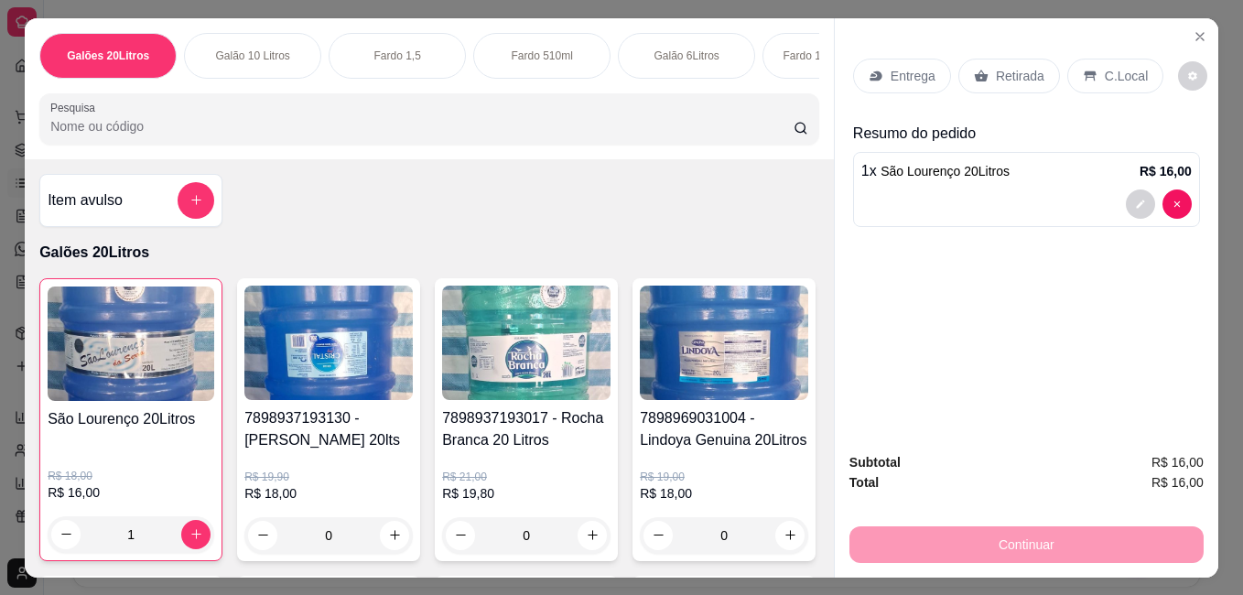
click at [910, 74] on p "Entrega" at bounding box center [913, 76] width 45 height 18
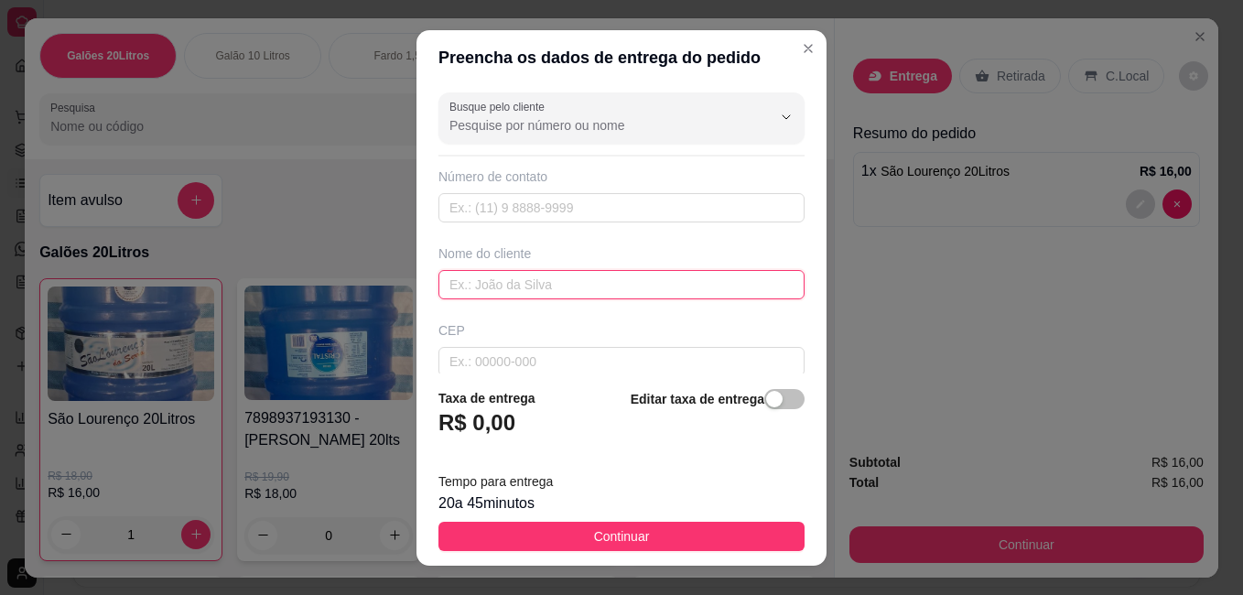
click at [545, 282] on input "text" at bounding box center [622, 284] width 366 height 29
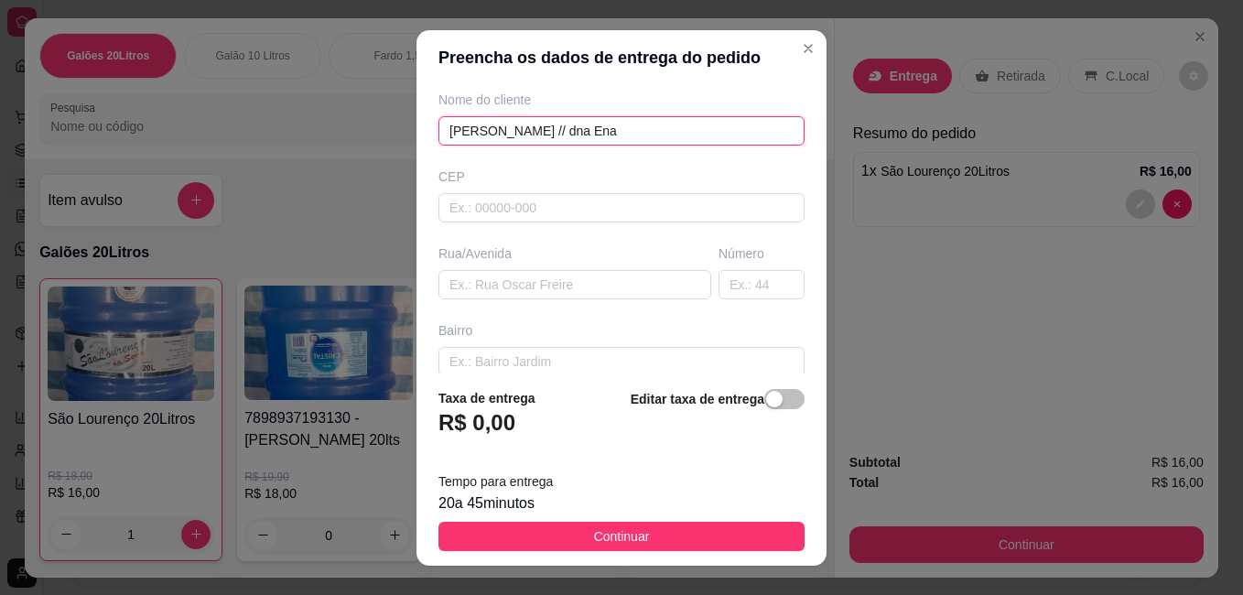
scroll to position [183, 0]
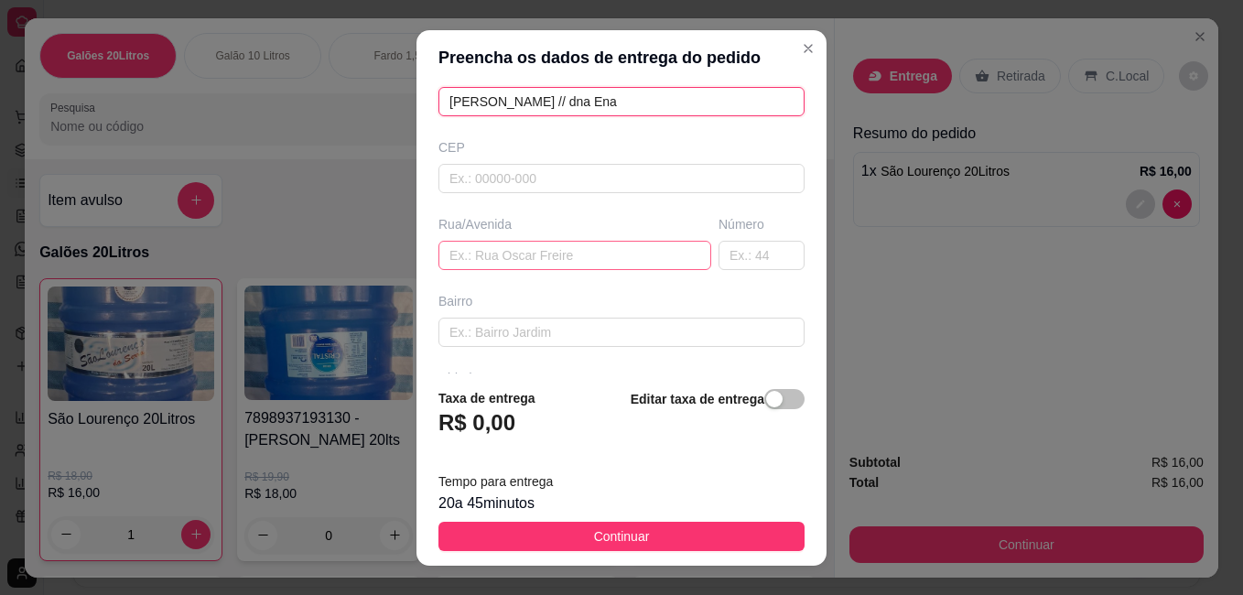
type input "[PERSON_NAME] // dna Ena"
click at [539, 255] on input "text" at bounding box center [575, 255] width 273 height 29
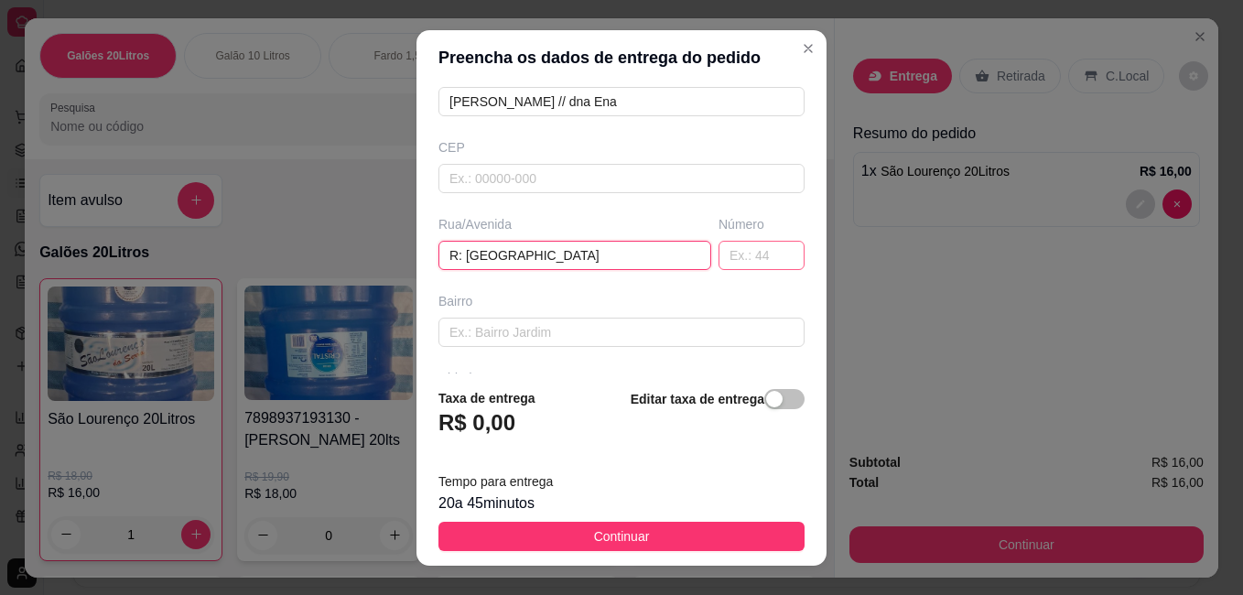
type input "R: [GEOGRAPHIC_DATA]"
click at [731, 260] on input "text" at bounding box center [762, 255] width 86 height 29
type input "127"
click at [506, 322] on input "text" at bounding box center [622, 332] width 366 height 29
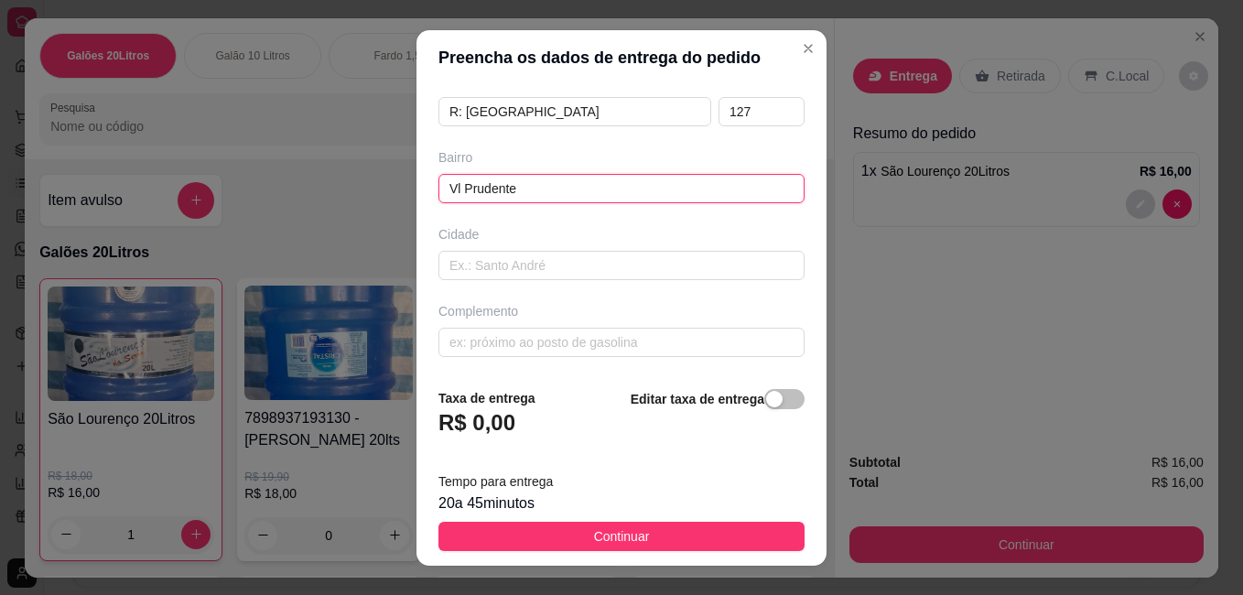
scroll to position [329, 0]
type input "Vl Prudente"
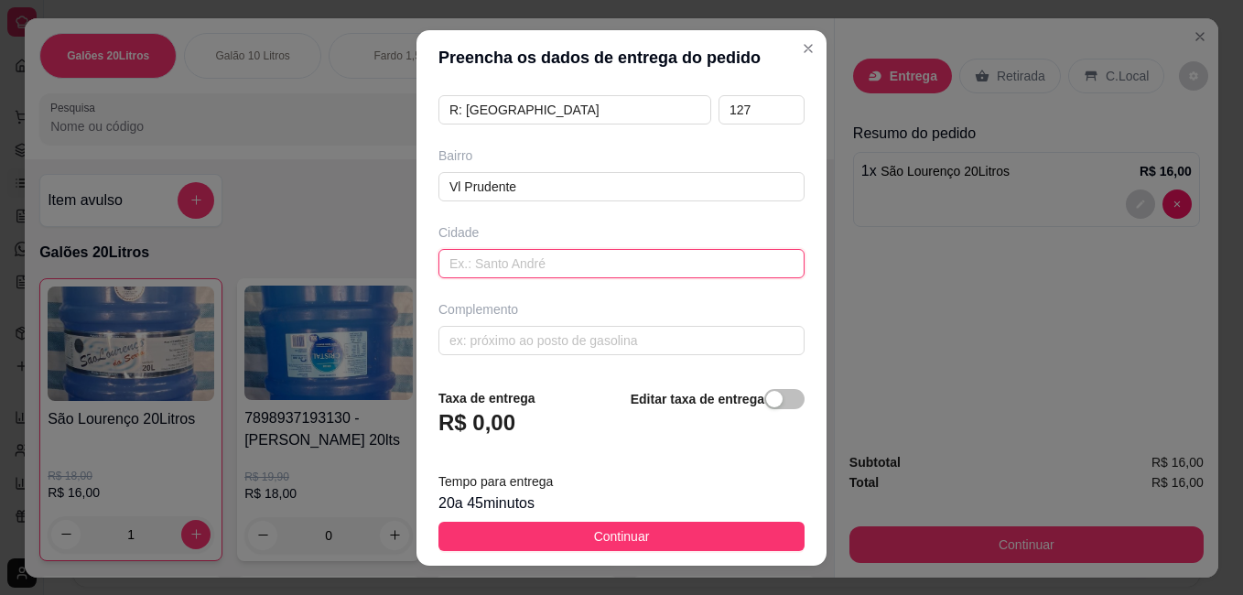
click at [590, 272] on input "text" at bounding box center [622, 263] width 366 height 29
type input "[GEOGRAPHIC_DATA]"
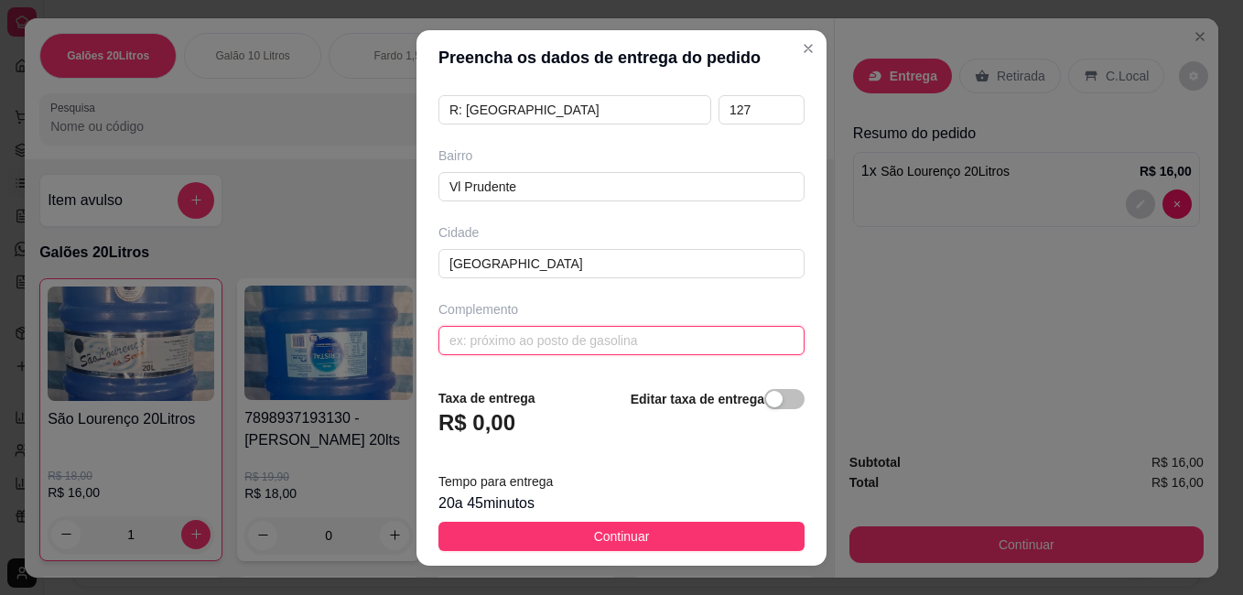
click at [591, 344] on input "text" at bounding box center [622, 340] width 366 height 29
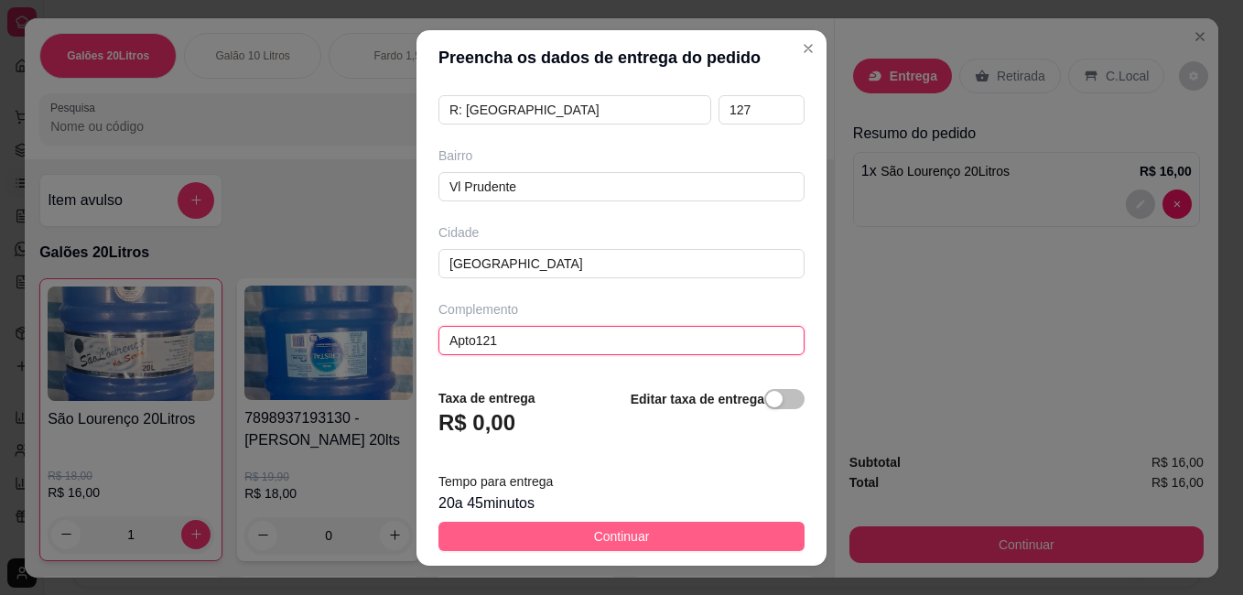
type input "Apto121"
click at [717, 535] on button "Continuar" at bounding box center [622, 536] width 366 height 29
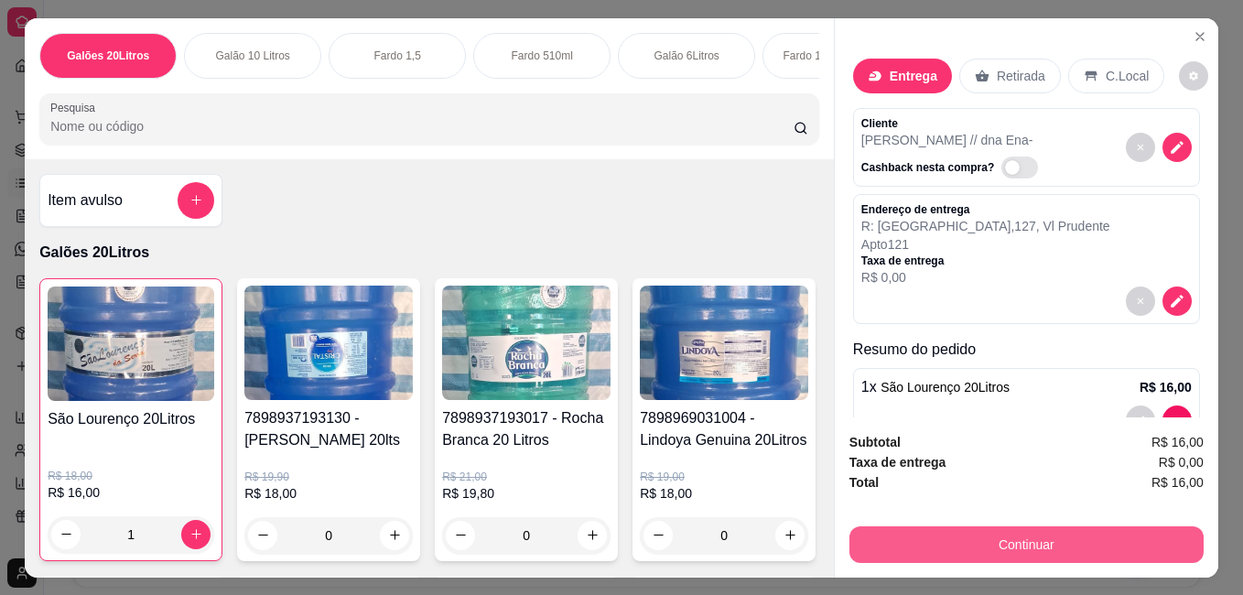
click at [936, 543] on button "Continuar" at bounding box center [1027, 544] width 354 height 37
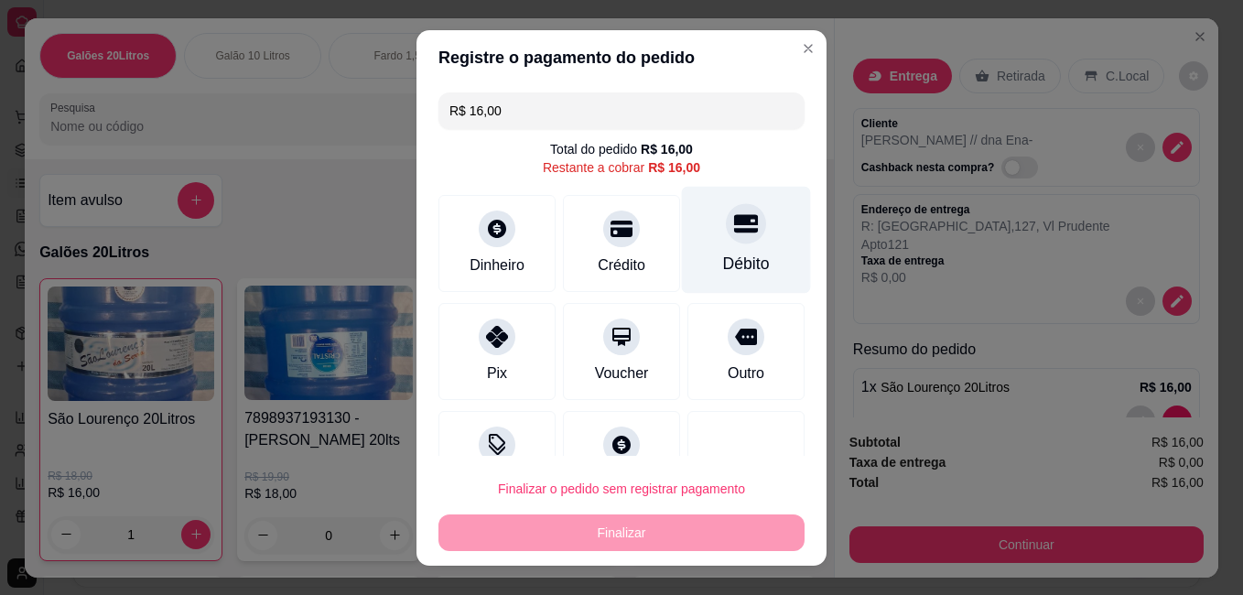
click at [723, 252] on div "Débito" at bounding box center [746, 264] width 47 height 24
type input "R$ 0,00"
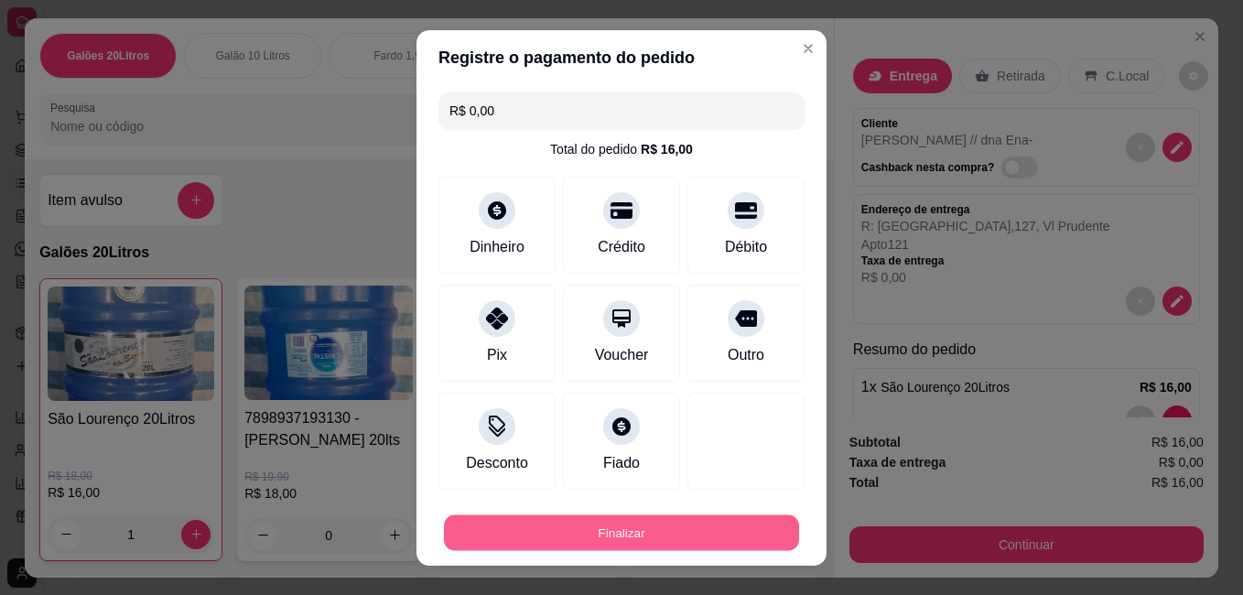
click at [665, 532] on button "Finalizar" at bounding box center [621, 533] width 355 height 36
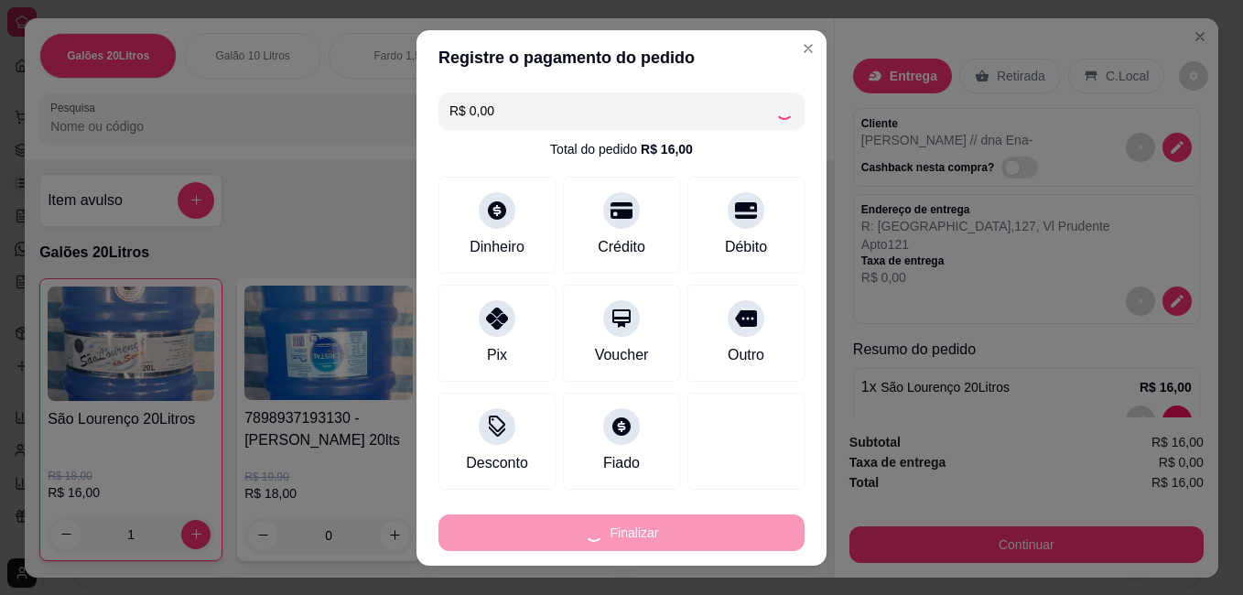
type input "0"
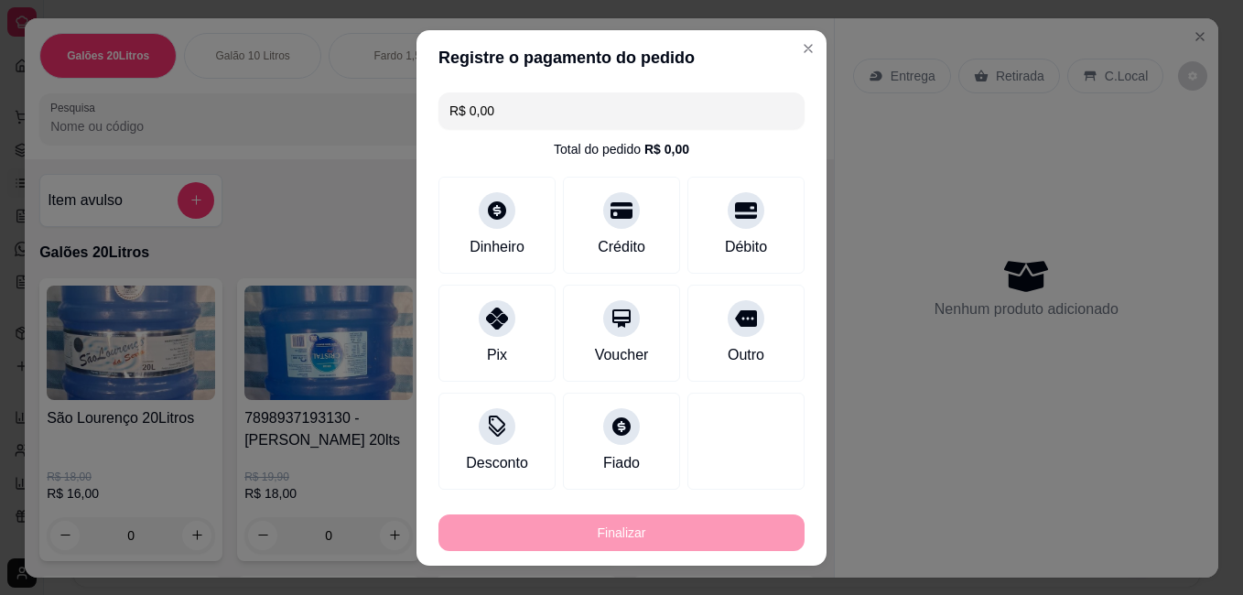
type input "-R$ 16,00"
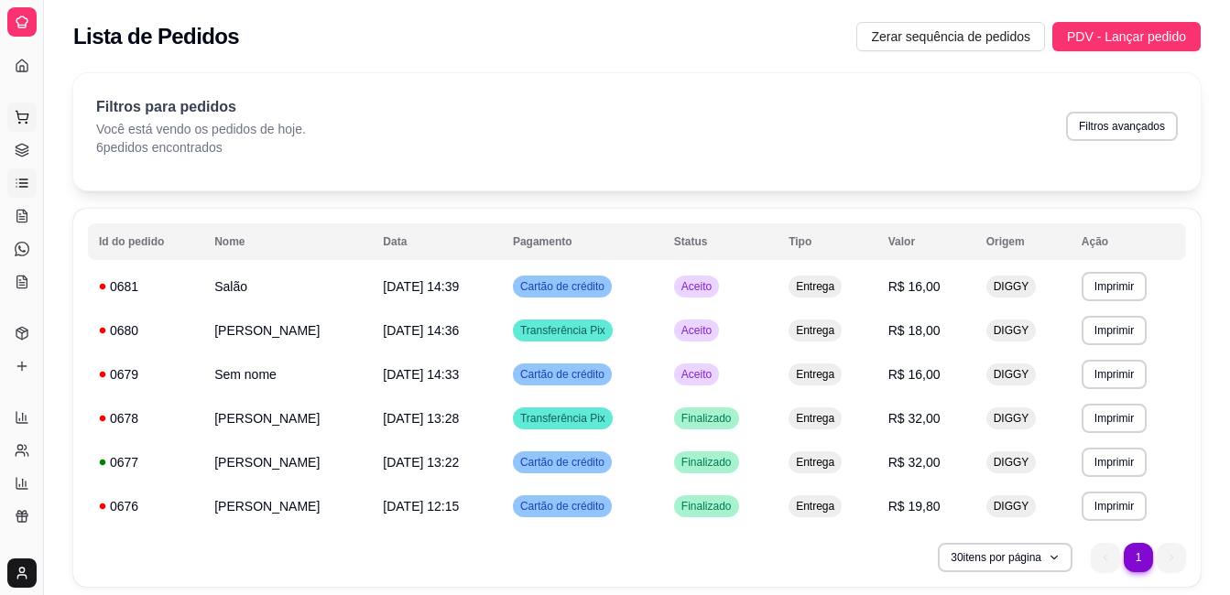
click at [20, 115] on icon at bounding box center [22, 117] width 15 height 15
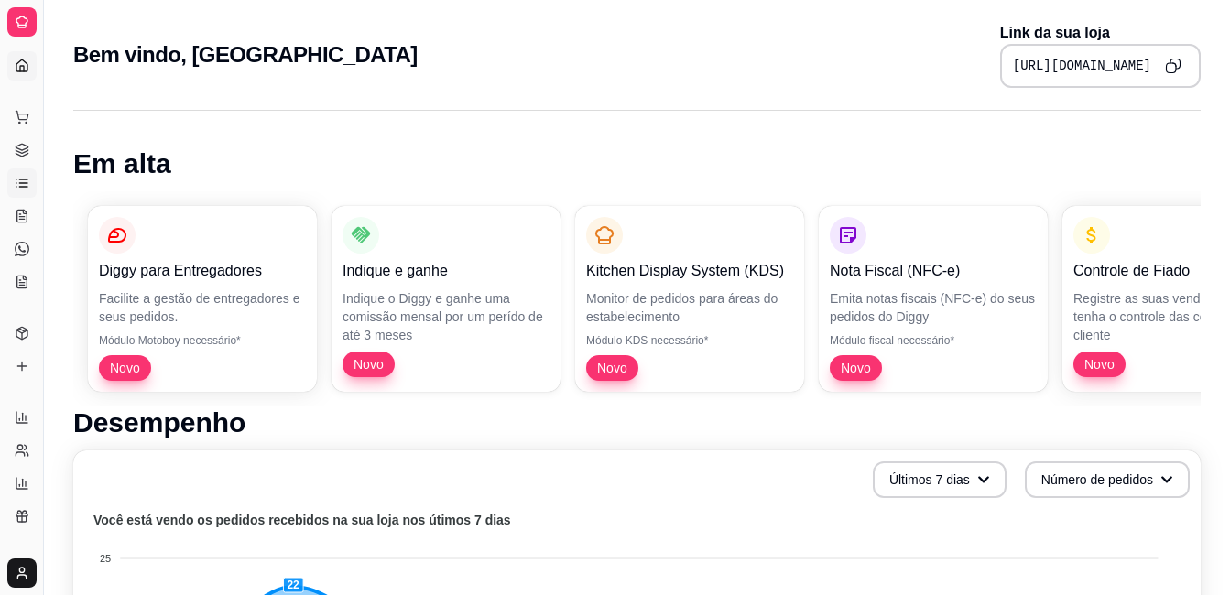
click at [18, 181] on icon at bounding box center [22, 183] width 15 height 15
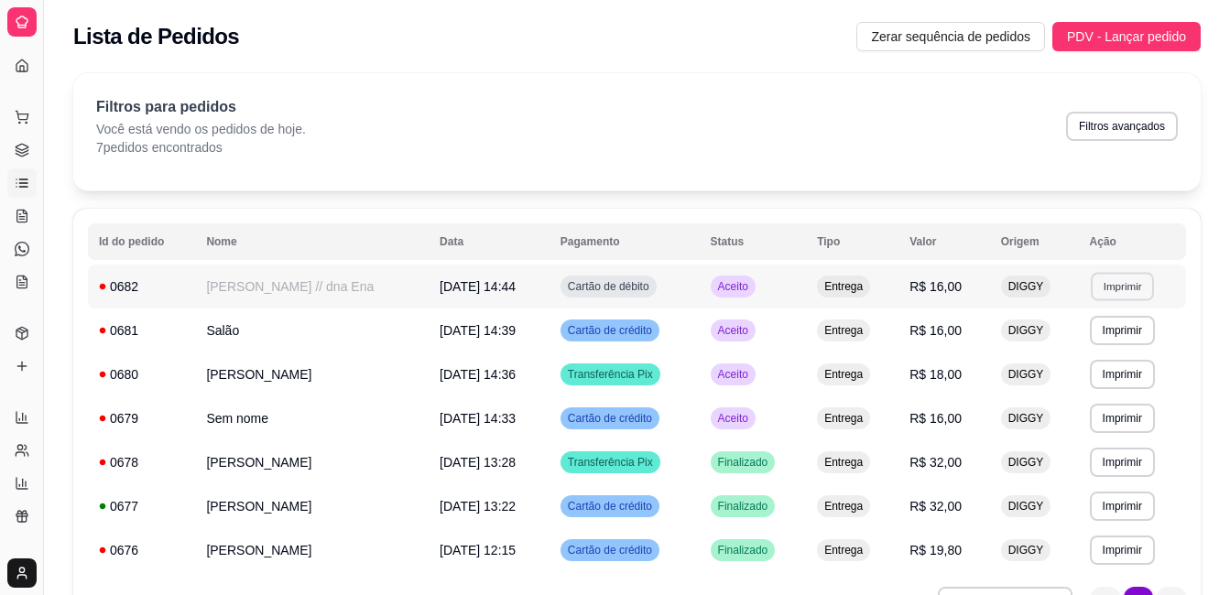
click at [1114, 288] on button "Imprimir" at bounding box center [1121, 286] width 63 height 28
click at [1093, 355] on button "IMPRESSORA" at bounding box center [1082, 350] width 128 height 28
click at [23, 186] on icon at bounding box center [22, 183] width 15 height 15
click at [22, 114] on icon at bounding box center [22, 117] width 15 height 15
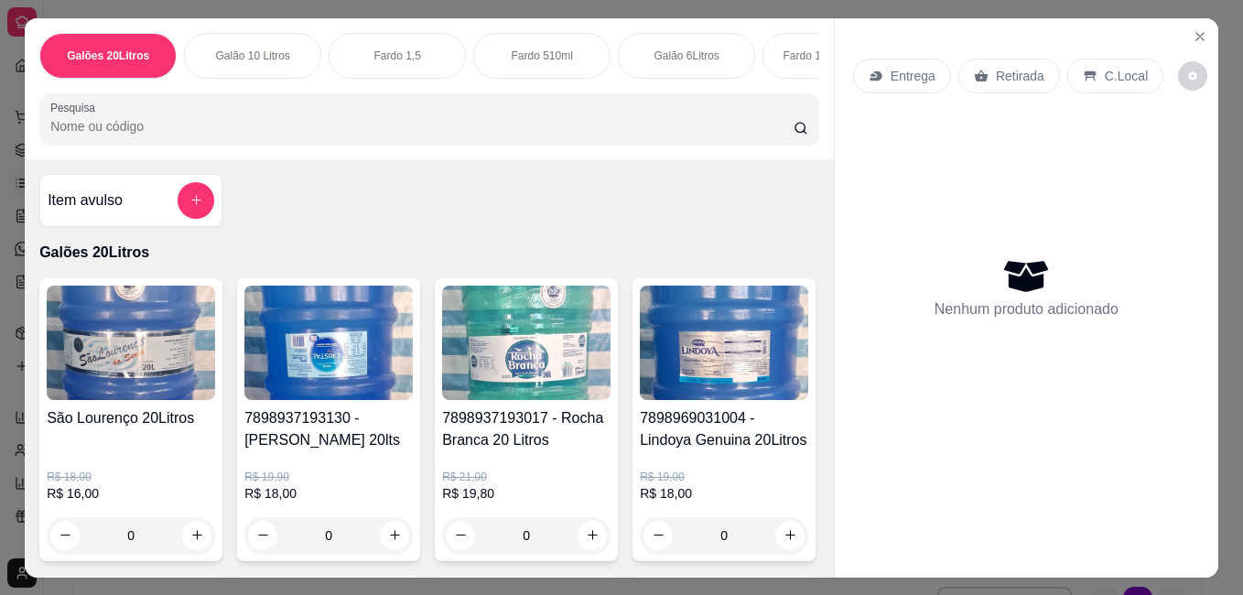
click at [116, 356] on img at bounding box center [131, 343] width 168 height 114
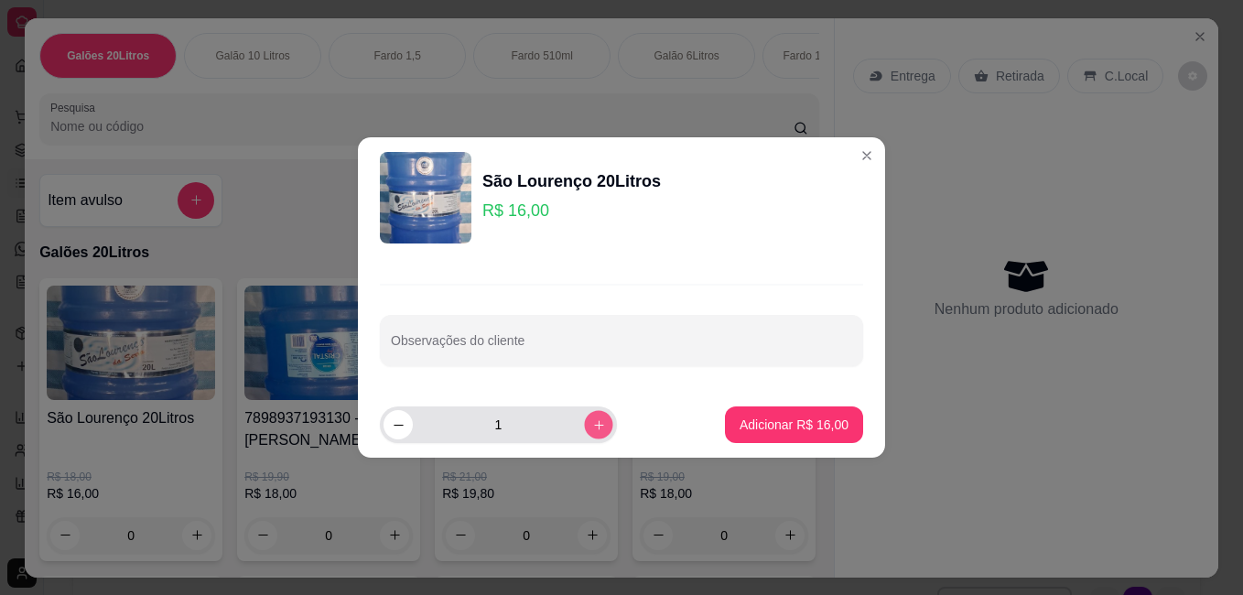
click at [591, 428] on button "increase-product-quantity" at bounding box center [598, 425] width 28 height 28
type input "2"
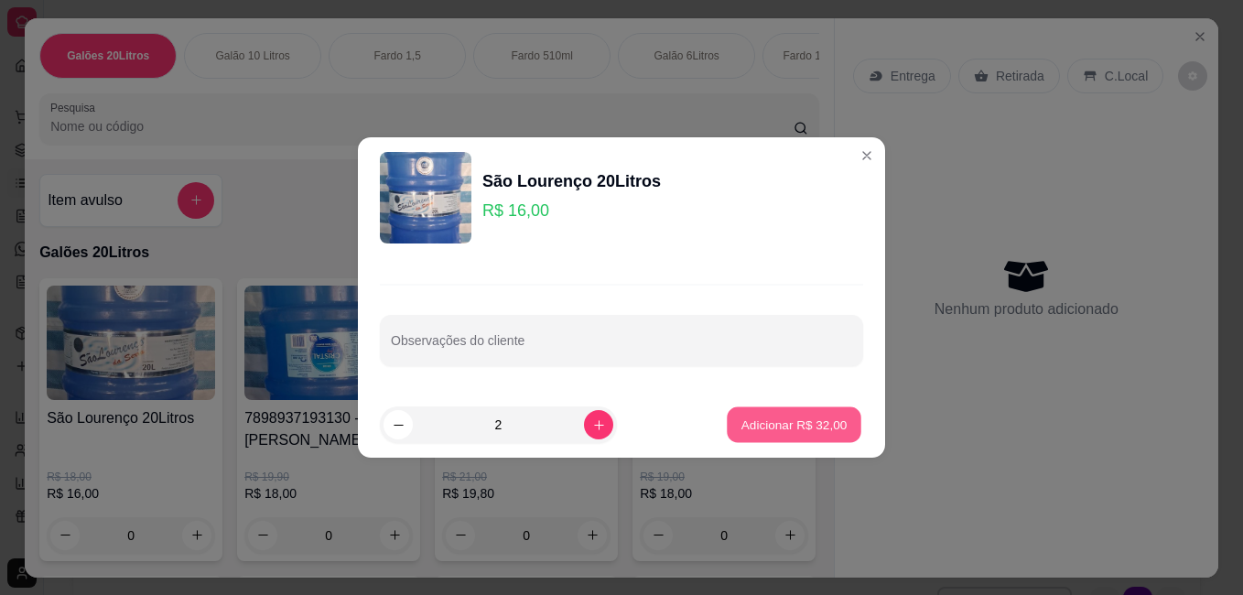
click at [791, 426] on p "Adicionar R$ 32,00" at bounding box center [795, 424] width 106 height 17
type input "2"
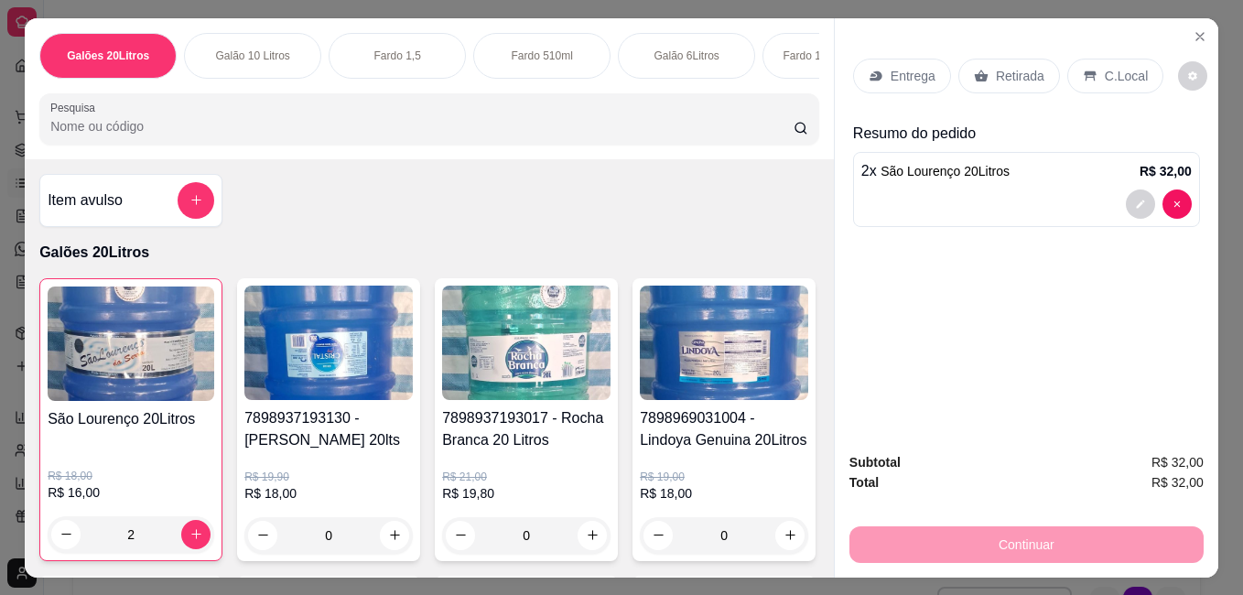
click at [905, 70] on p "Entrega" at bounding box center [913, 76] width 45 height 18
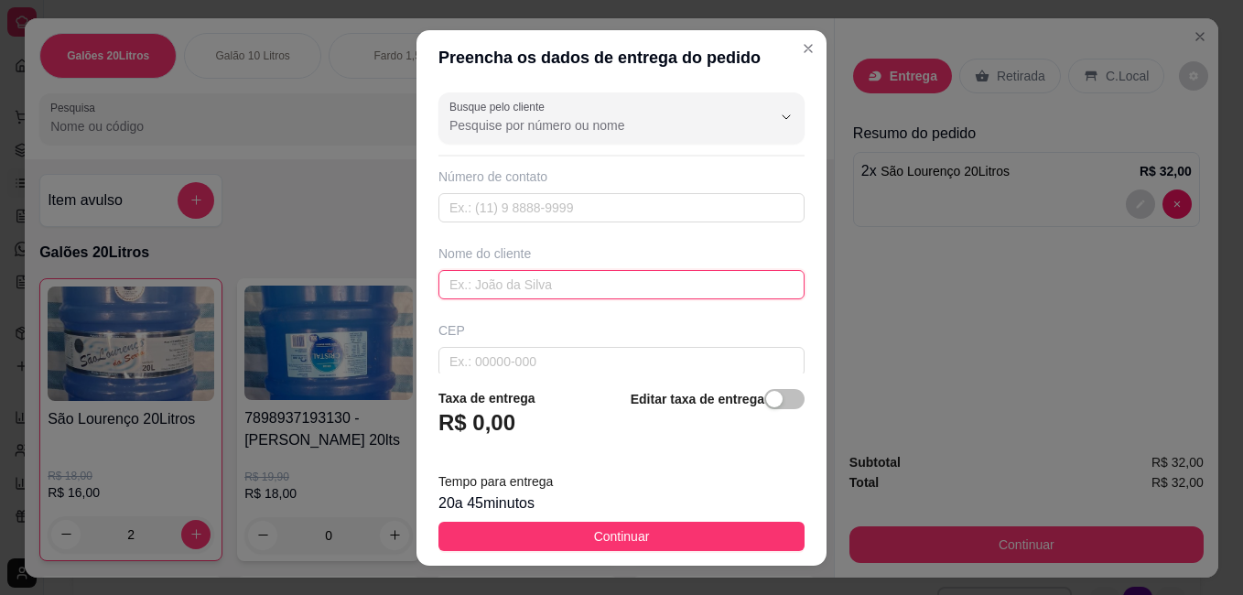
click at [523, 280] on input "text" at bounding box center [622, 284] width 366 height 29
type input "Livia"
click at [557, 210] on input "text" at bounding box center [622, 207] width 366 height 29
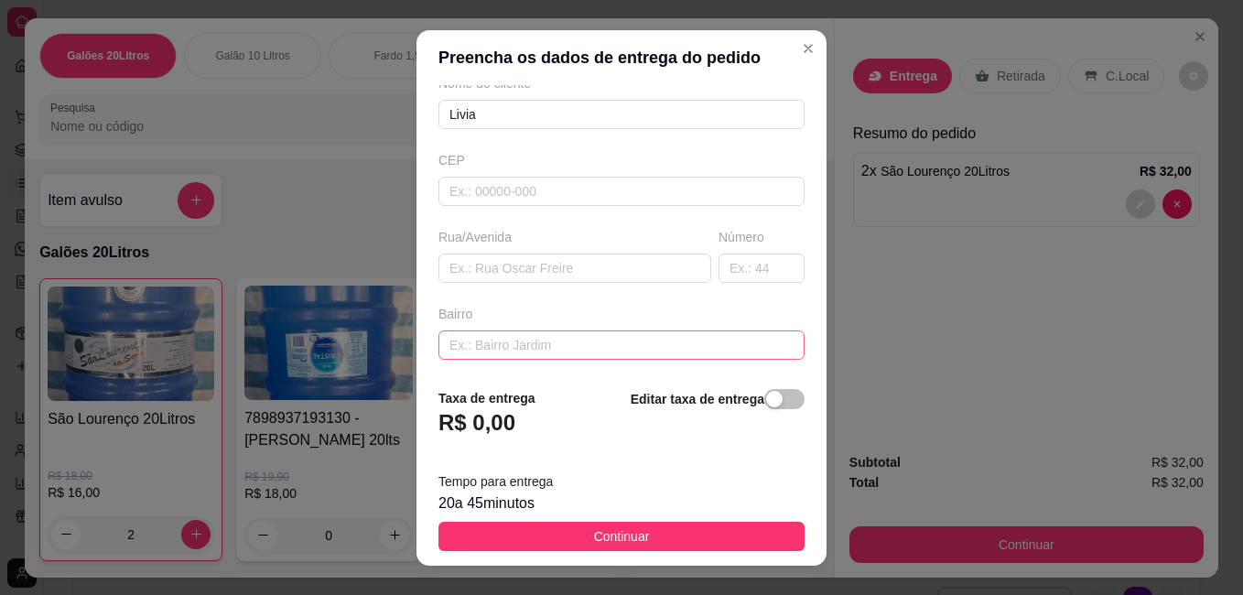
scroll to position [183, 0]
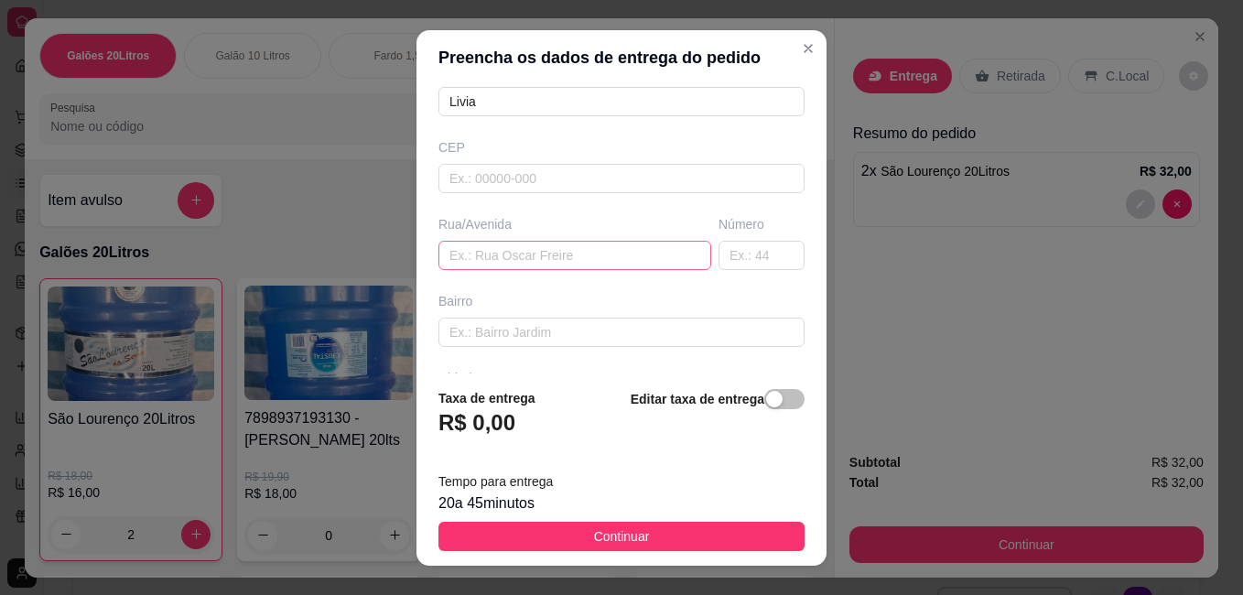
type input "[PHONE_NUMBER]"
click at [542, 257] on input "text" at bounding box center [575, 255] width 273 height 29
type input "R: Rio Laranjais"
click at [736, 257] on input "text" at bounding box center [762, 255] width 86 height 29
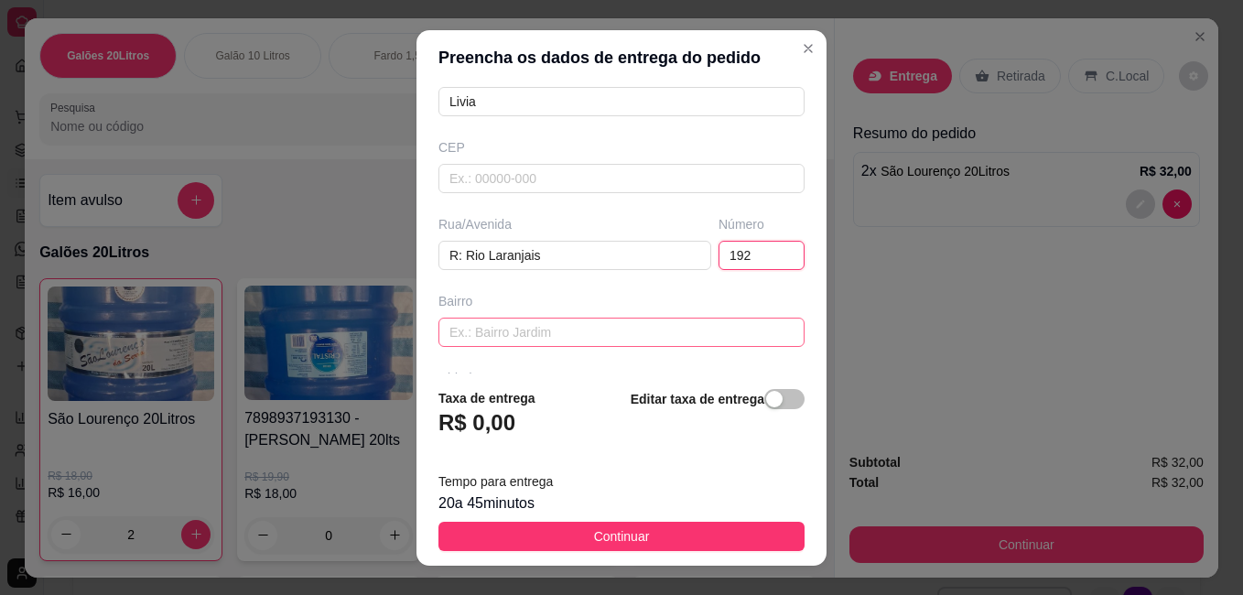
type input "192"
click at [644, 329] on input "text" at bounding box center [622, 332] width 366 height 29
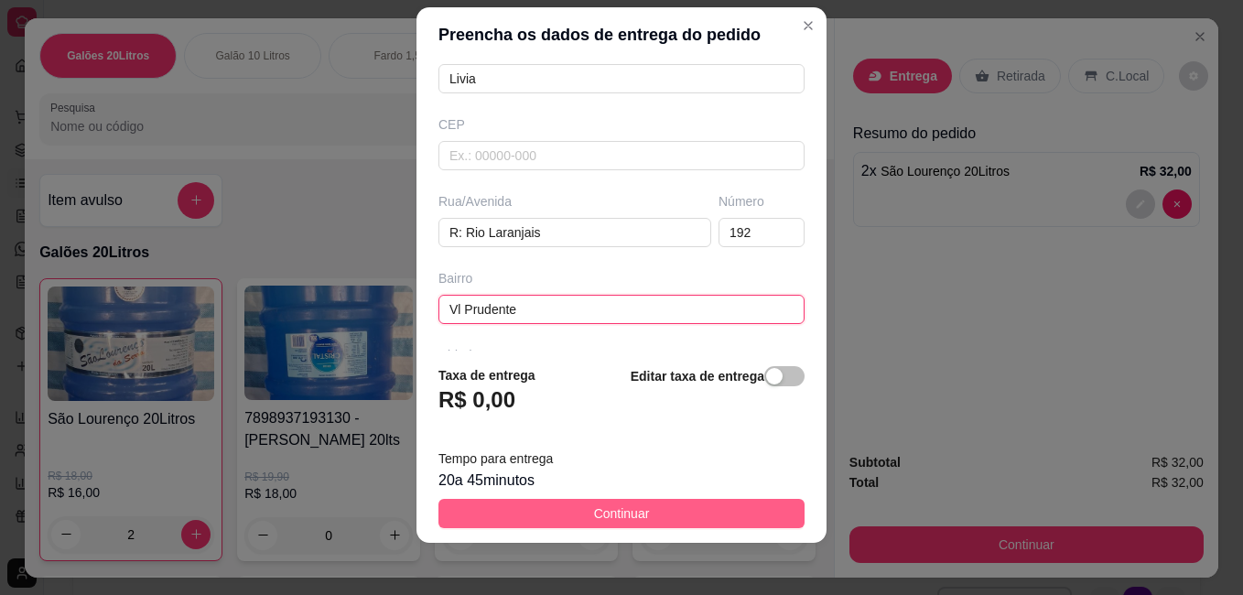
scroll to position [29, 0]
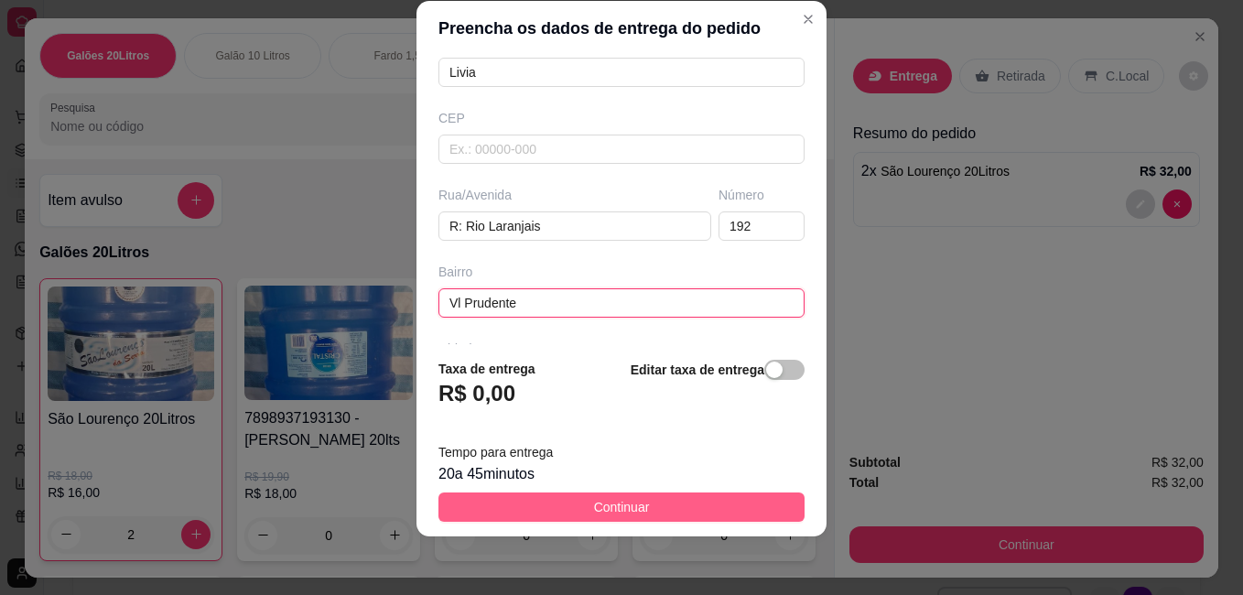
type input "Vl Prudente"
click at [680, 511] on button "Continuar" at bounding box center [622, 507] width 366 height 29
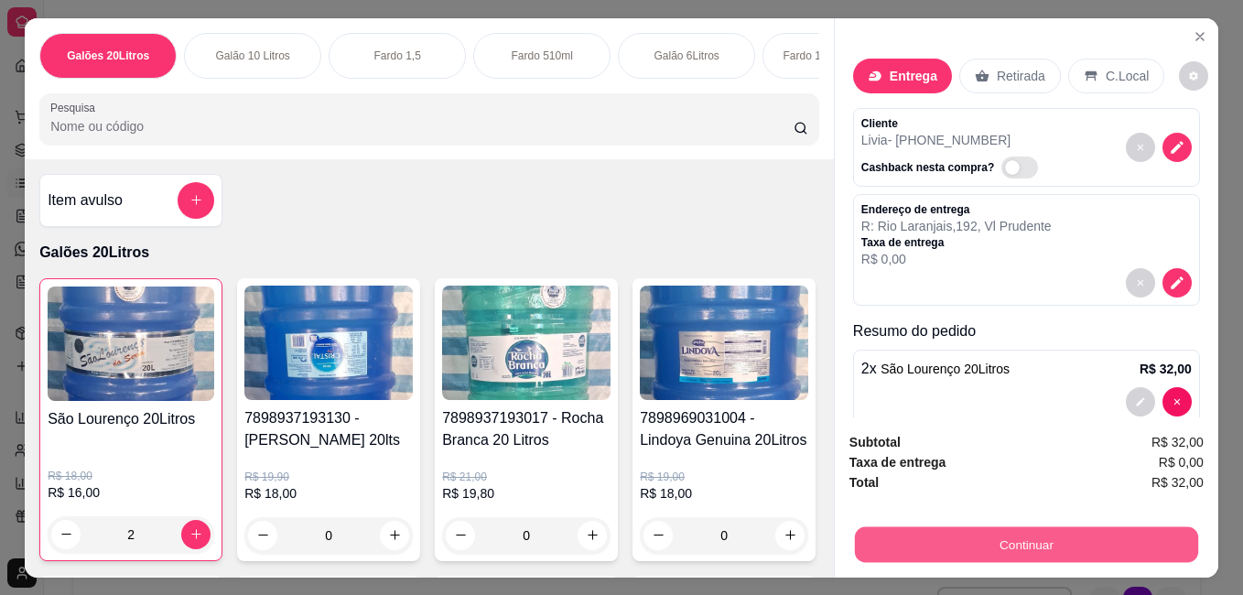
click at [980, 547] on button "Continuar" at bounding box center [1026, 544] width 343 height 36
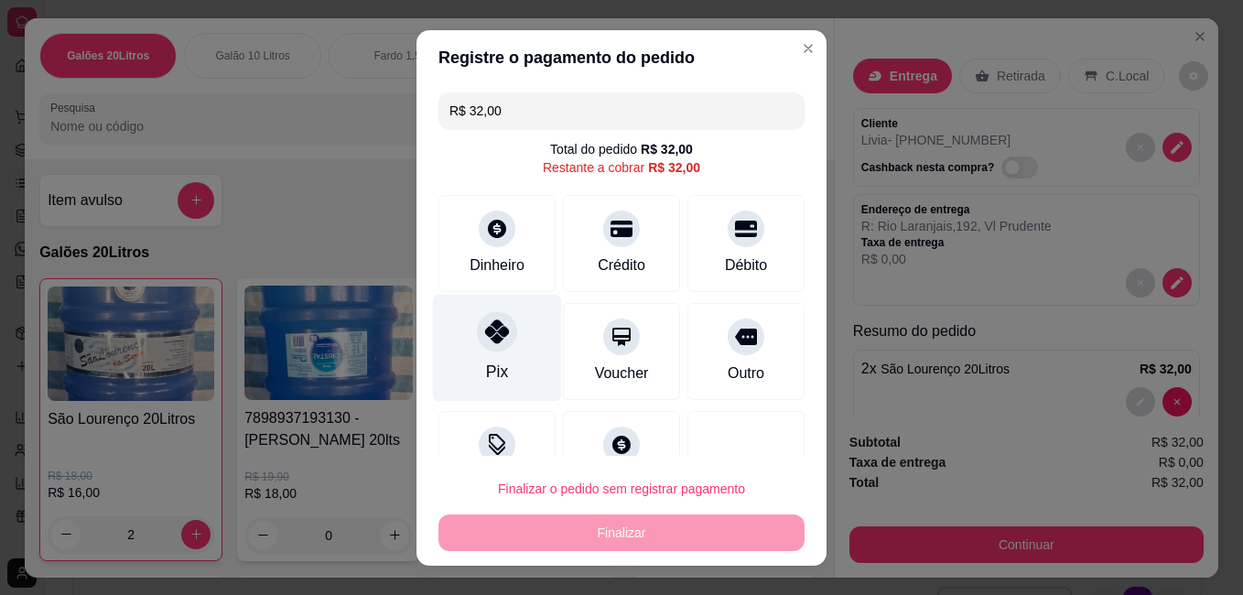
click at [489, 346] on div at bounding box center [497, 331] width 40 height 40
type input "R$ 0,00"
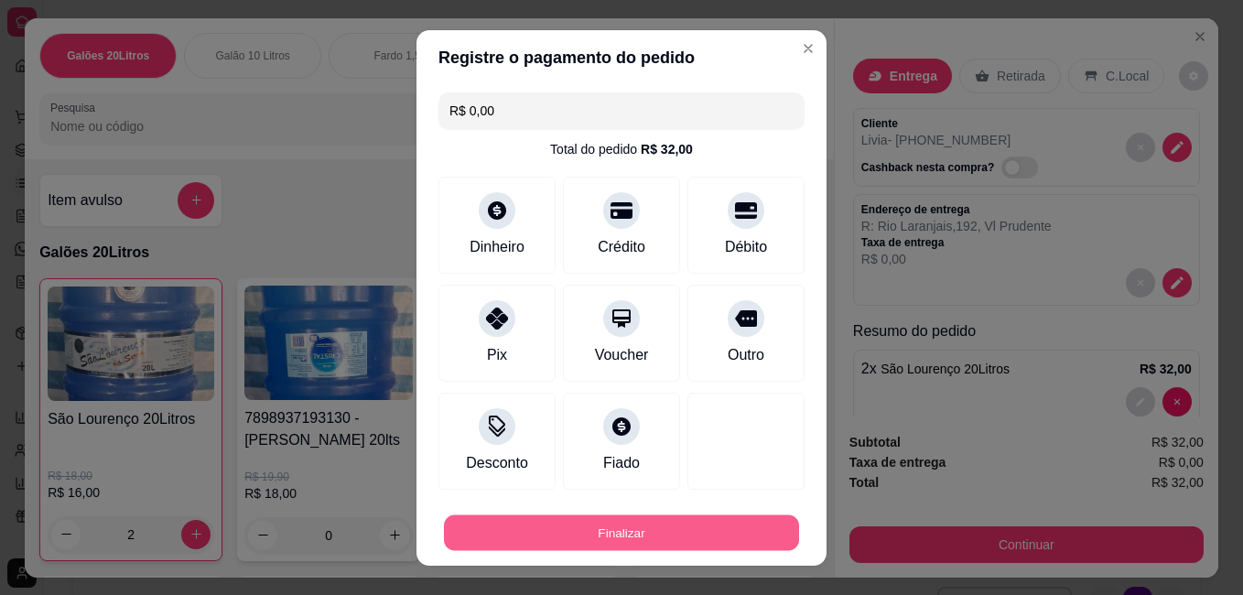
click at [635, 536] on button "Finalizar" at bounding box center [621, 533] width 355 height 36
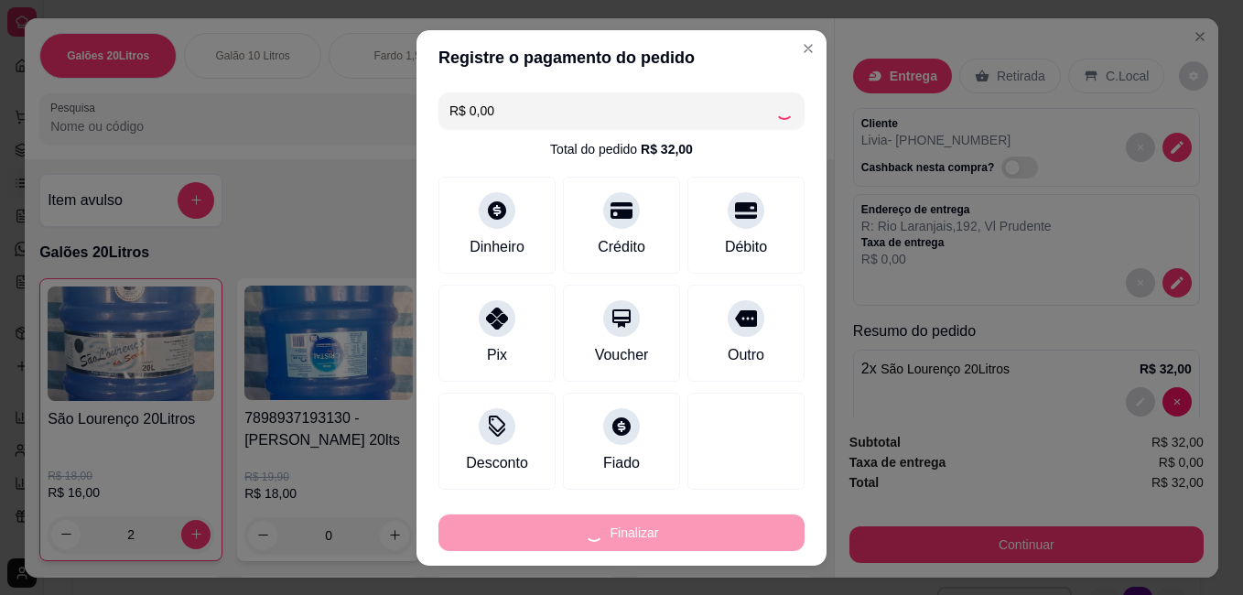
type input "0"
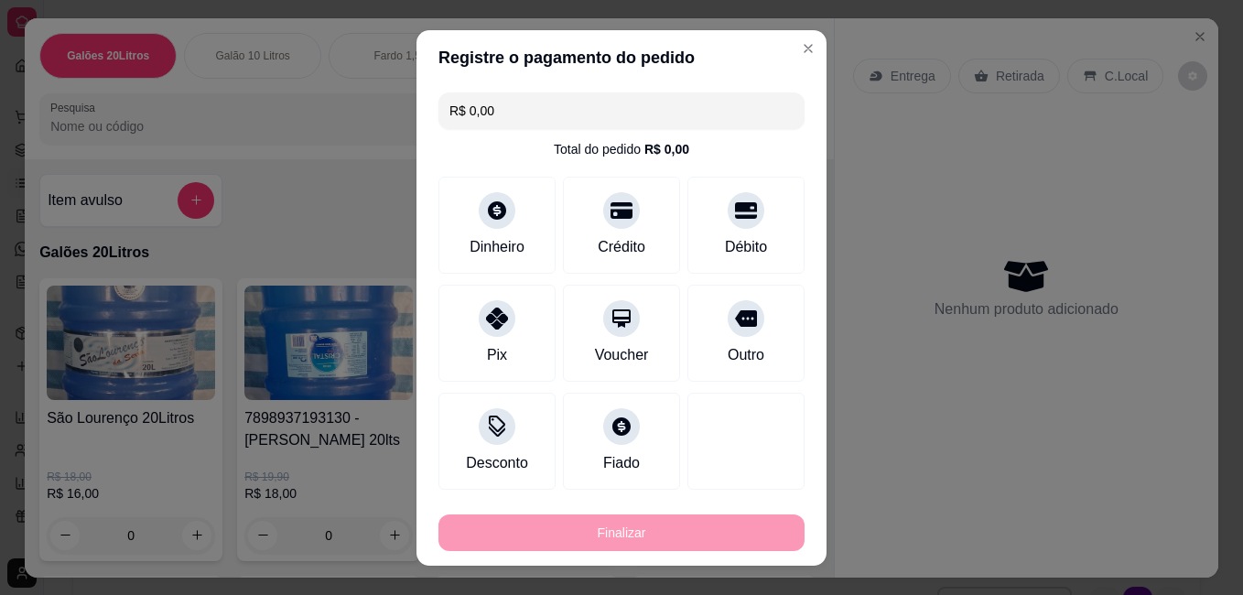
type input "-R$ 32,00"
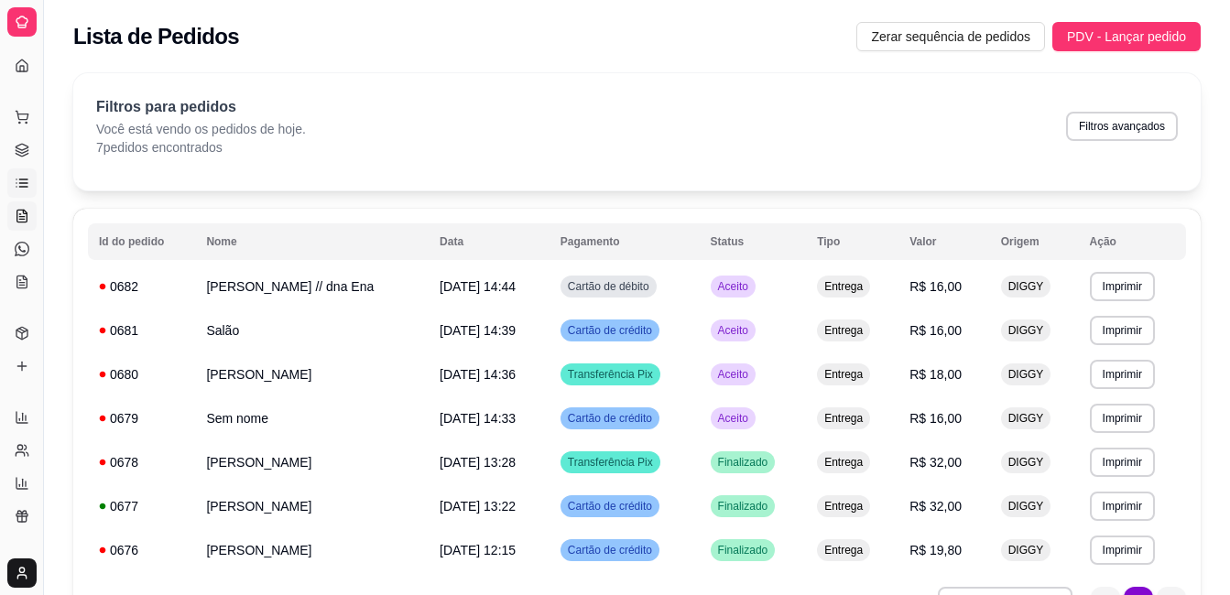
click at [19, 218] on icon at bounding box center [22, 216] width 15 height 15
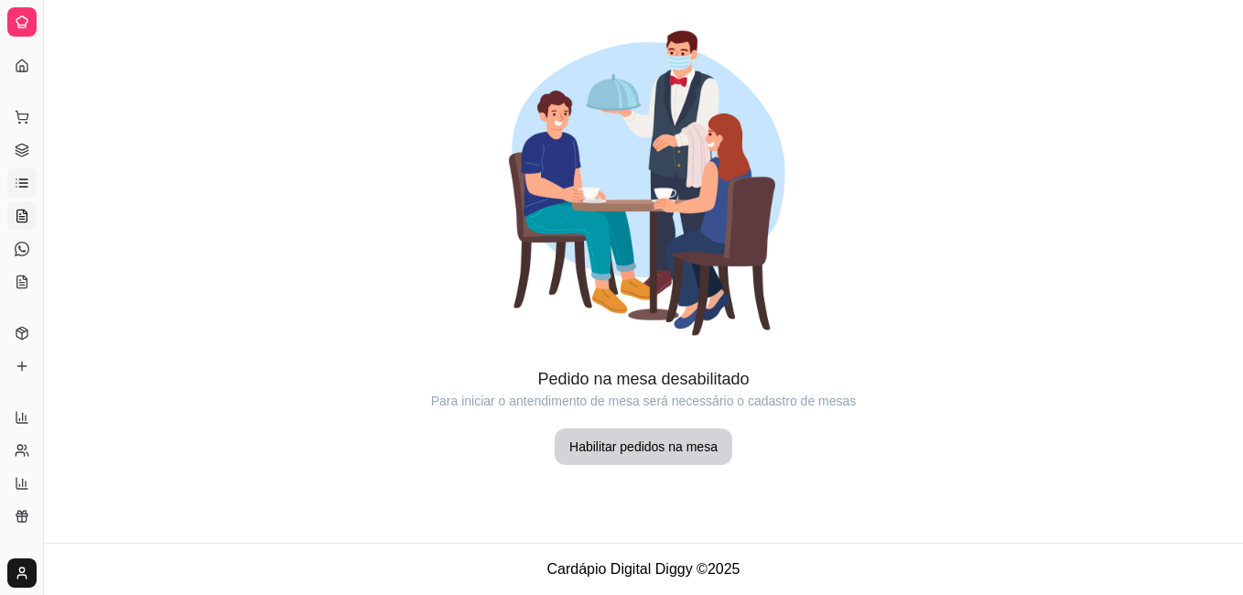
click at [20, 183] on icon at bounding box center [23, 183] width 8 height 0
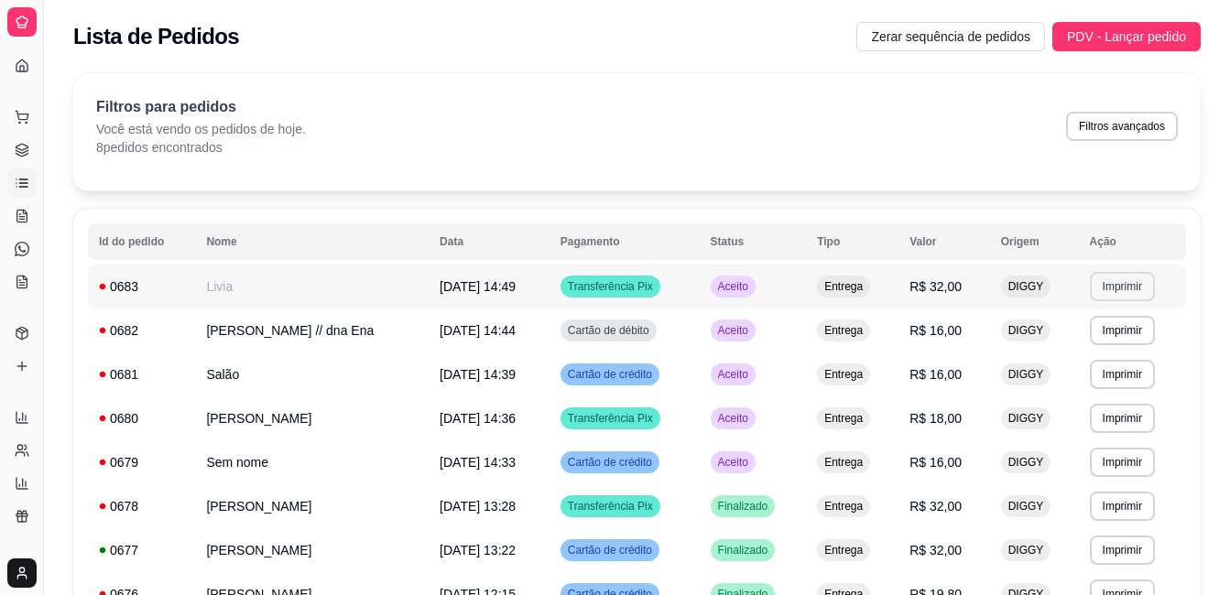
click at [1109, 288] on button "Imprimir" at bounding box center [1121, 286] width 65 height 29
click at [1081, 348] on button "IMPRESSORA" at bounding box center [1082, 350] width 128 height 28
click at [27, 182] on icon at bounding box center [22, 183] width 15 height 15
click at [24, 114] on icon at bounding box center [22, 115] width 12 height 8
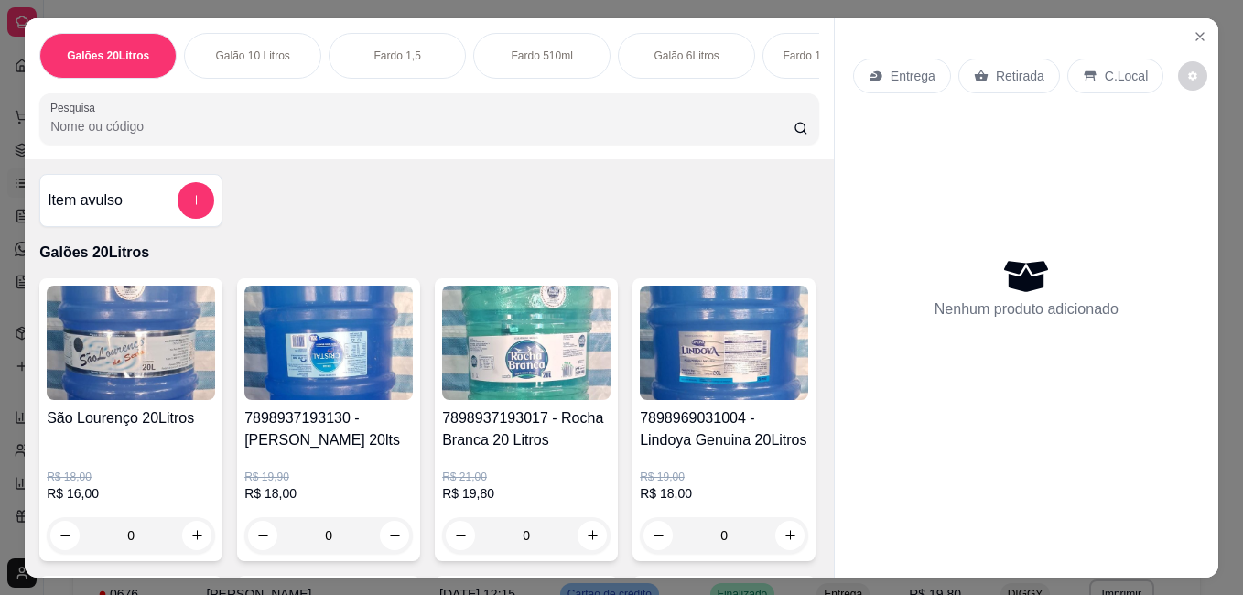
click at [128, 374] on img at bounding box center [131, 343] width 168 height 114
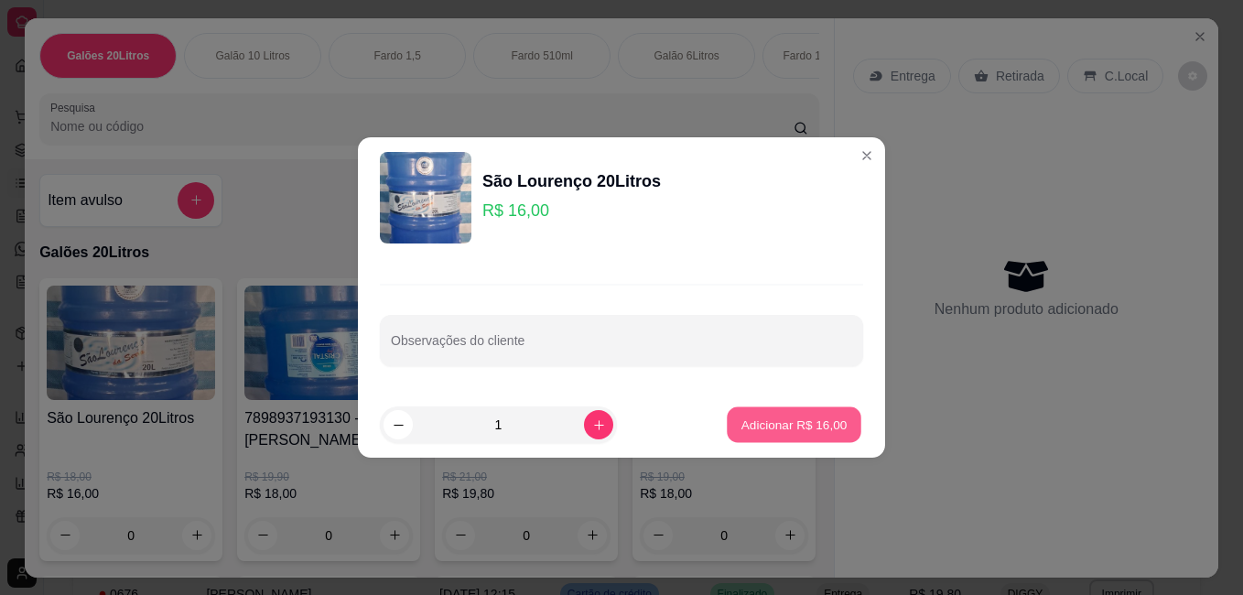
click at [747, 429] on p "Adicionar R$ 16,00" at bounding box center [795, 424] width 106 height 17
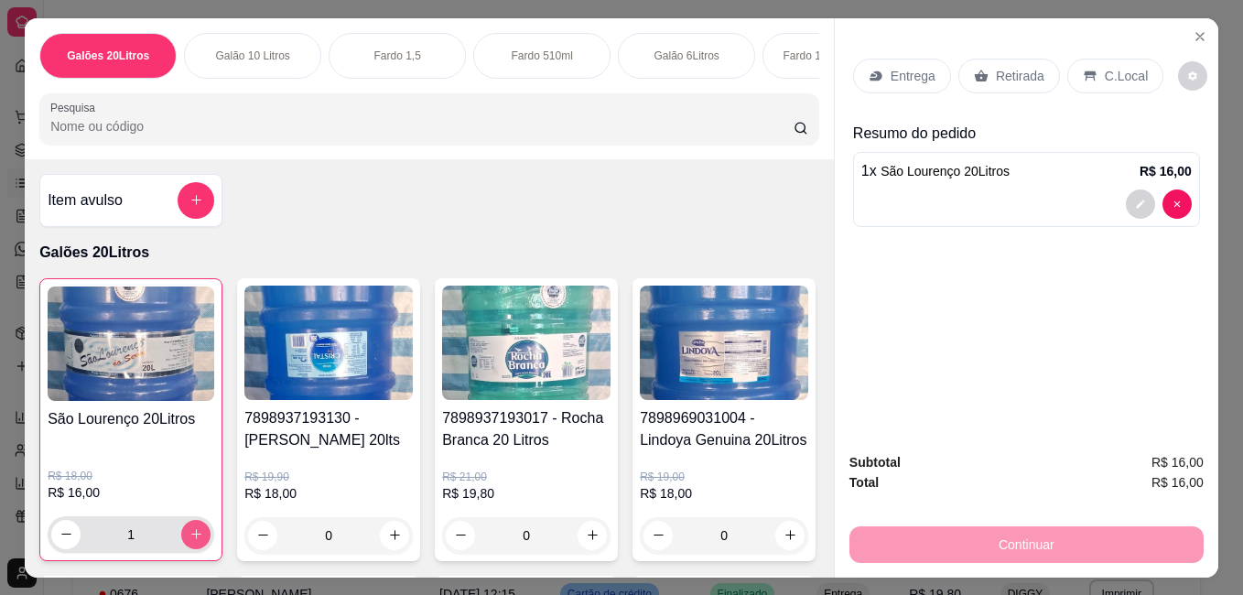
click at [190, 534] on icon "increase-product-quantity" at bounding box center [197, 534] width 14 height 14
type input "2"
click at [902, 68] on p "Entrega" at bounding box center [913, 76] width 45 height 18
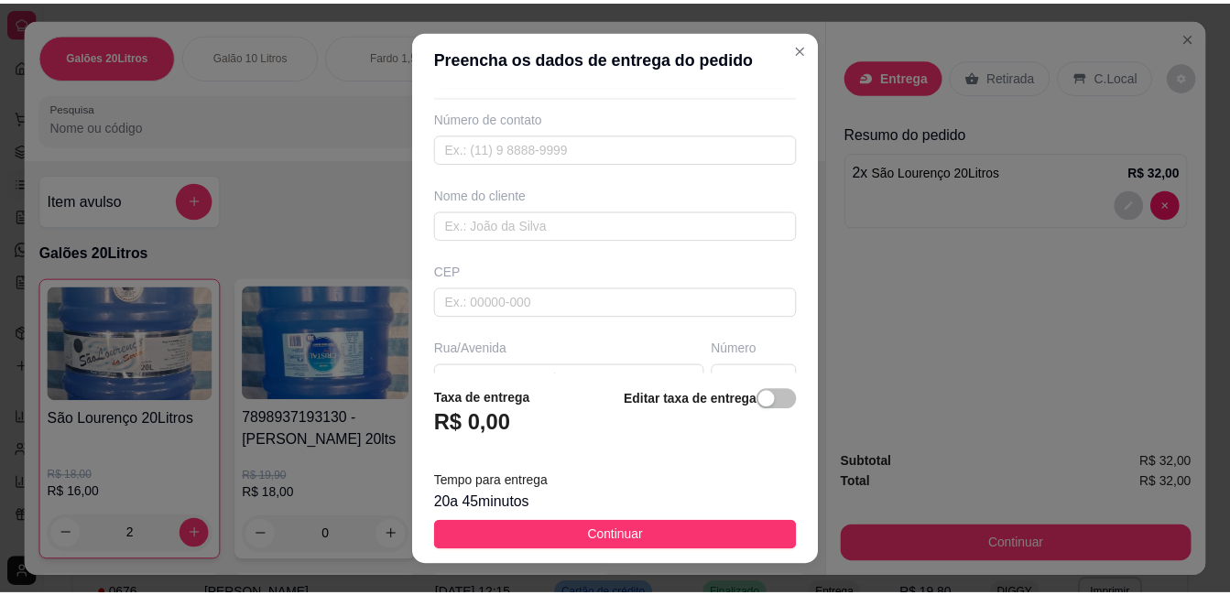
scroll to position [92, 0]
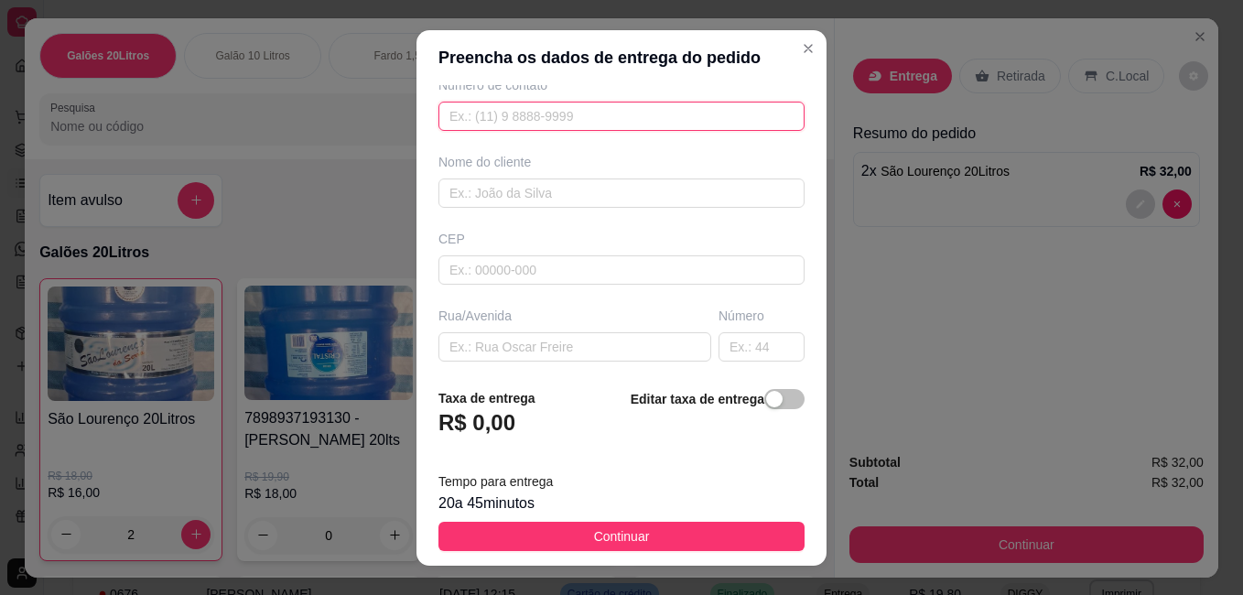
click at [596, 121] on input "text" at bounding box center [622, 116] width 366 height 29
type input "[PHONE_NUMBER]"
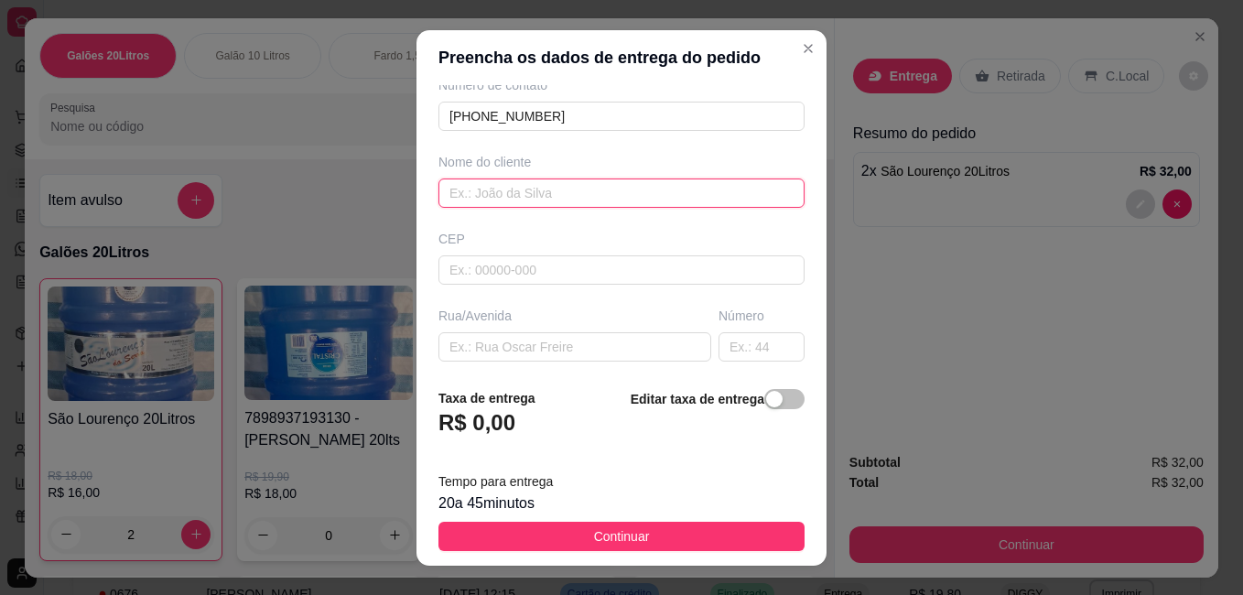
click at [660, 196] on input "text" at bounding box center [622, 193] width 366 height 29
type input "Elimar"
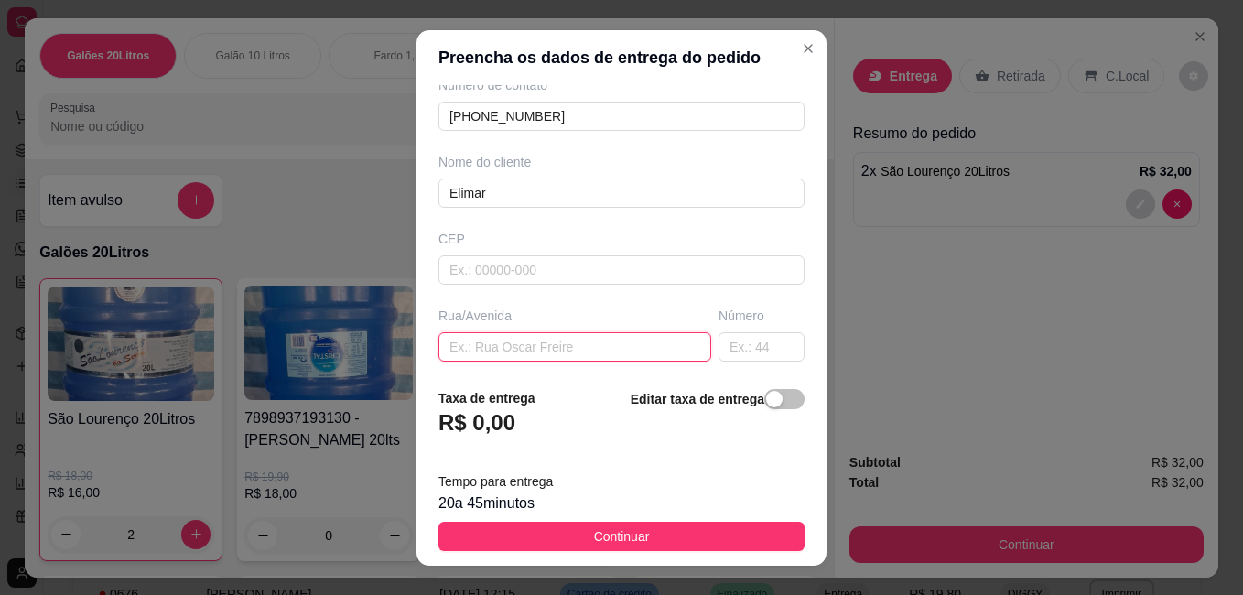
click at [562, 352] on input "text" at bounding box center [575, 346] width 273 height 29
type input "R: Igarata"
click at [734, 350] on input "text" at bounding box center [762, 346] width 86 height 29
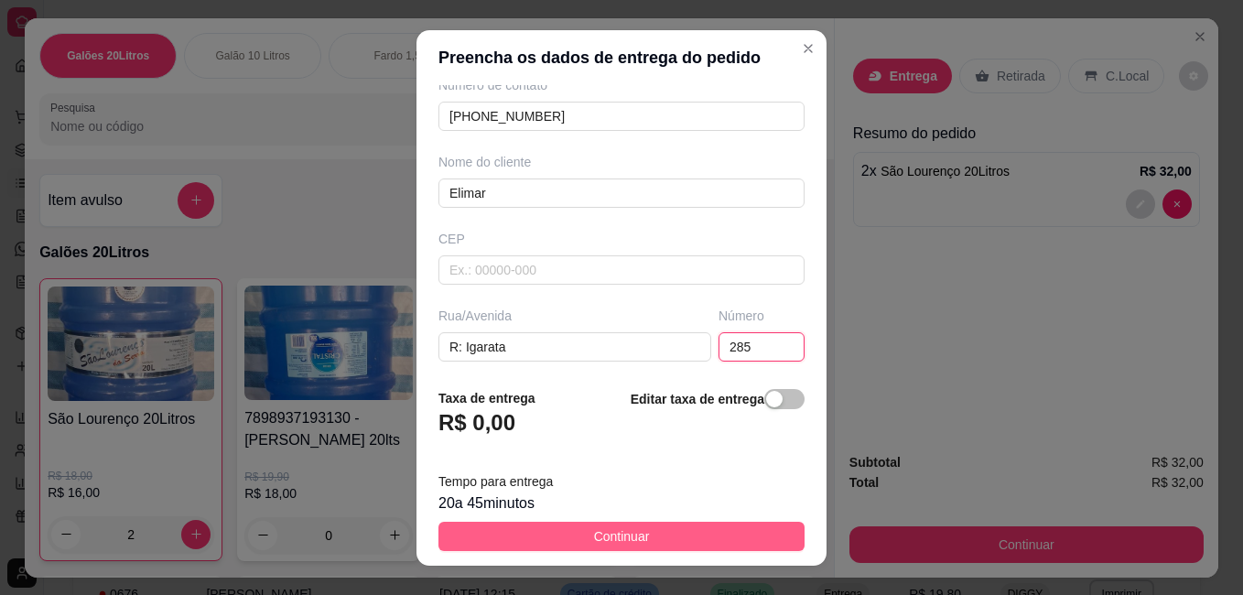
type input "285"
click at [601, 534] on span "Continuar" at bounding box center [622, 536] width 56 height 20
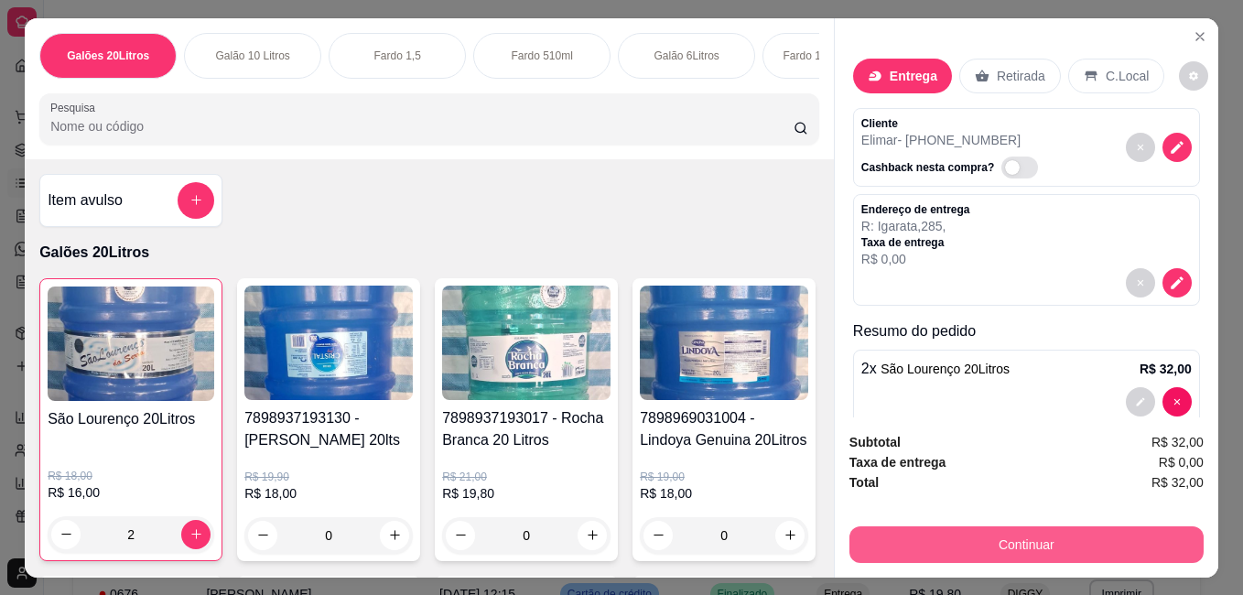
click at [981, 538] on button "Continuar" at bounding box center [1027, 544] width 354 height 37
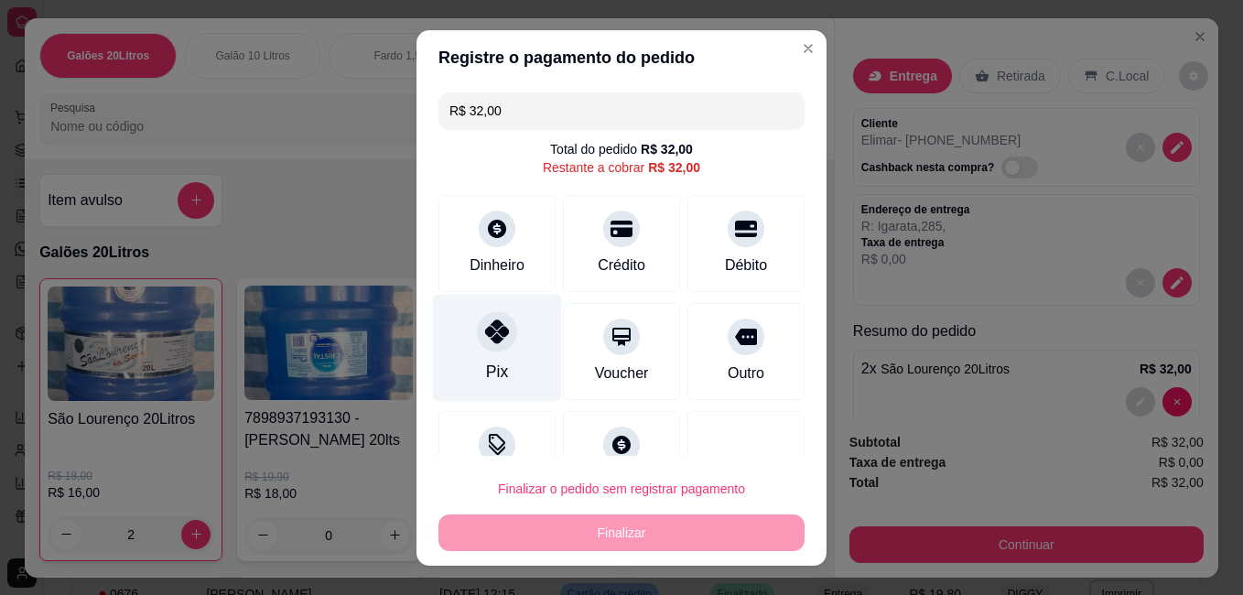
click at [490, 357] on div "Pix" at bounding box center [497, 347] width 129 height 107
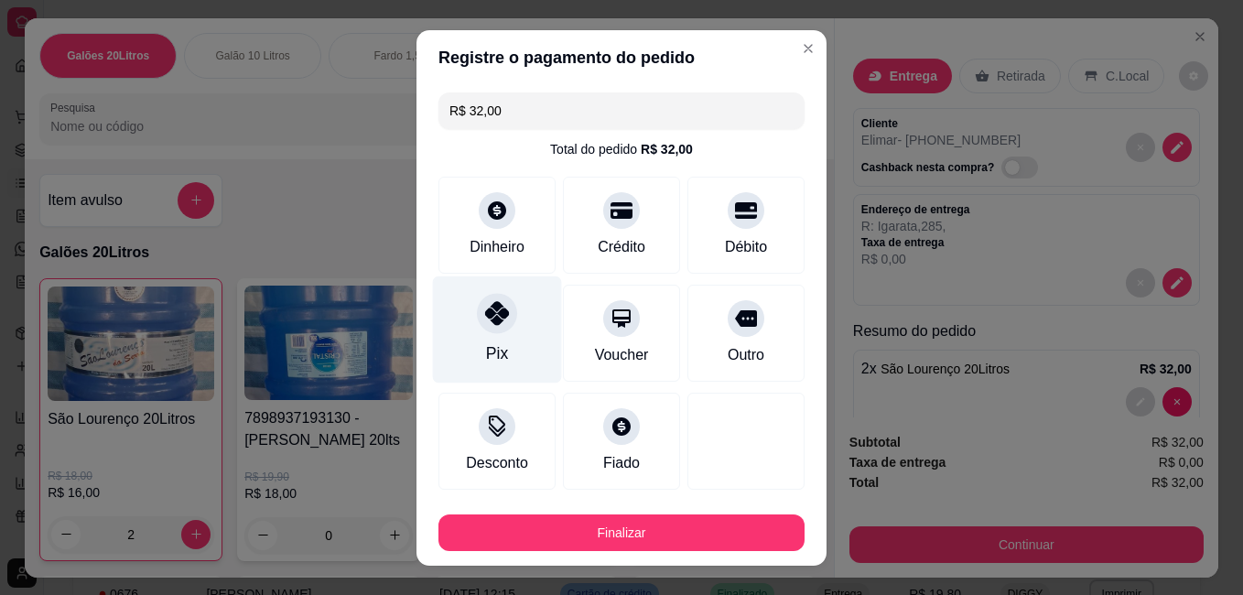
type input "R$ 0,00"
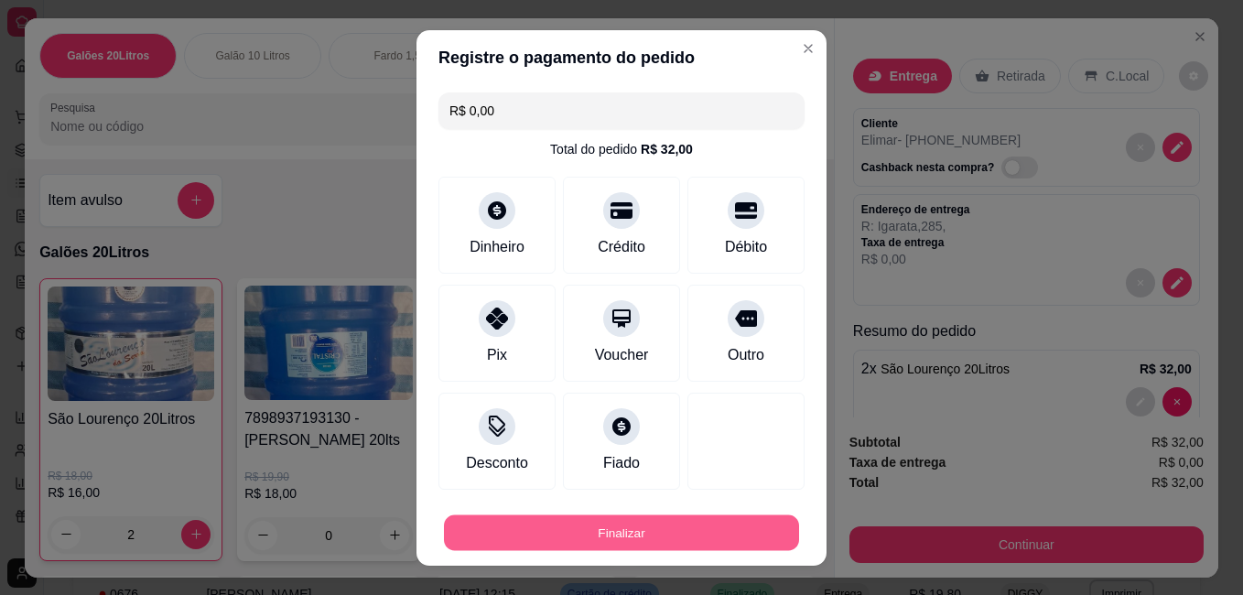
click at [677, 539] on button "Finalizar" at bounding box center [621, 533] width 355 height 36
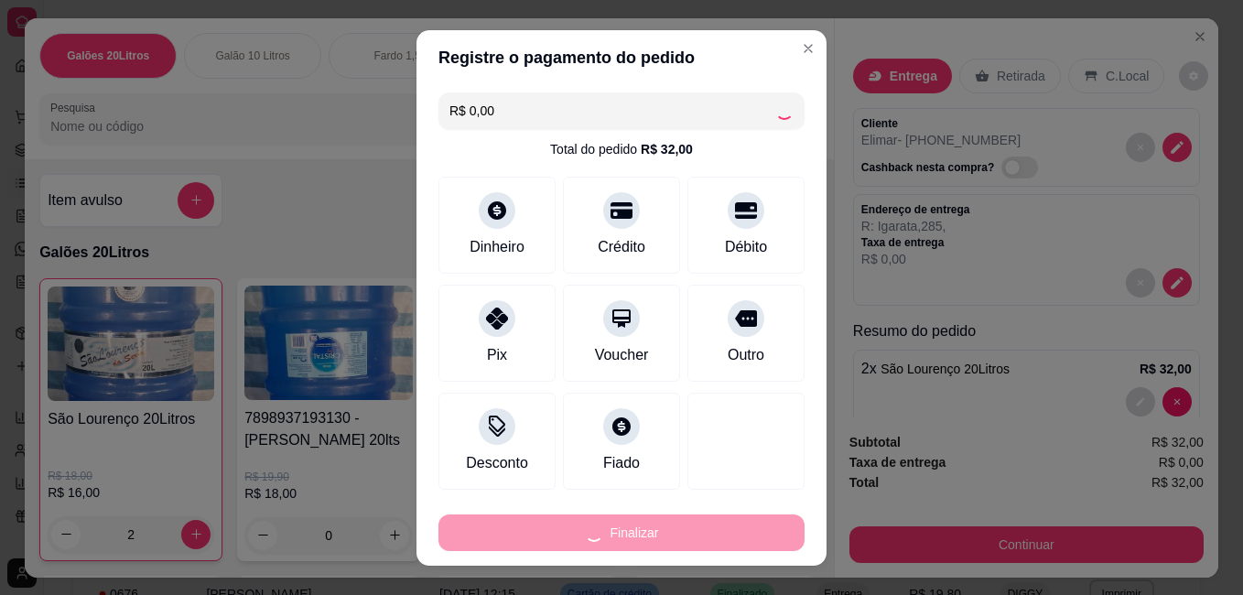
type input "0"
type input "-R$ 32,00"
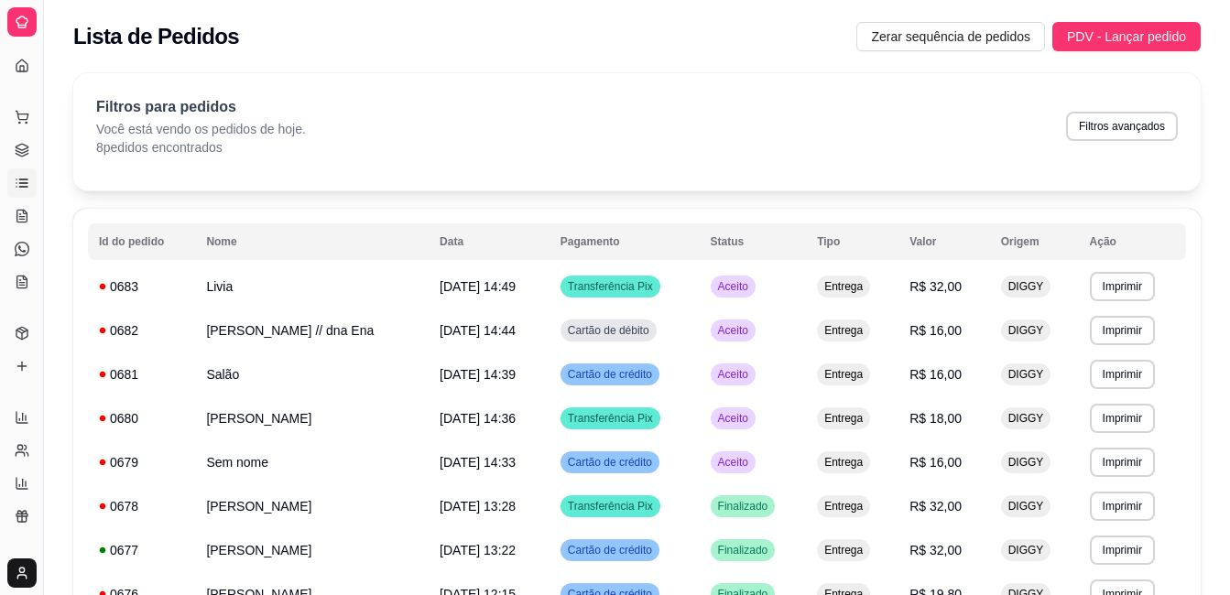
click at [22, 179] on icon at bounding box center [23, 179] width 8 height 0
click at [30, 215] on link "Salão / Mesas" at bounding box center [21, 215] width 29 height 29
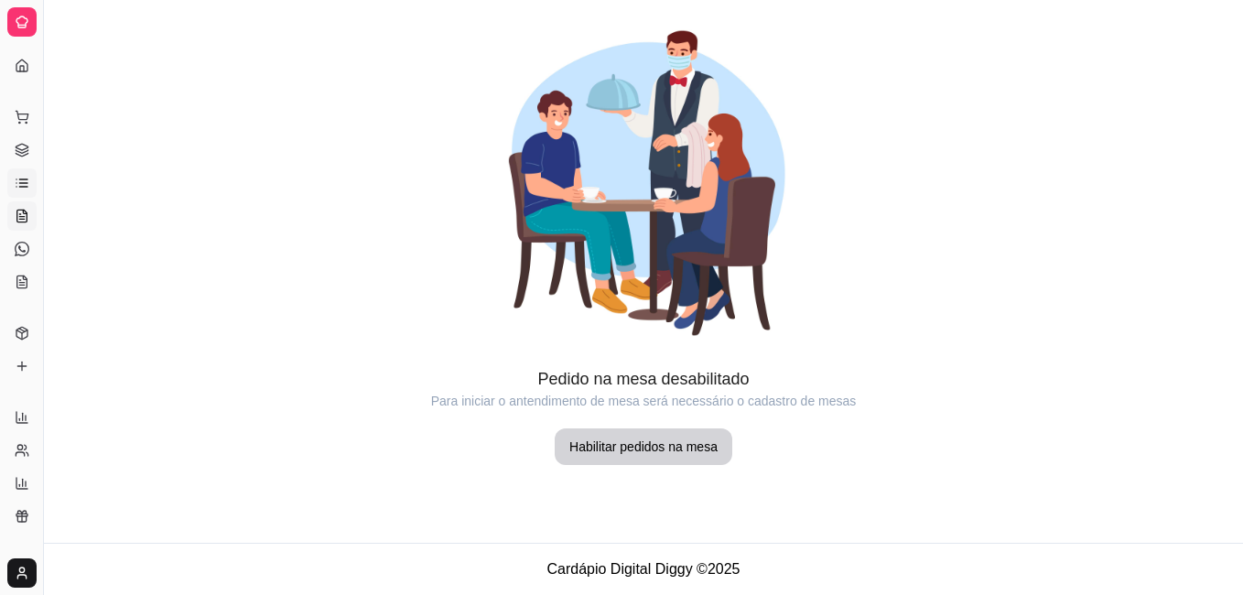
click at [17, 180] on icon at bounding box center [22, 183] width 15 height 15
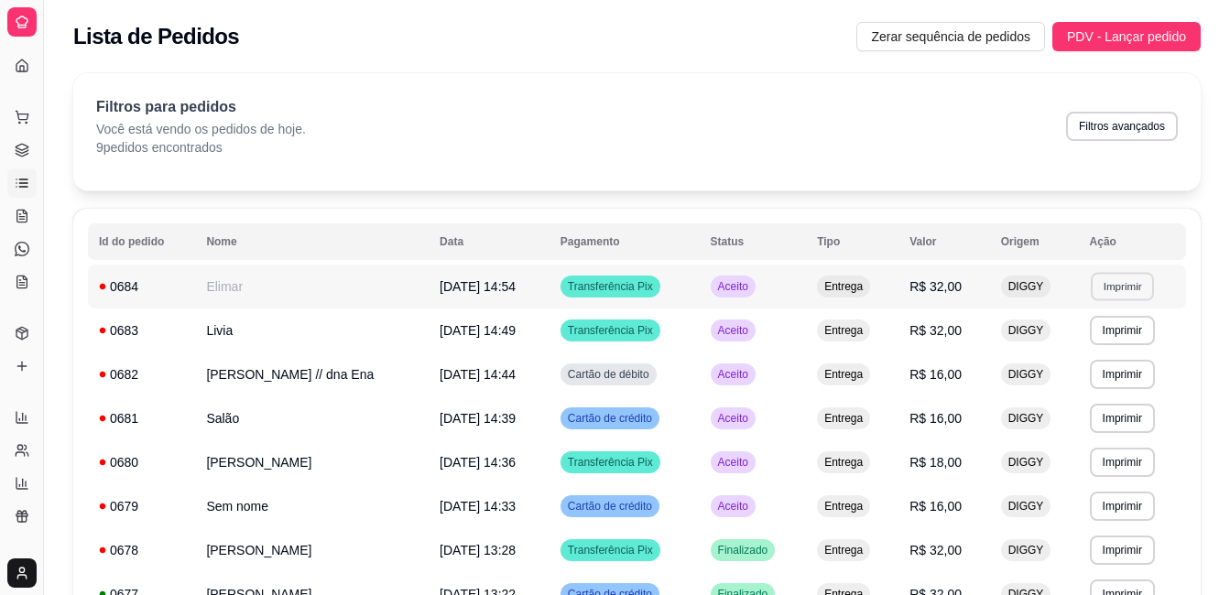
click at [1118, 287] on button "Imprimir" at bounding box center [1121, 286] width 63 height 28
click at [1105, 354] on button "IMPRESSORA" at bounding box center [1081, 350] width 133 height 29
drag, startPoint x: -1, startPoint y: 165, endPoint x: 11, endPoint y: 162, distance: 12.2
click at [9, 162] on div "Dia a dia Pedidos balcão (PDV) Gestor de Pedidos Lista de Pedidos Salão / Mesas…" at bounding box center [21, 199] width 43 height 209
